Goal: Information Seeking & Learning: Compare options

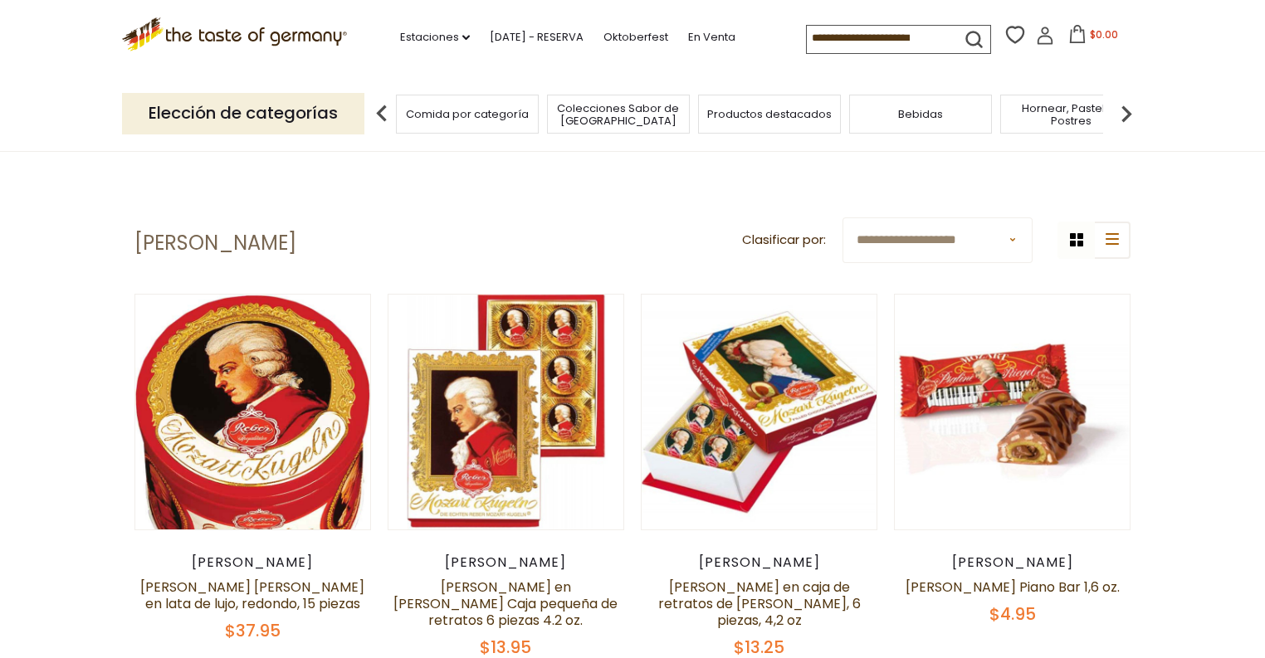
drag, startPoint x: 1422, startPoint y: 7, endPoint x: 0, endPoint y: 358, distance: 1465.1
click at [736, 113] on font "Productos destacados" at bounding box center [769, 114] width 124 height 16
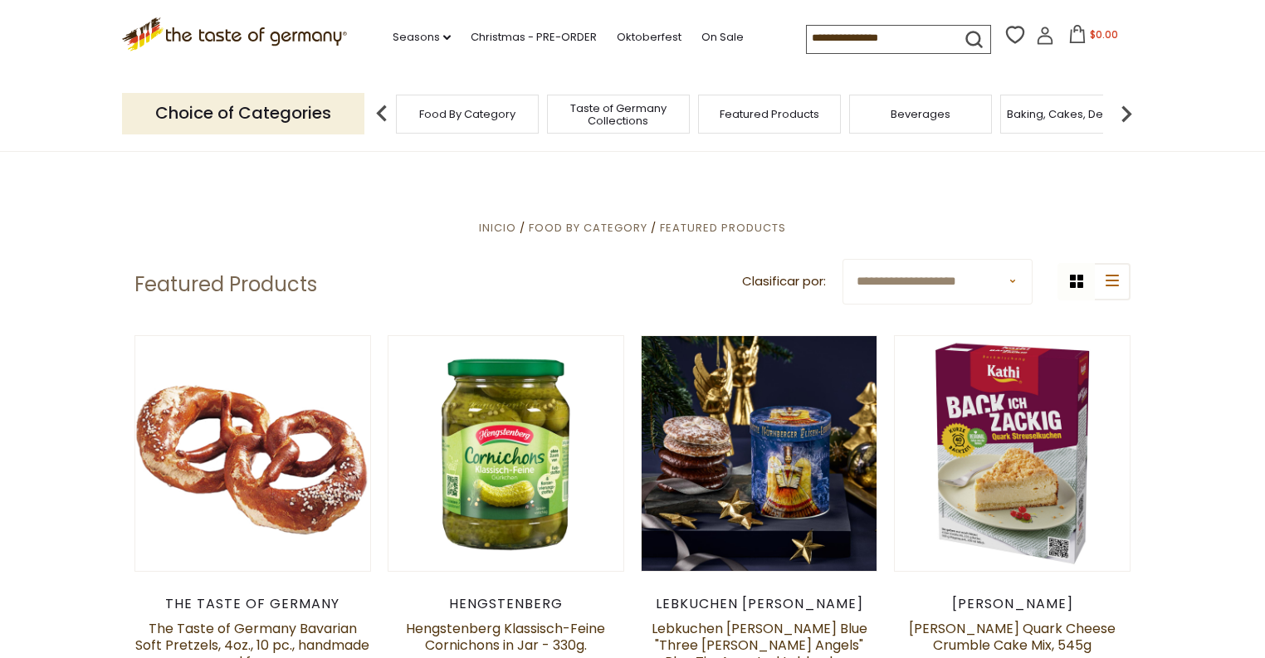
click at [442, 118] on span "Food By Category" at bounding box center [467, 114] width 96 height 12
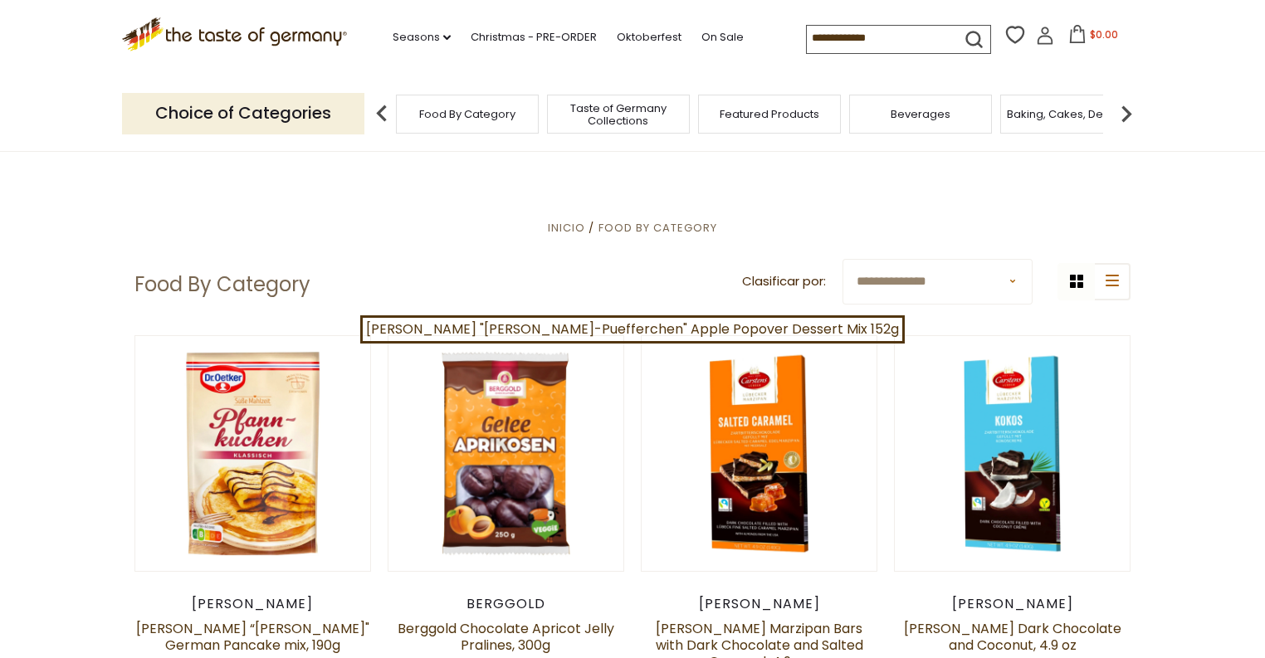
click at [624, 119] on span "Taste of Germany Collections" at bounding box center [618, 114] width 133 height 25
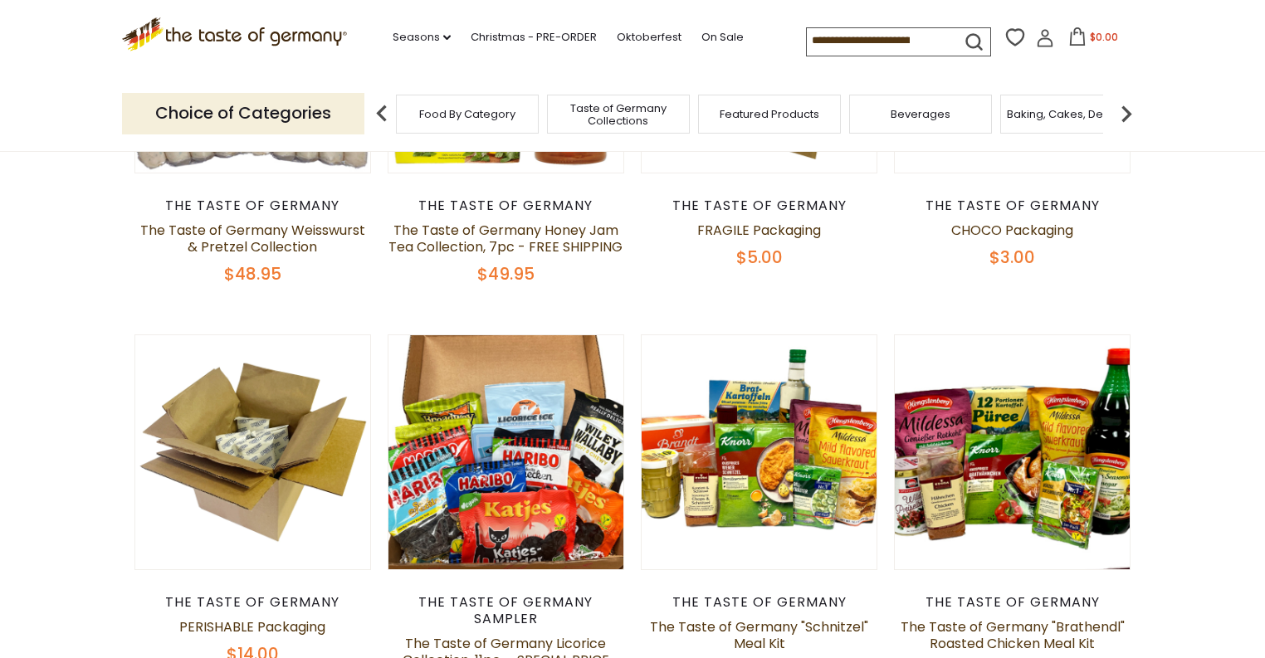
scroll to position [664, 0]
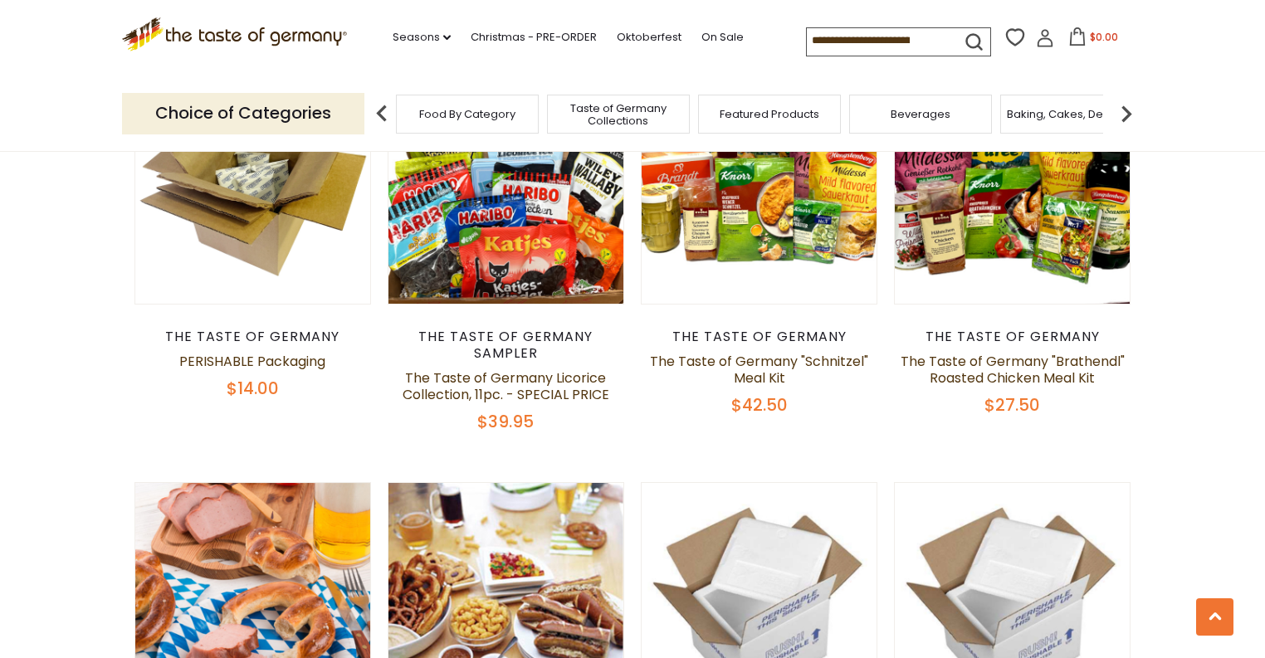
click at [531, 336] on div "The Taste of Germany Sampler" at bounding box center [506, 345] width 236 height 33
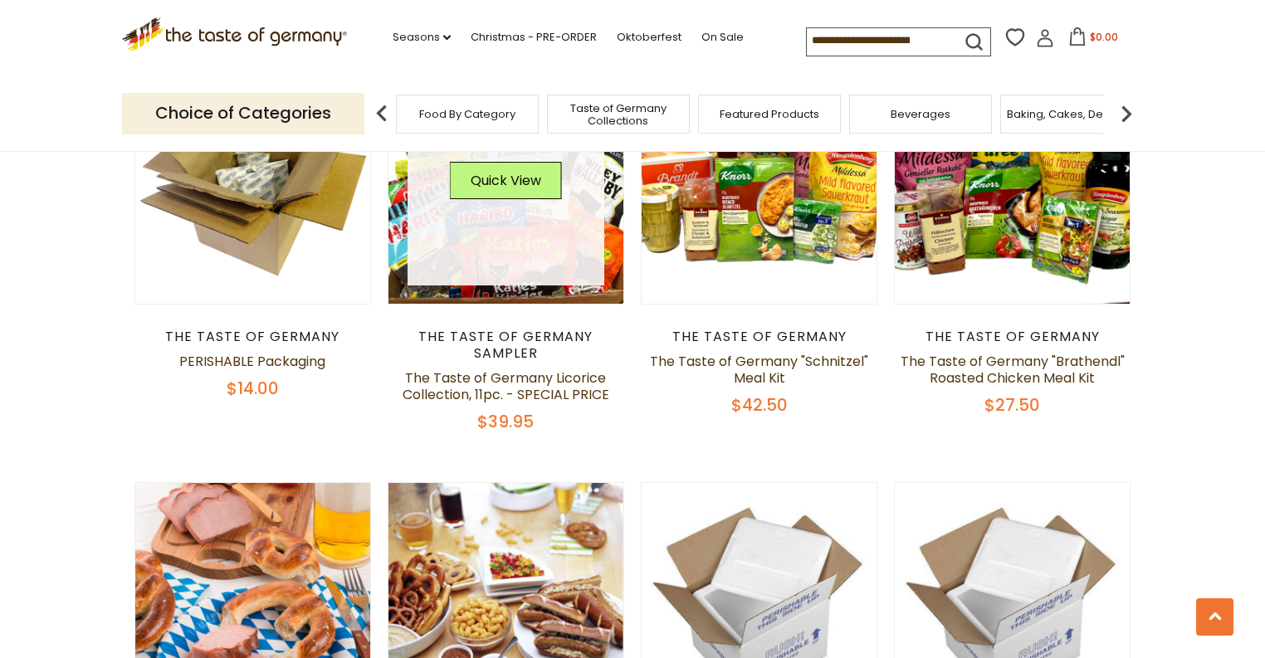
click at [514, 264] on link at bounding box center [505, 186] width 197 height 197
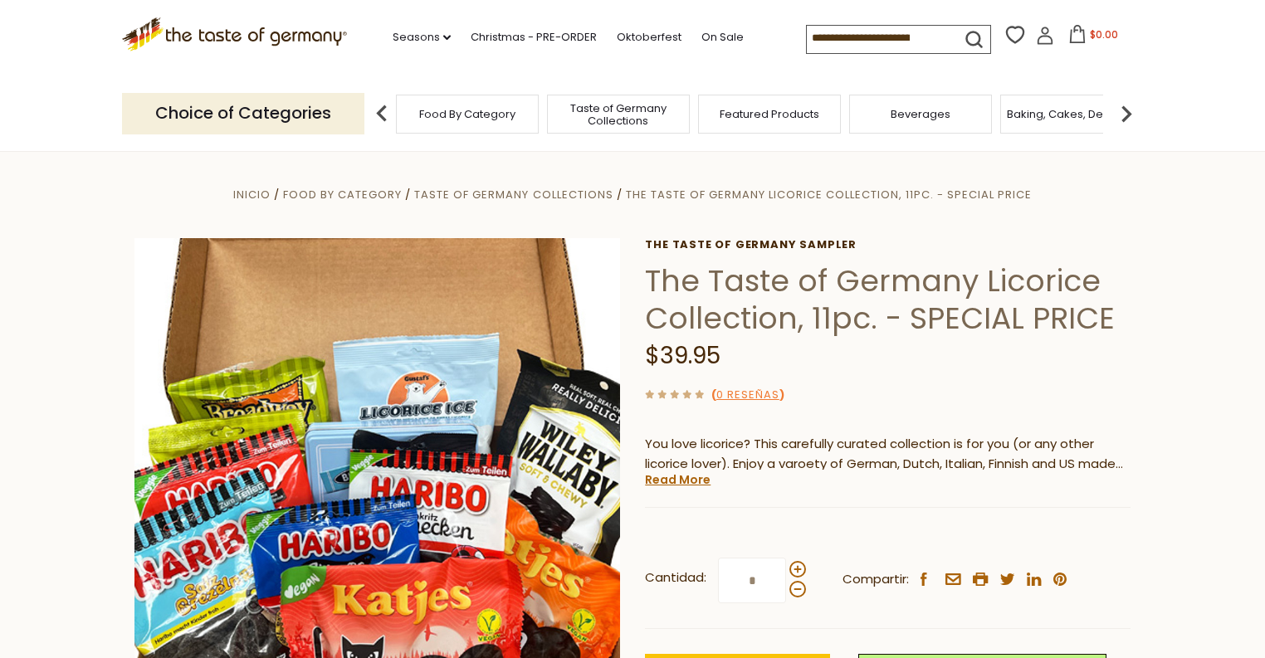
click at [768, 111] on span "Featured Products" at bounding box center [769, 114] width 100 height 12
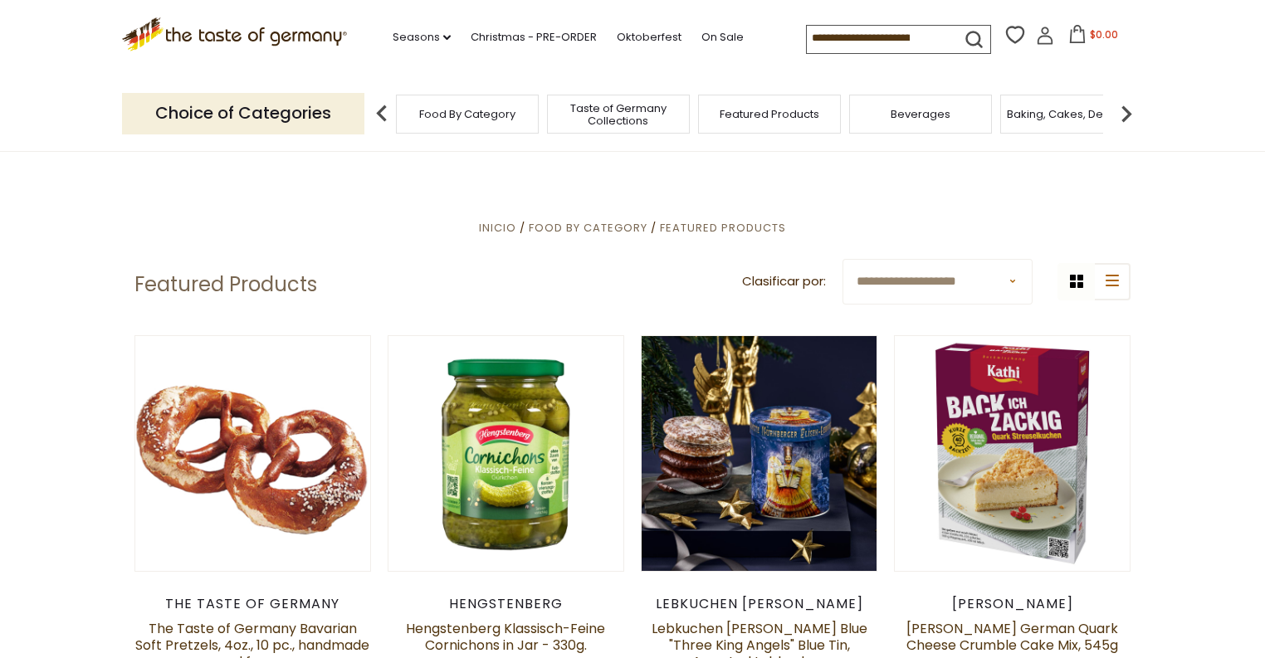
click at [339, 111] on p "Choice of Categories" at bounding box center [243, 113] width 242 height 41
click at [299, 106] on p "Choice of Categories" at bounding box center [243, 113] width 242 height 41
click at [382, 110] on img at bounding box center [381, 113] width 33 height 33
click at [375, 110] on img at bounding box center [381, 113] width 33 height 33
click at [978, 34] on icon "submit" at bounding box center [974, 39] width 22 height 22
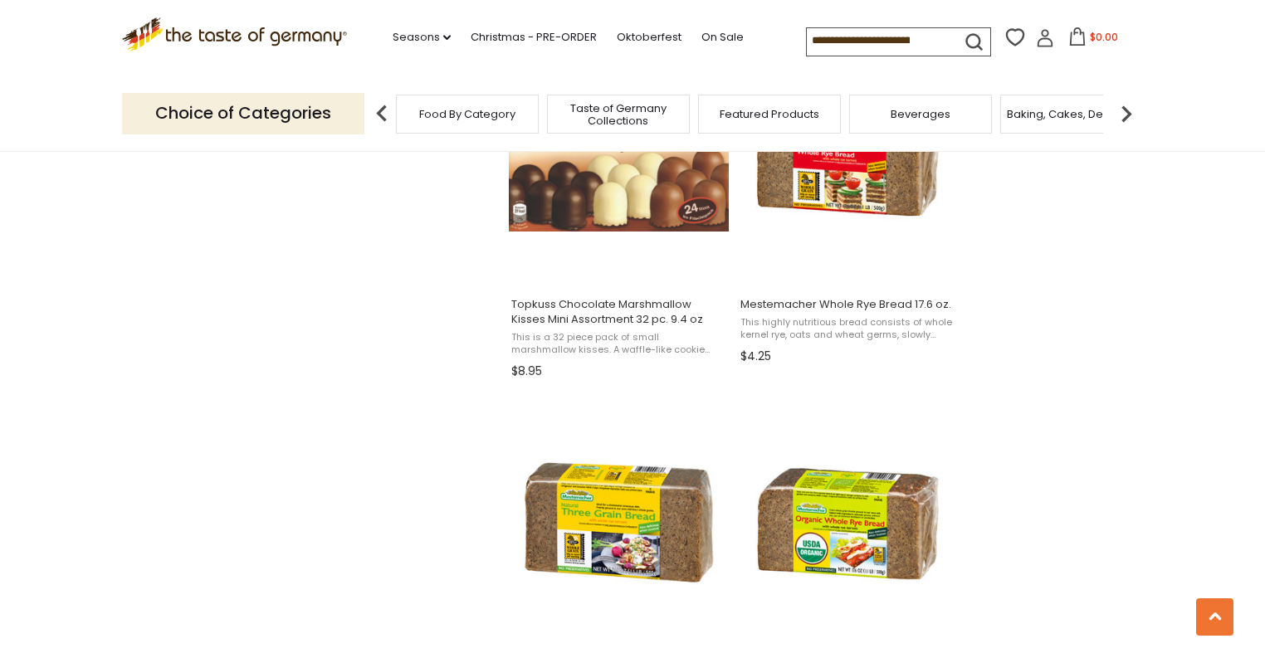
scroll to position [1660, 0]
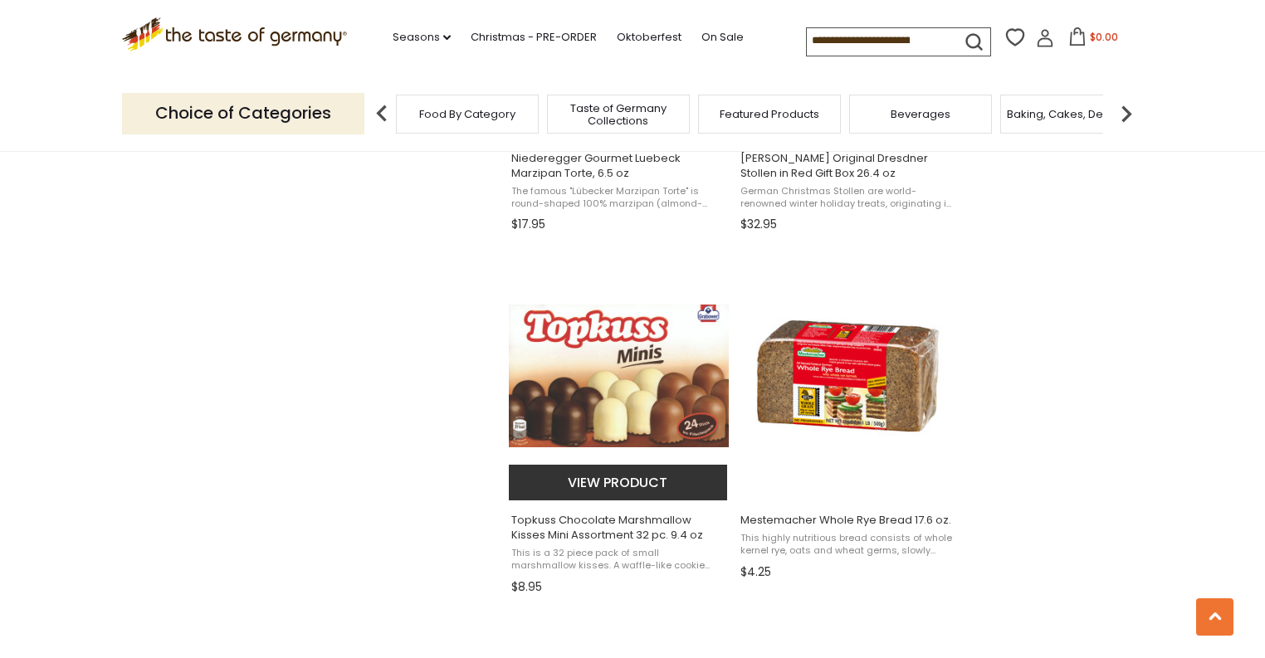
click at [556, 323] on img "Topkuss Chocolate Marshmallow Kisses Mini Assortment 32 pc. 9.4 oz" at bounding box center [619, 376] width 220 height 143
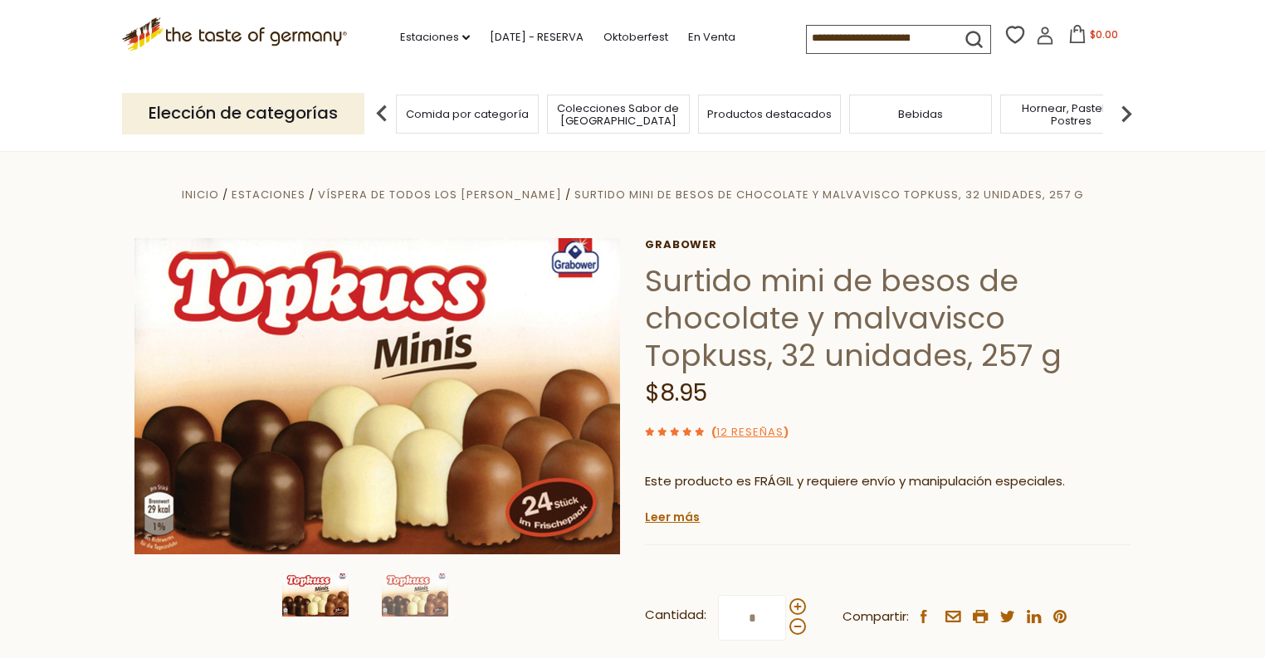
click at [1126, 112] on img at bounding box center [1125, 113] width 33 height 33
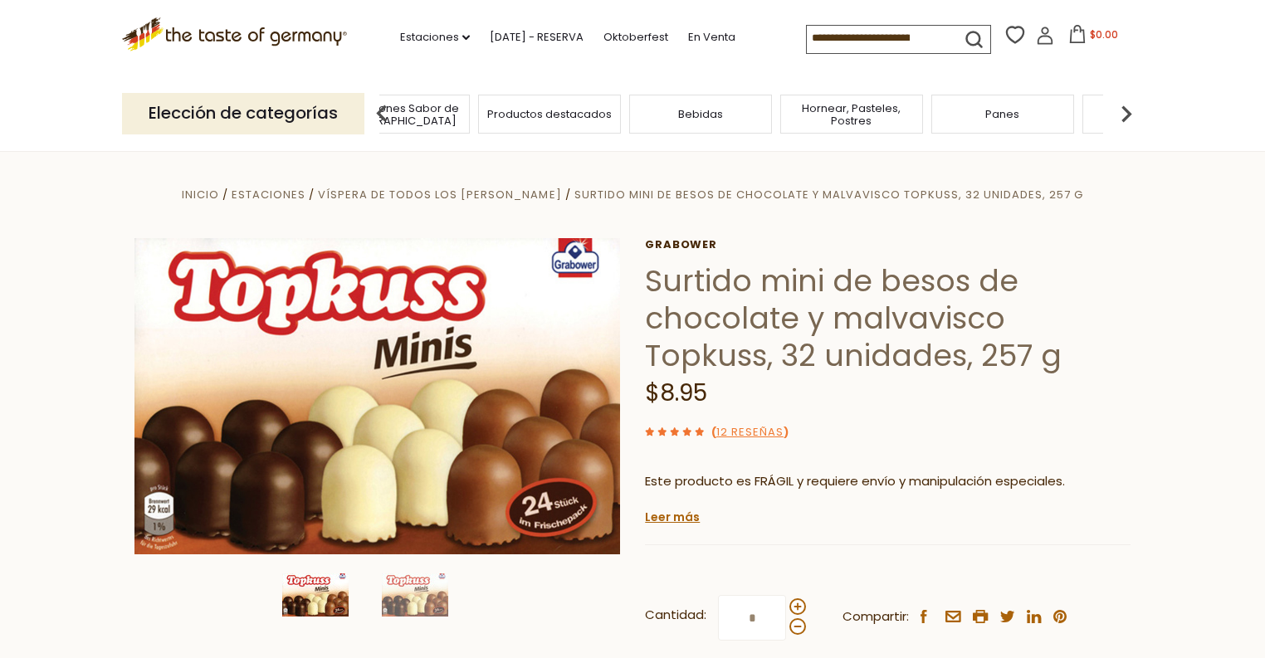
click at [1126, 110] on img at bounding box center [1125, 113] width 33 height 33
click at [943, 128] on div "Dulce" at bounding box center [933, 114] width 143 height 39
click at [933, 110] on font "Dulce" at bounding box center [933, 114] width 31 height 16
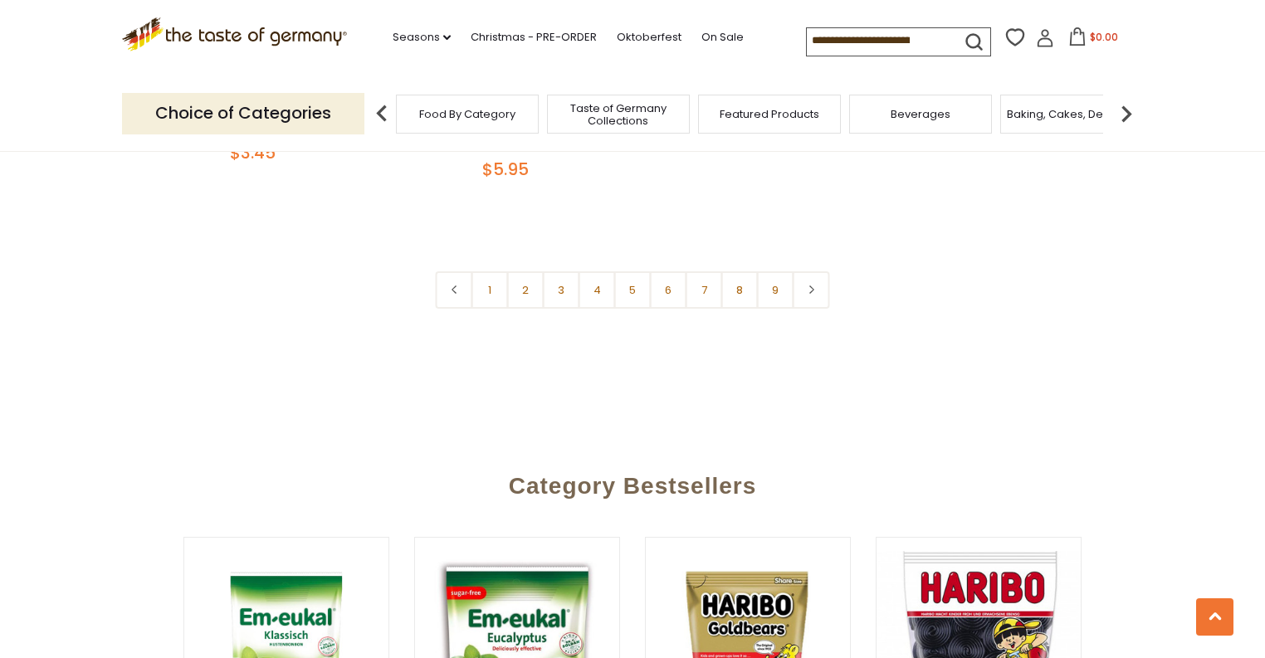
scroll to position [4182, 0]
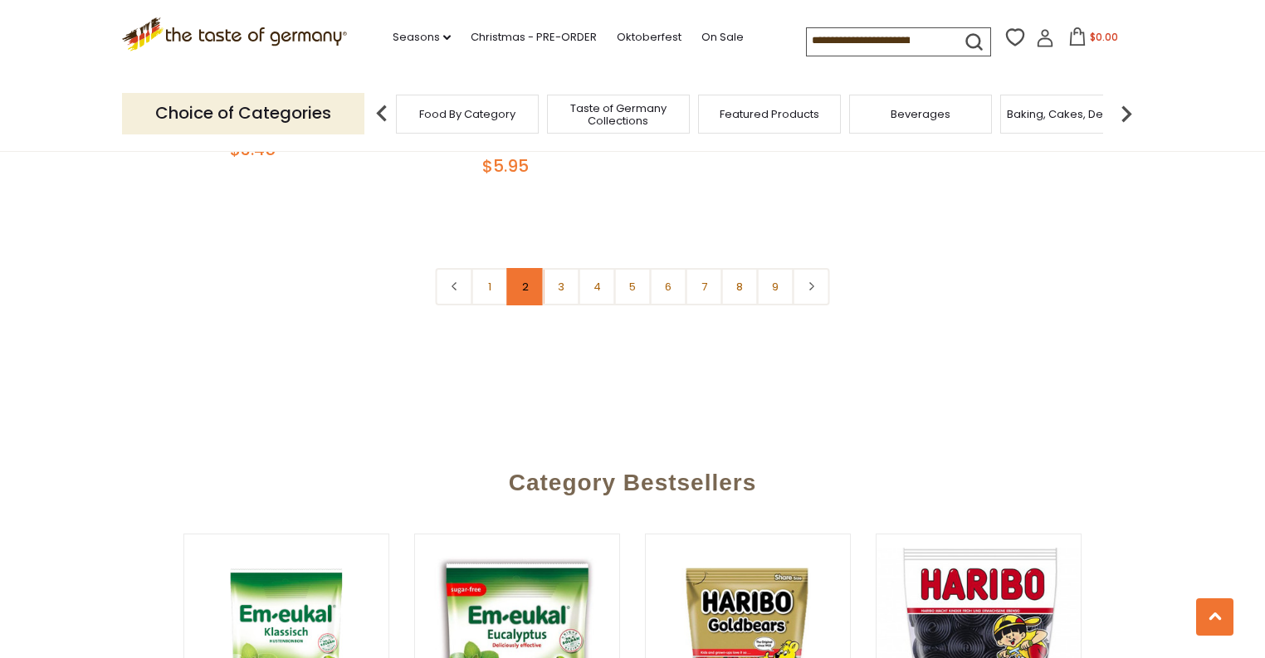
click at [514, 268] on link "2" at bounding box center [525, 286] width 37 height 37
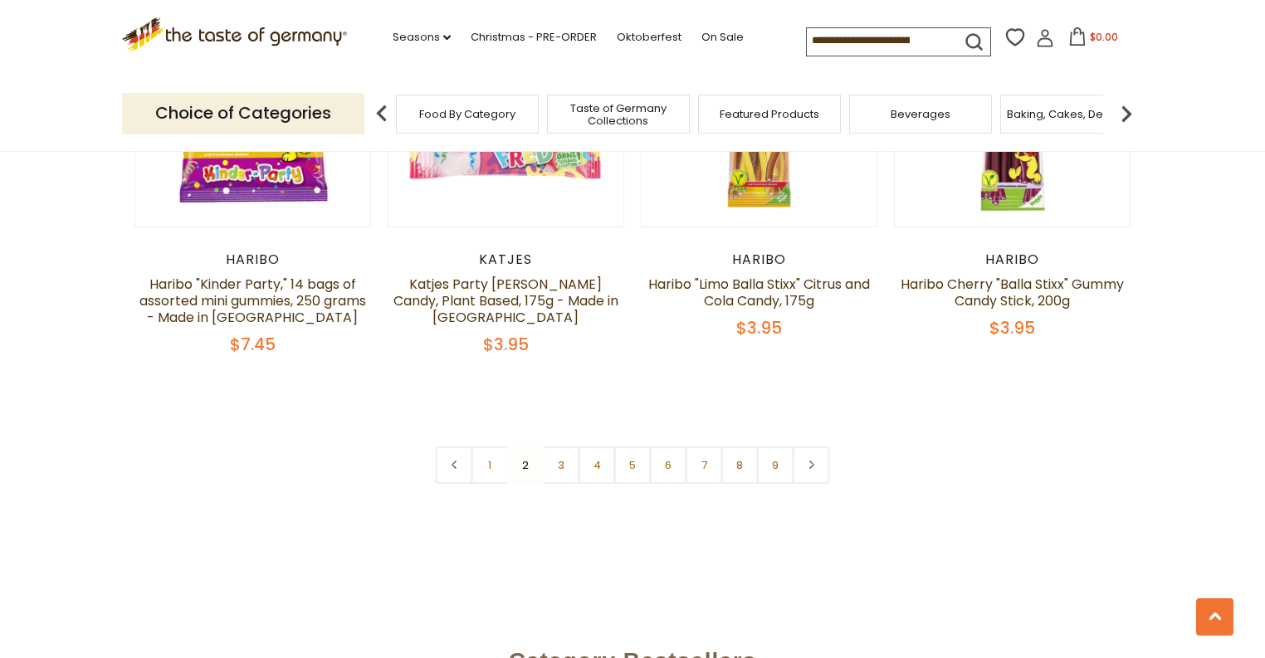
scroll to position [4159, 0]
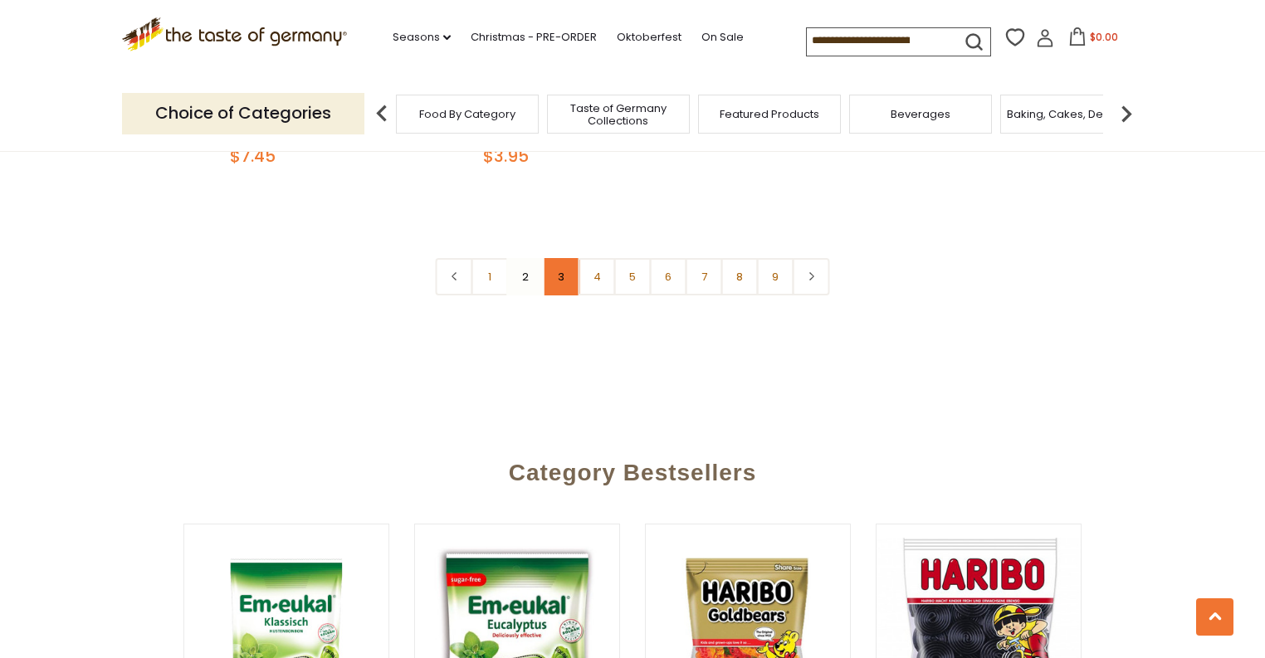
click at [564, 258] on link "3" at bounding box center [561, 276] width 37 height 37
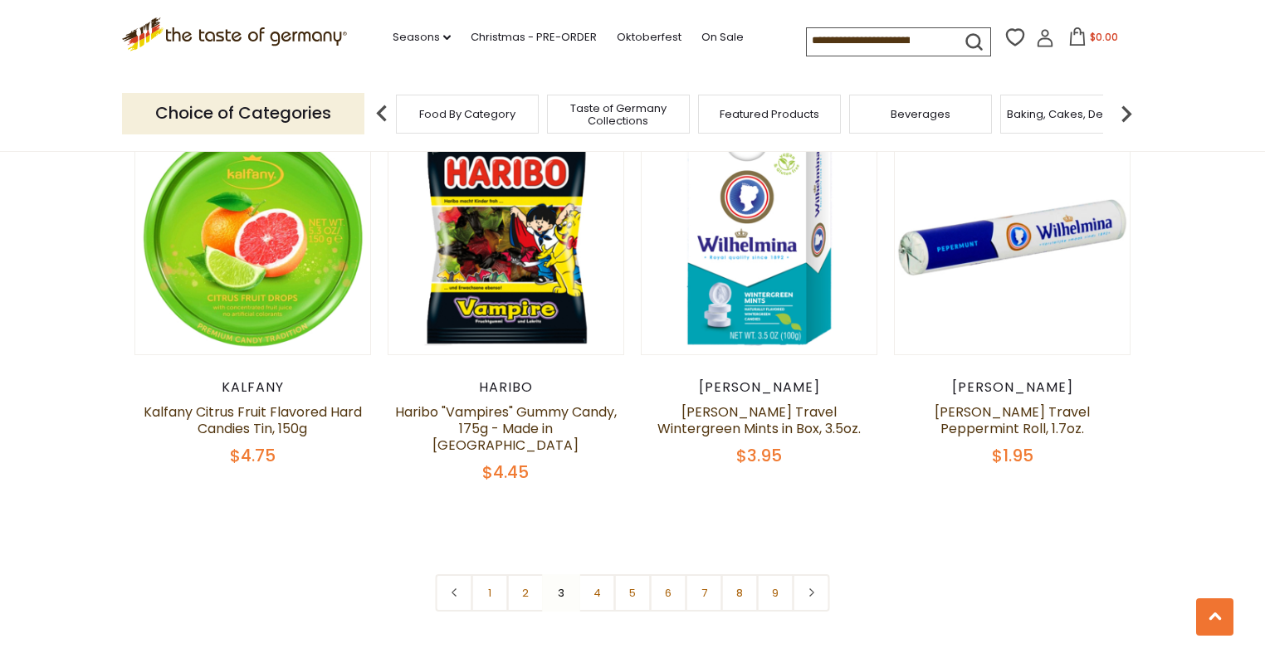
scroll to position [3893, 0]
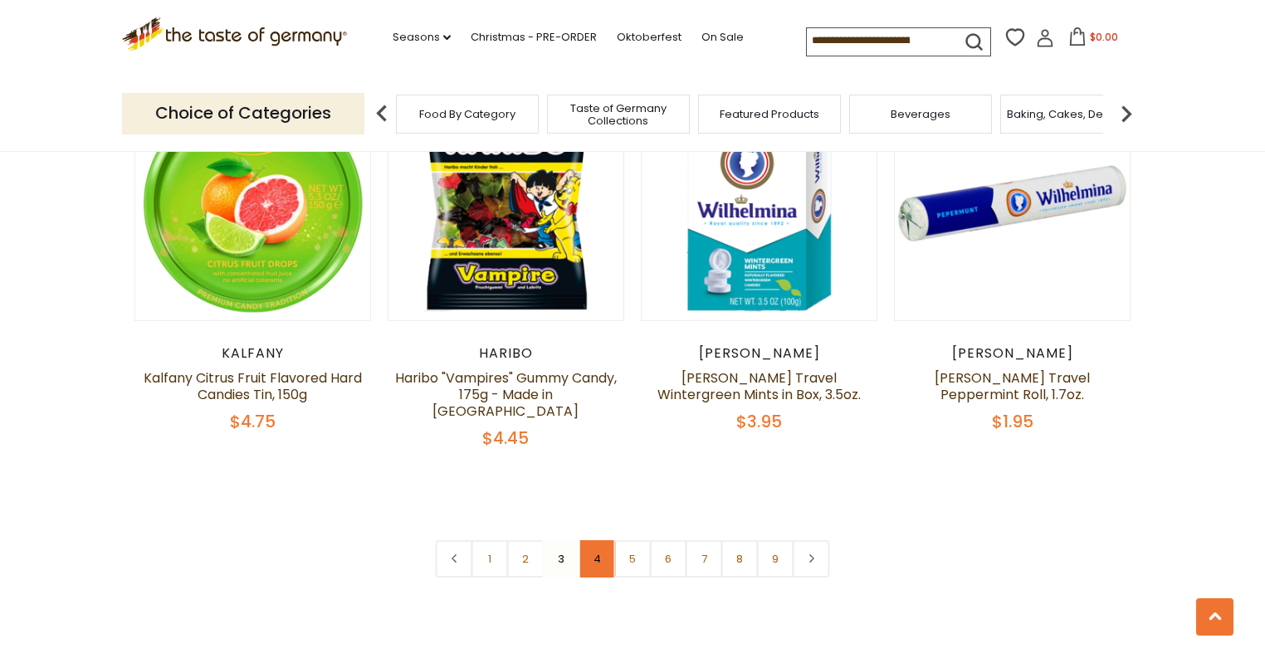
click at [594, 540] on link "4" at bounding box center [596, 558] width 37 height 37
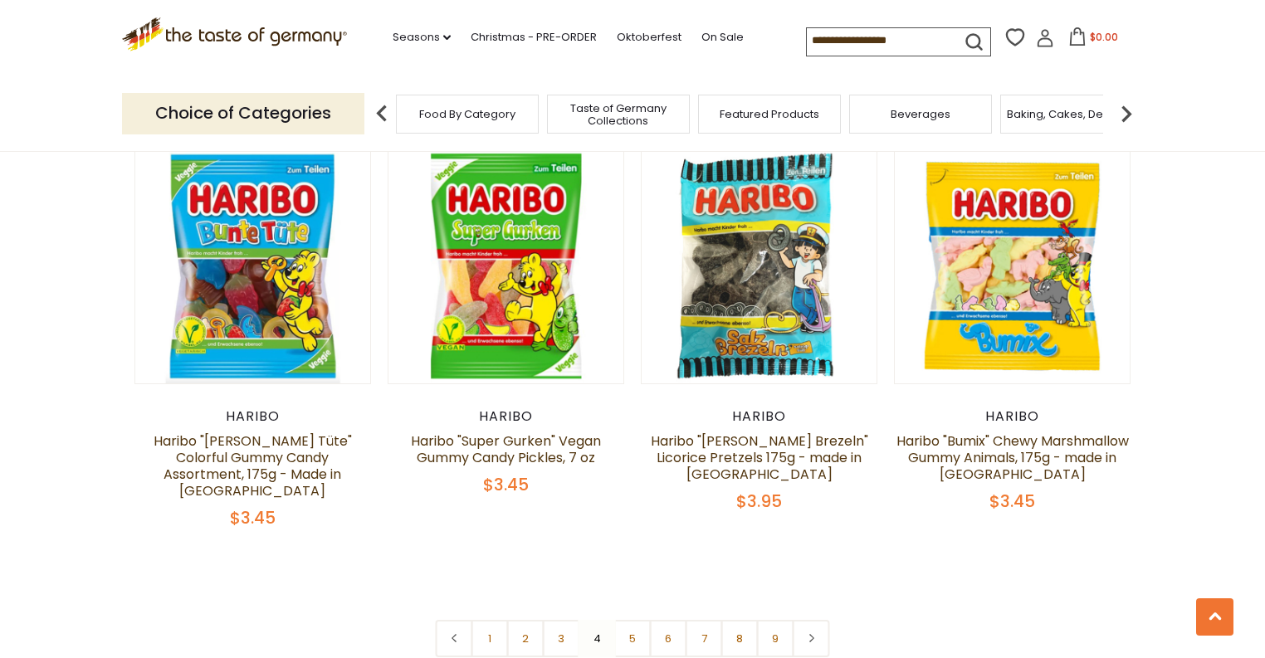
scroll to position [4026, 0]
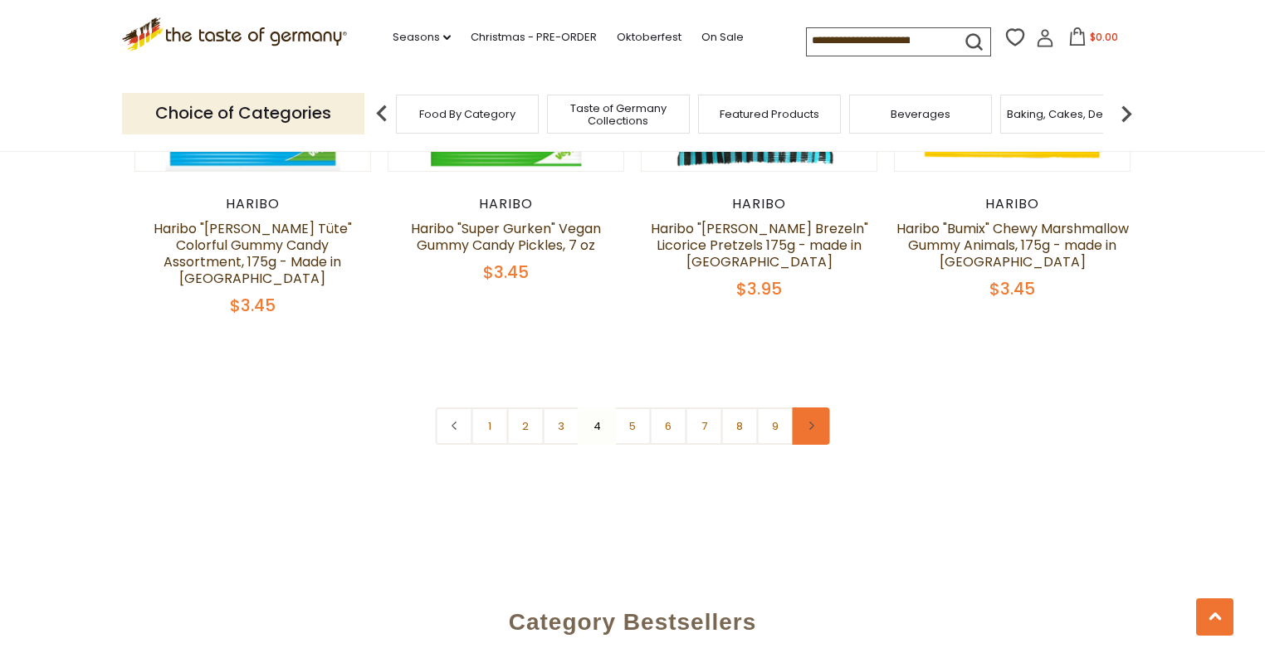
click at [804, 407] on link at bounding box center [810, 425] width 37 height 37
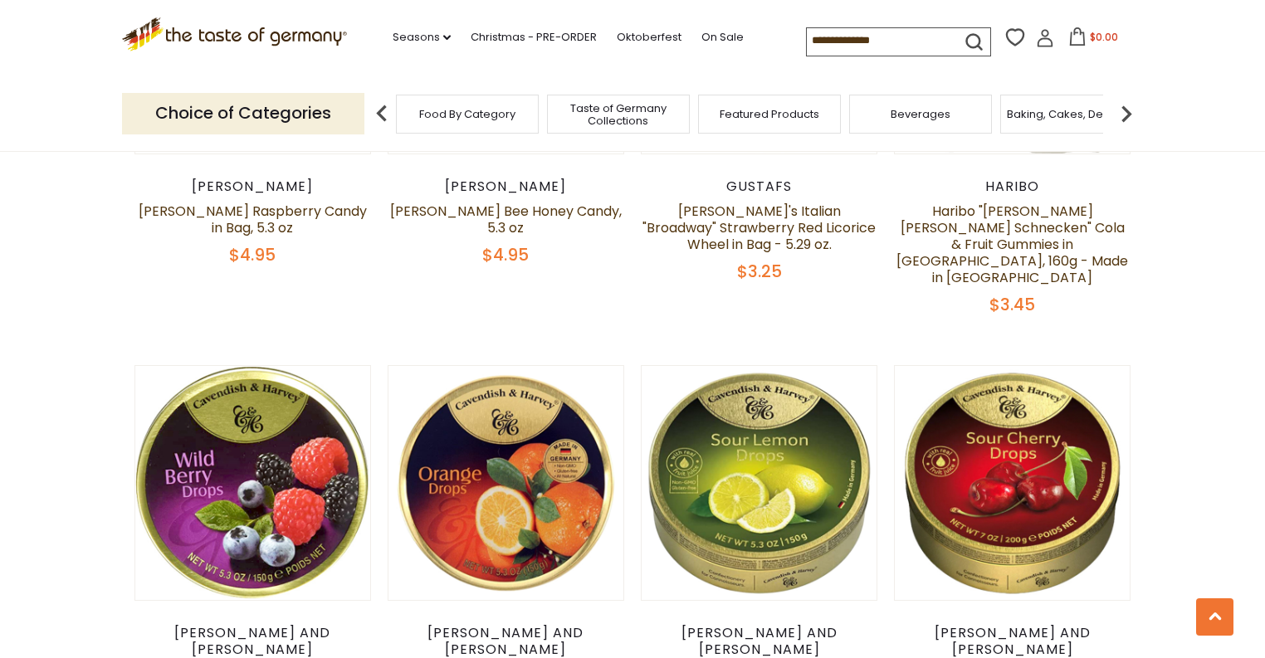
scroll to position [2124, 0]
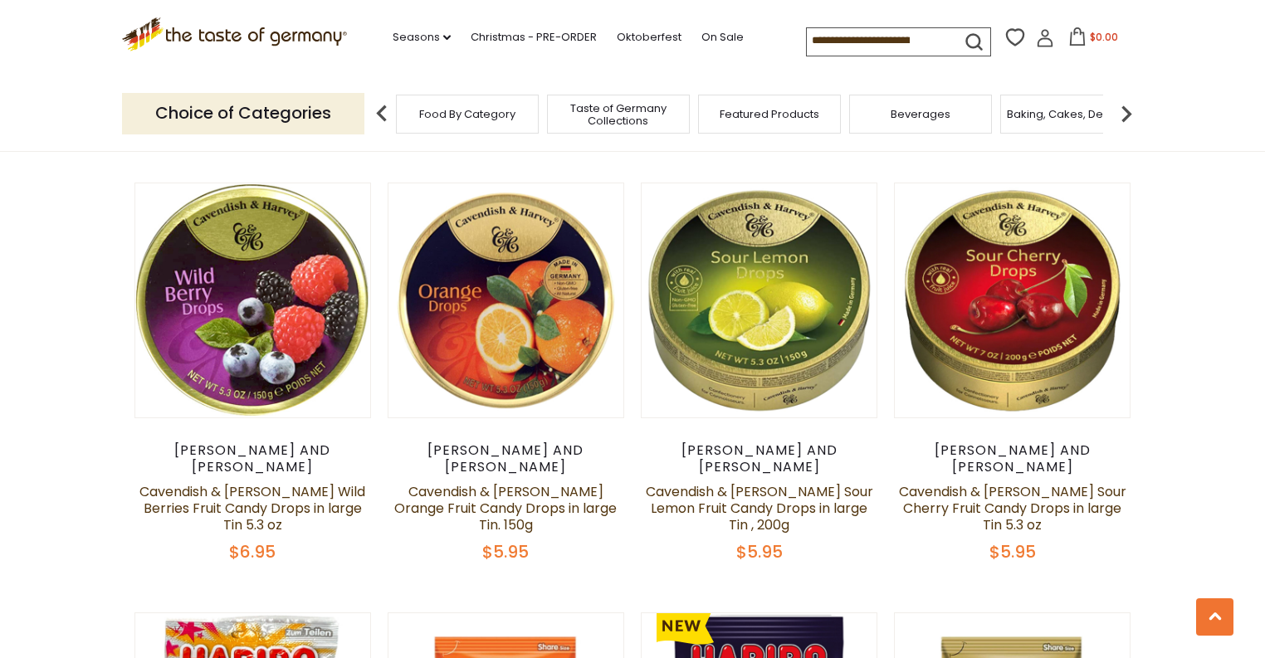
click at [1128, 108] on img at bounding box center [1125, 113] width 33 height 33
click at [797, 114] on span "Cookies" at bounding box center [795, 114] width 45 height 12
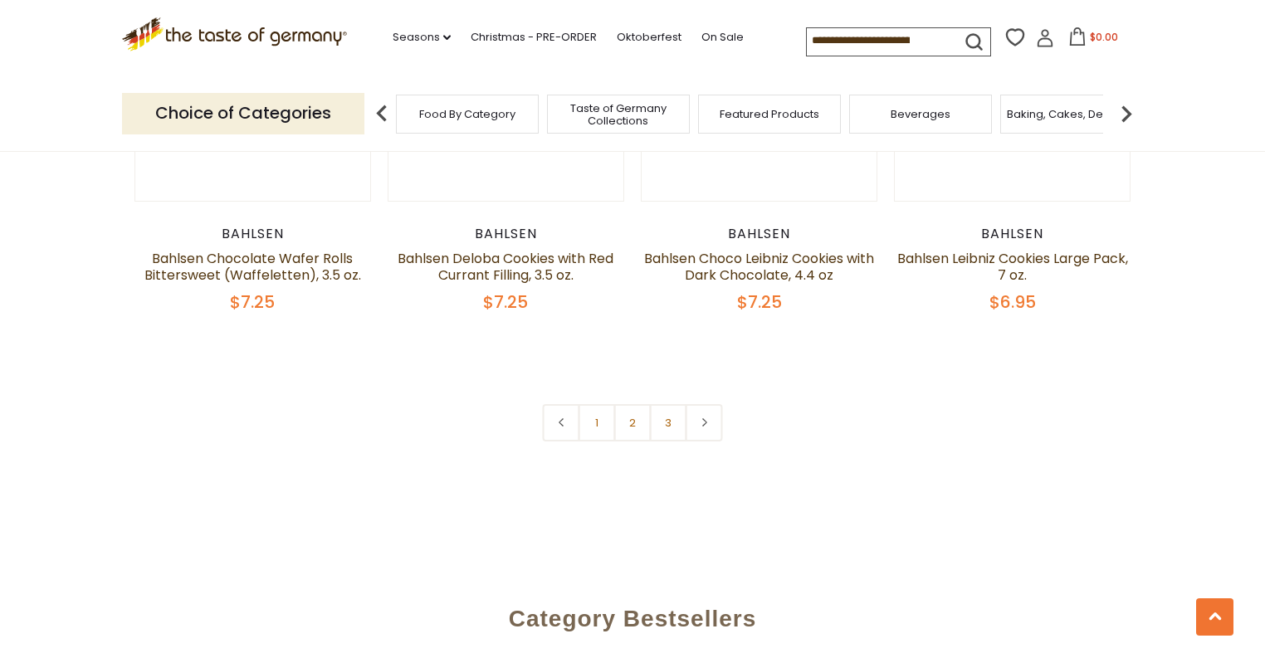
scroll to position [4116, 0]
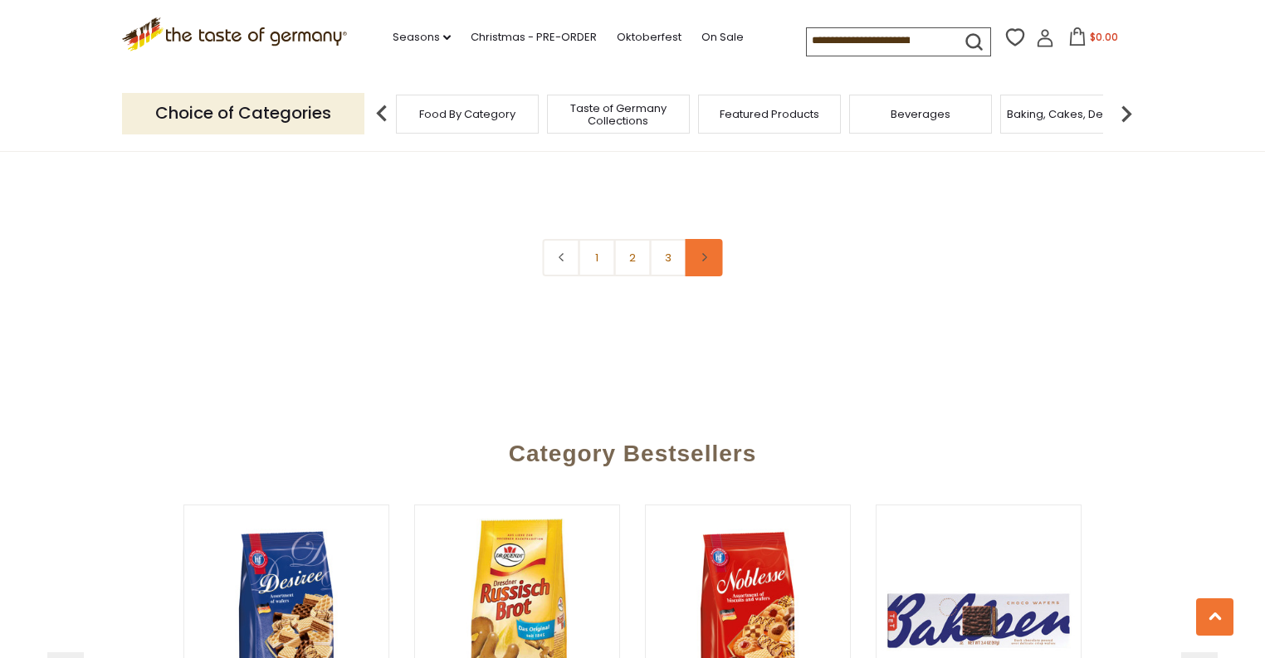
click at [694, 239] on link at bounding box center [703, 257] width 37 height 37
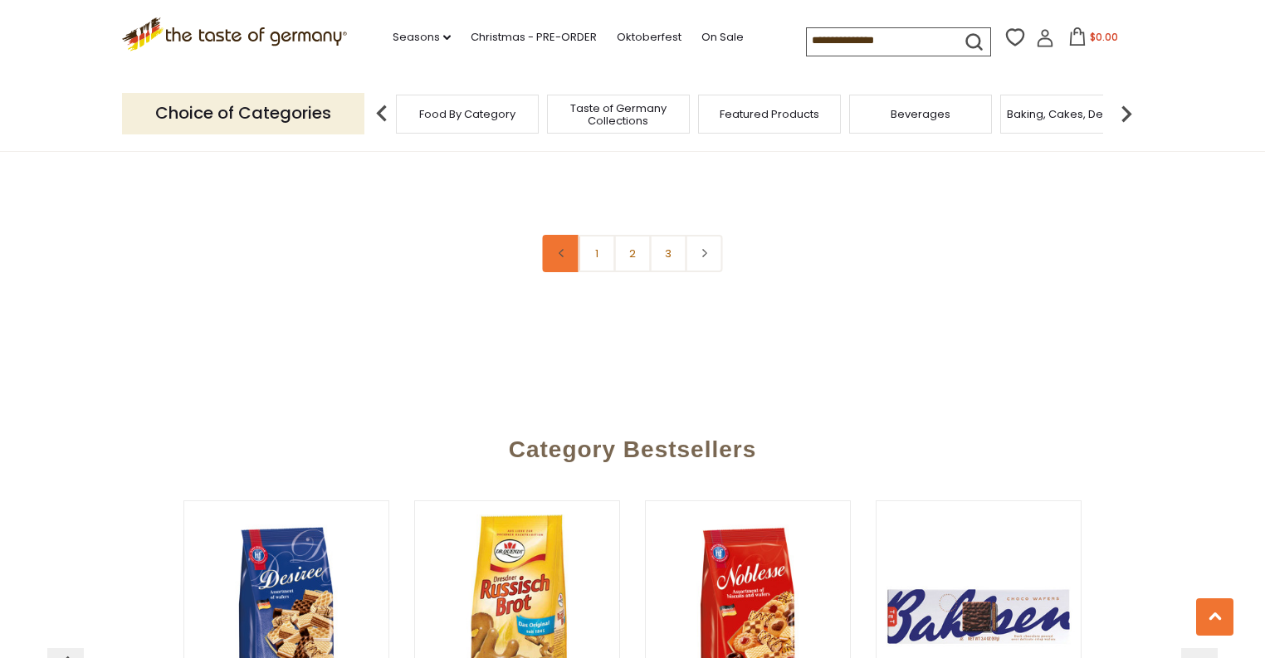
scroll to position [4116, 0]
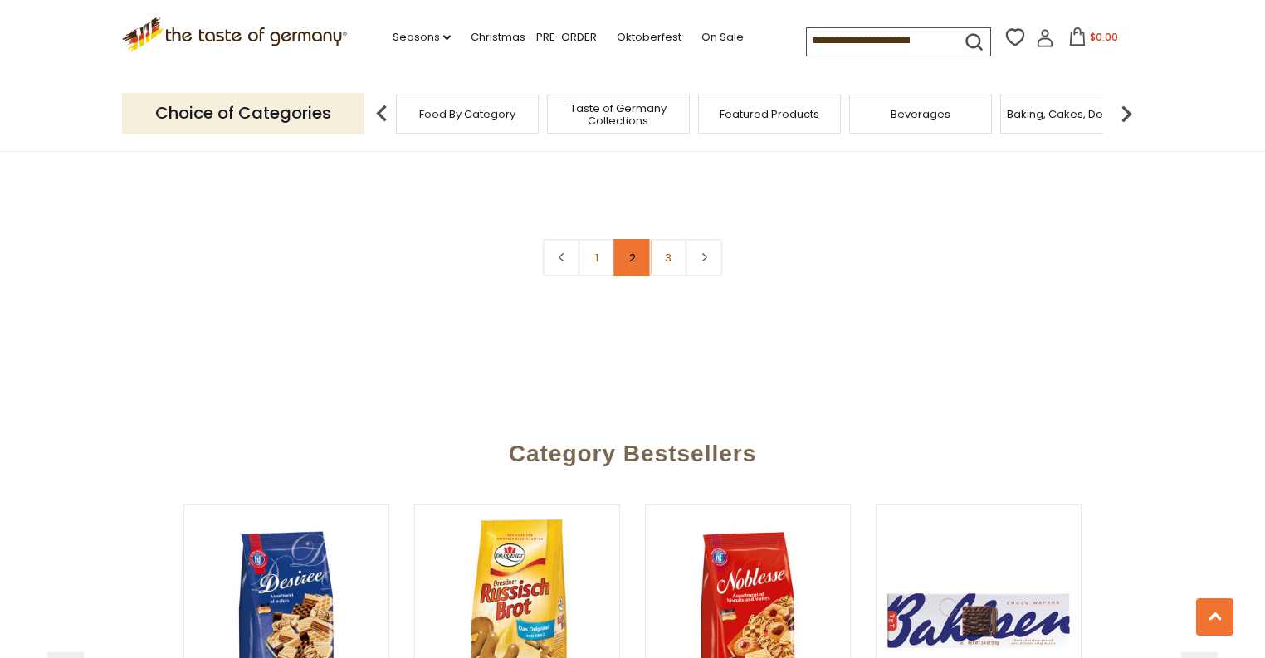
click at [627, 241] on link "2" at bounding box center [632, 257] width 37 height 37
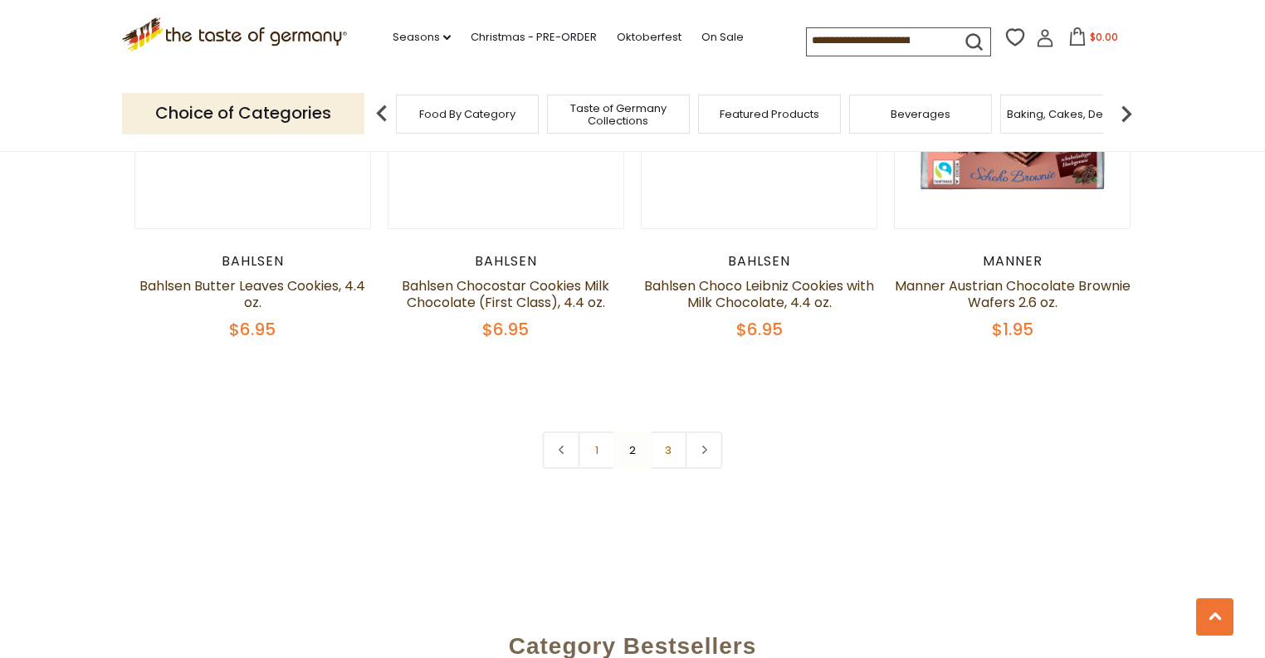
scroll to position [3893, 0]
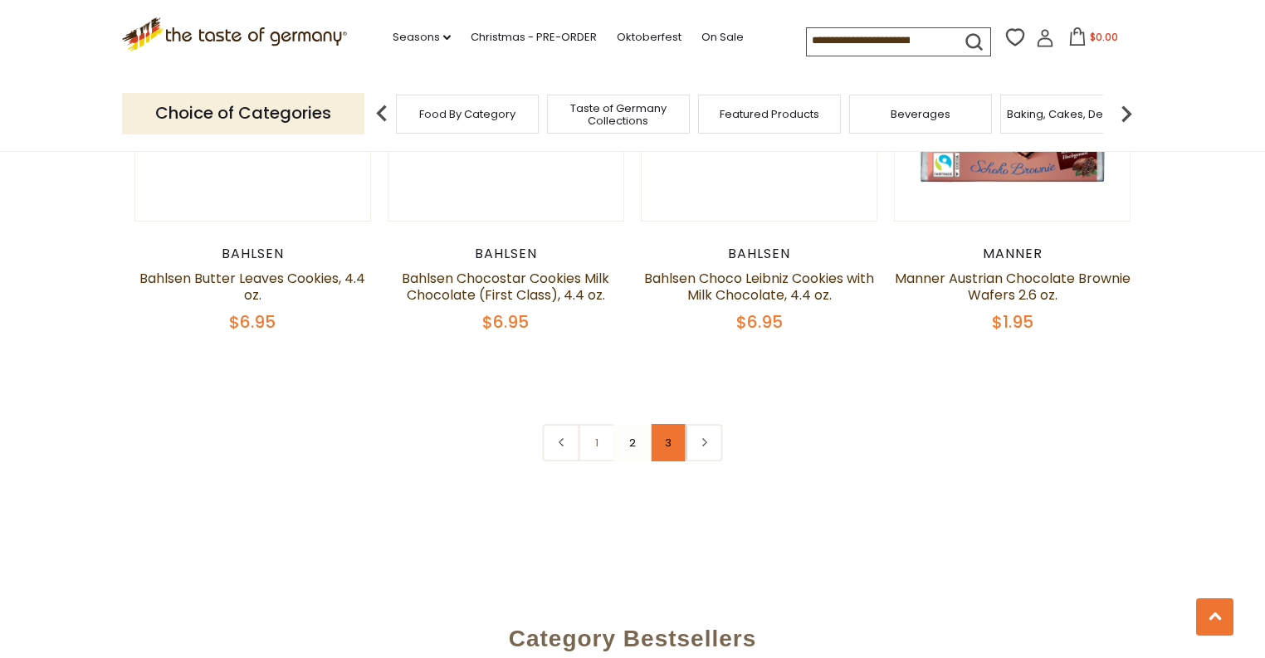
click at [666, 447] on link "3" at bounding box center [668, 442] width 37 height 37
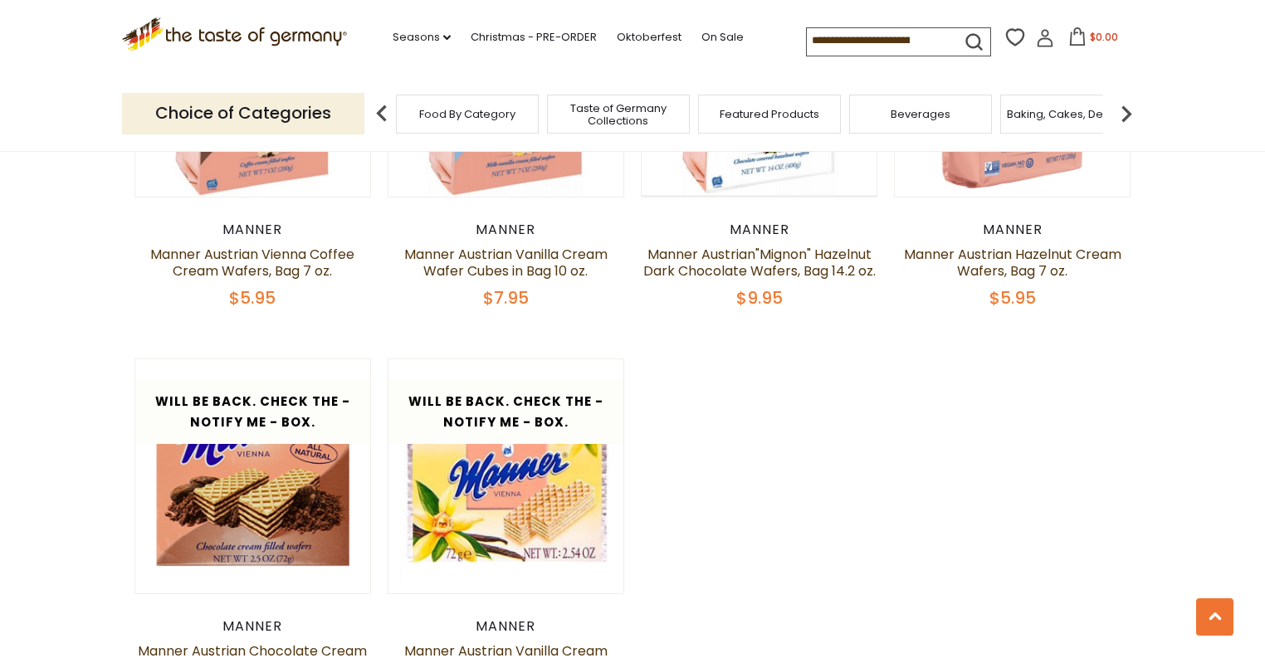
scroll to position [574, 0]
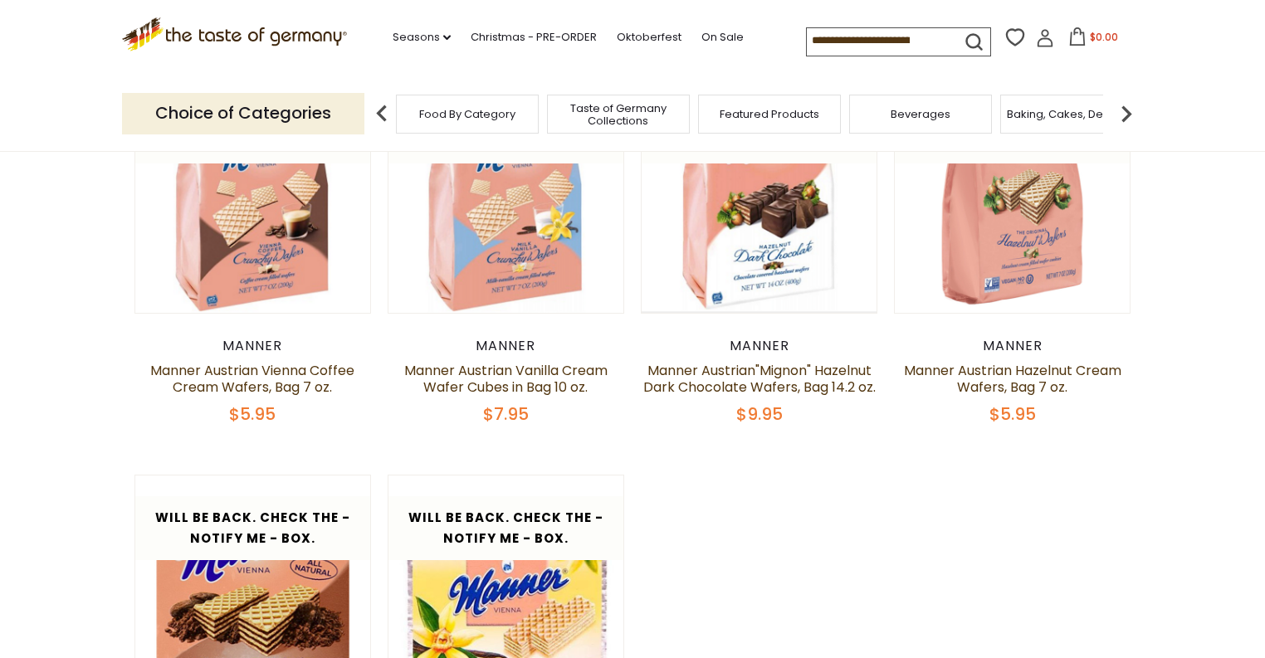
click at [1124, 110] on img at bounding box center [1125, 113] width 33 height 33
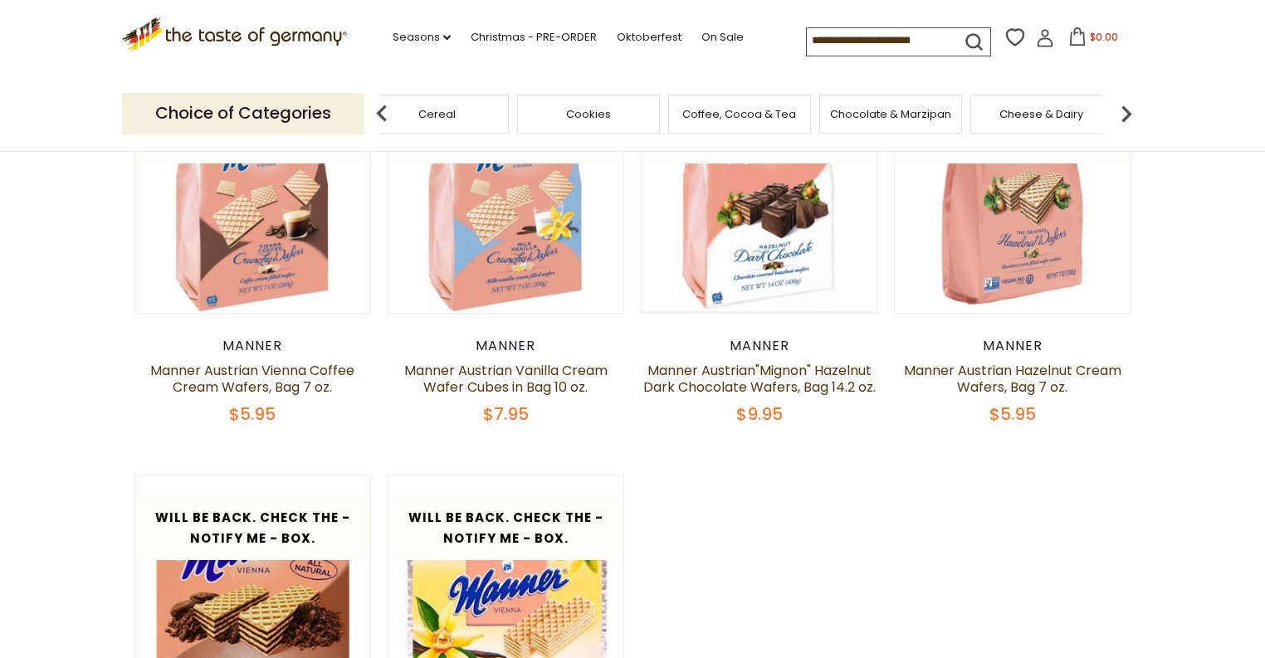
click at [906, 115] on span "Chocolate & Marzipan" at bounding box center [890, 114] width 121 height 12
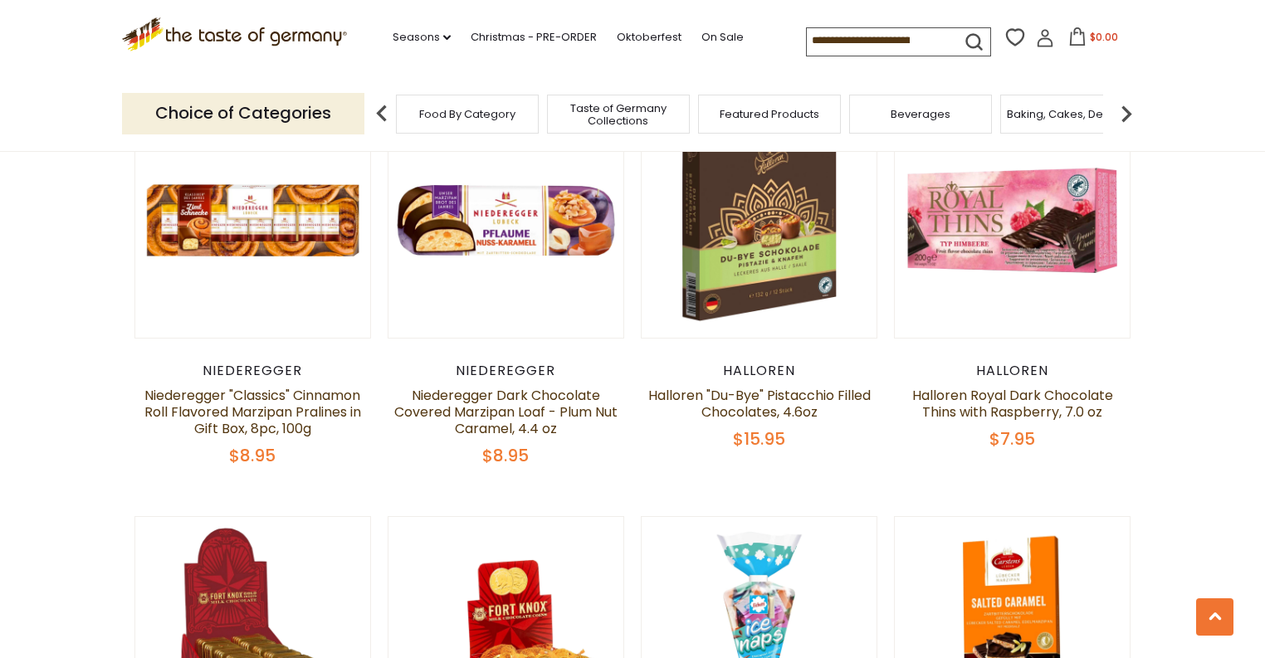
scroll to position [1394, 0]
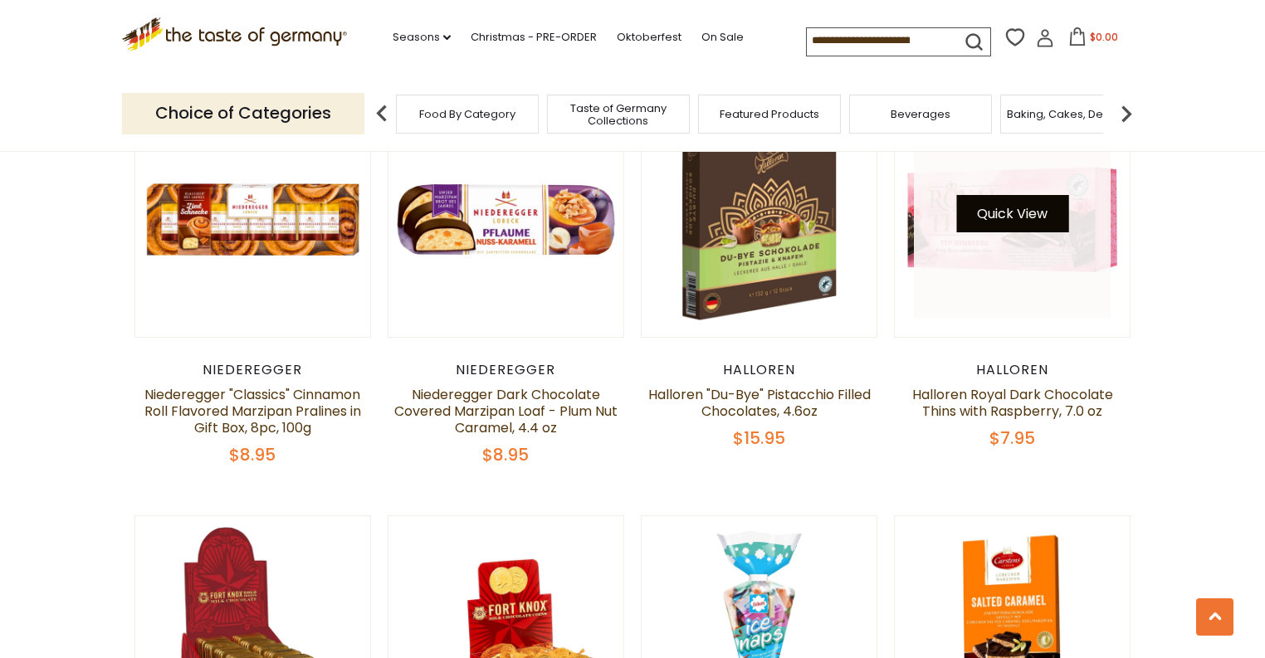
drag, startPoint x: 1081, startPoint y: 209, endPoint x: 1040, endPoint y: 193, distance: 44.7
click at [1040, 195] on button "Quick View" at bounding box center [1012, 213] width 112 height 37
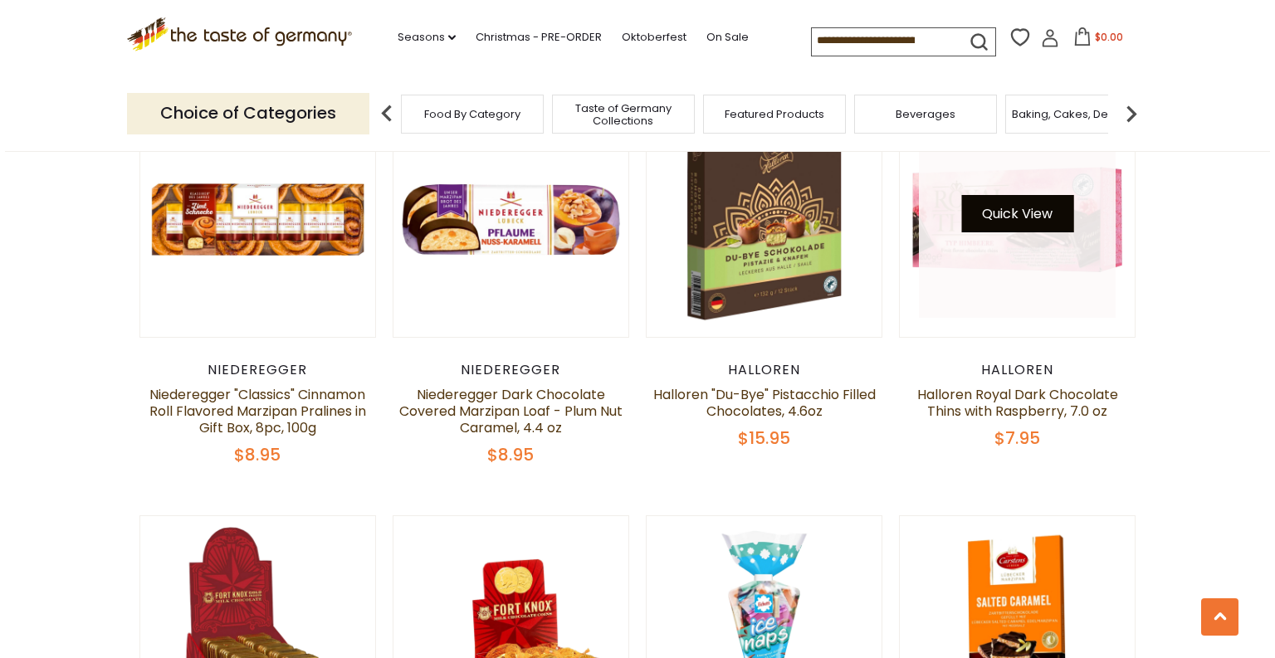
scroll to position [1397, 0]
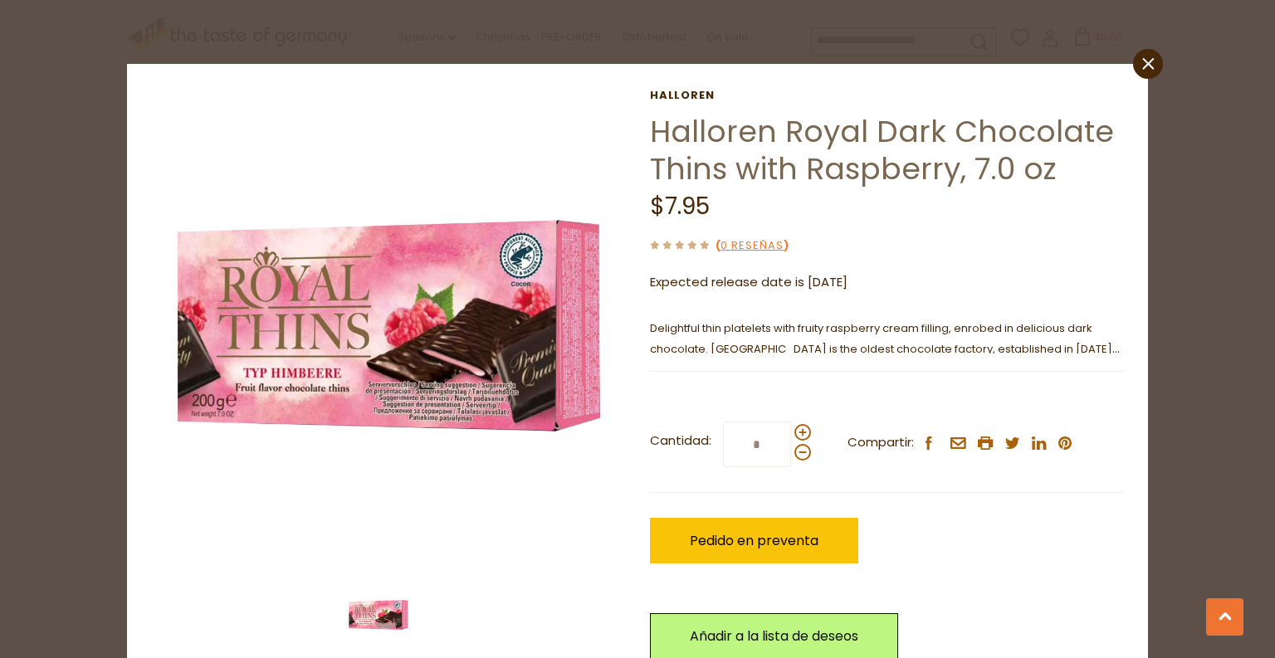
click at [0, 339] on div "close Halloren Halloren Royal Dark Chocolate Thins with Raspberry, 7.0 oz $7.95…" at bounding box center [637, 329] width 1275 height 658
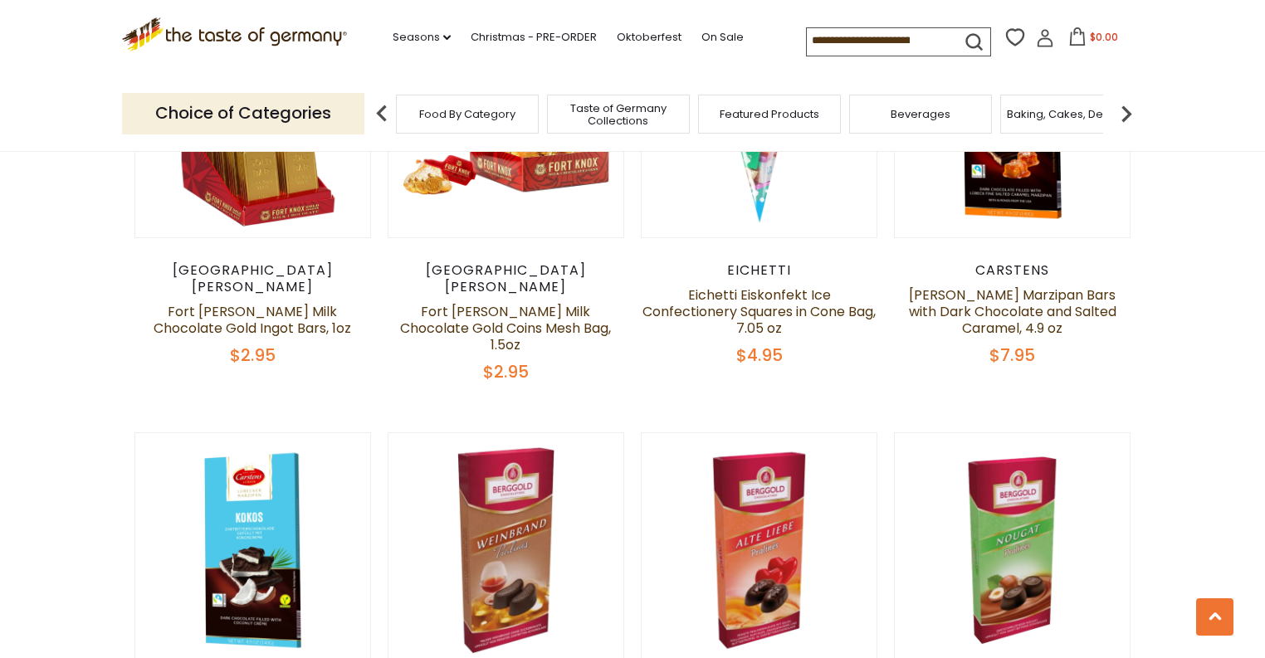
scroll to position [1726, 0]
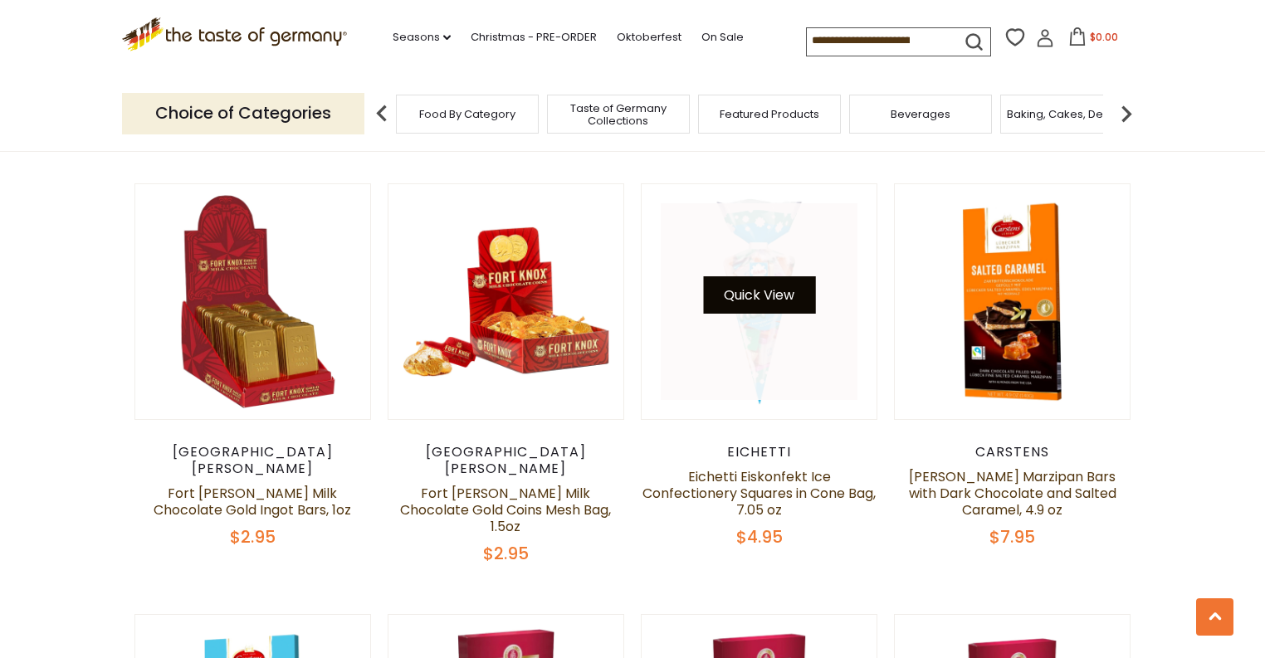
click at [777, 282] on button "Quick View" at bounding box center [759, 294] width 112 height 37
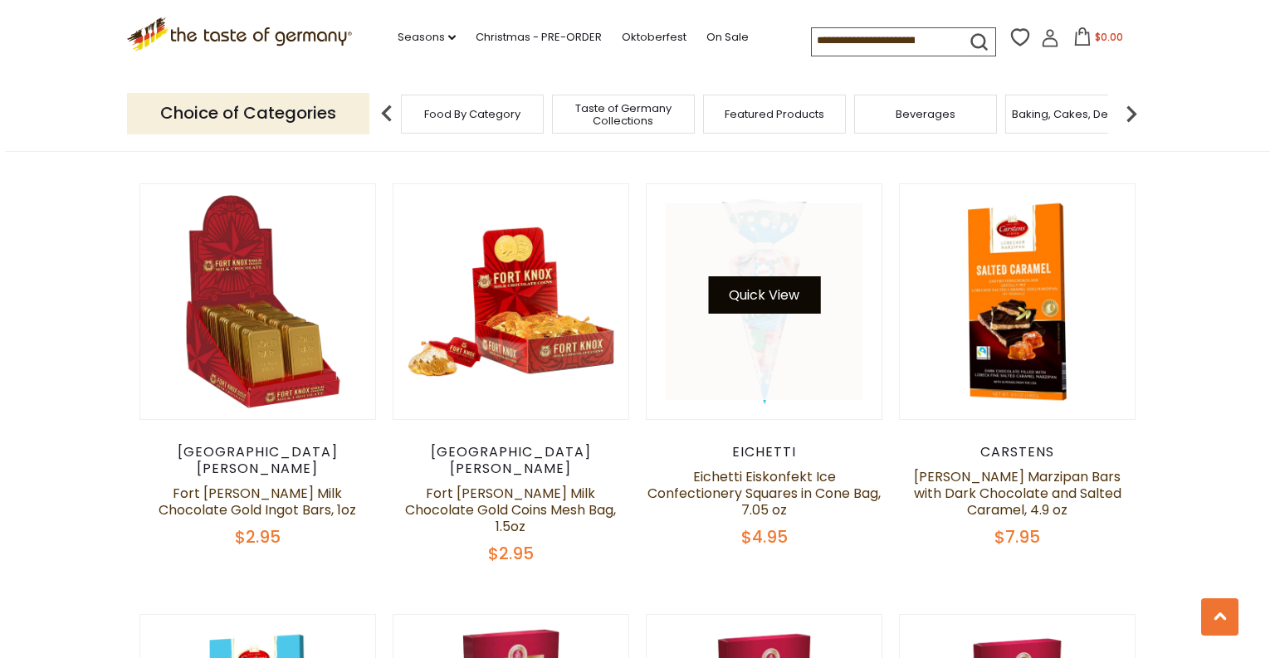
scroll to position [1728, 0]
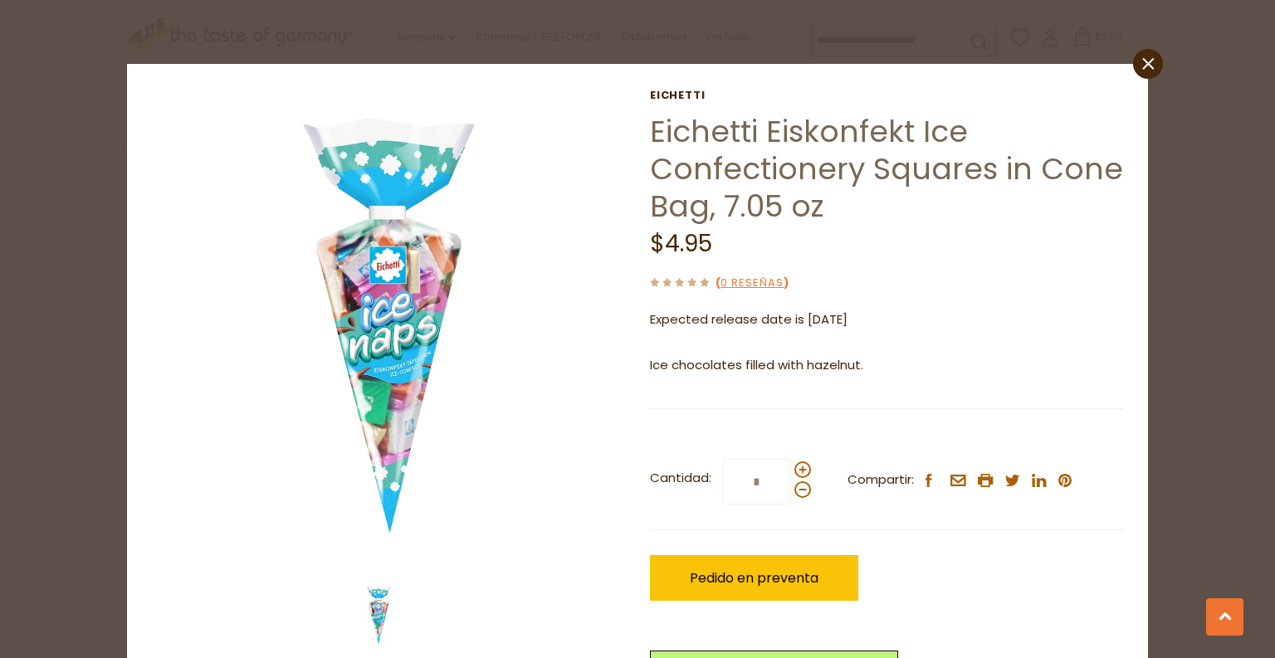
click at [0, 333] on div "close Eichetti Eichetti Eiskonfekt Ice Confectionery Squares in Cone Bag, 7.05 …" at bounding box center [637, 329] width 1275 height 658
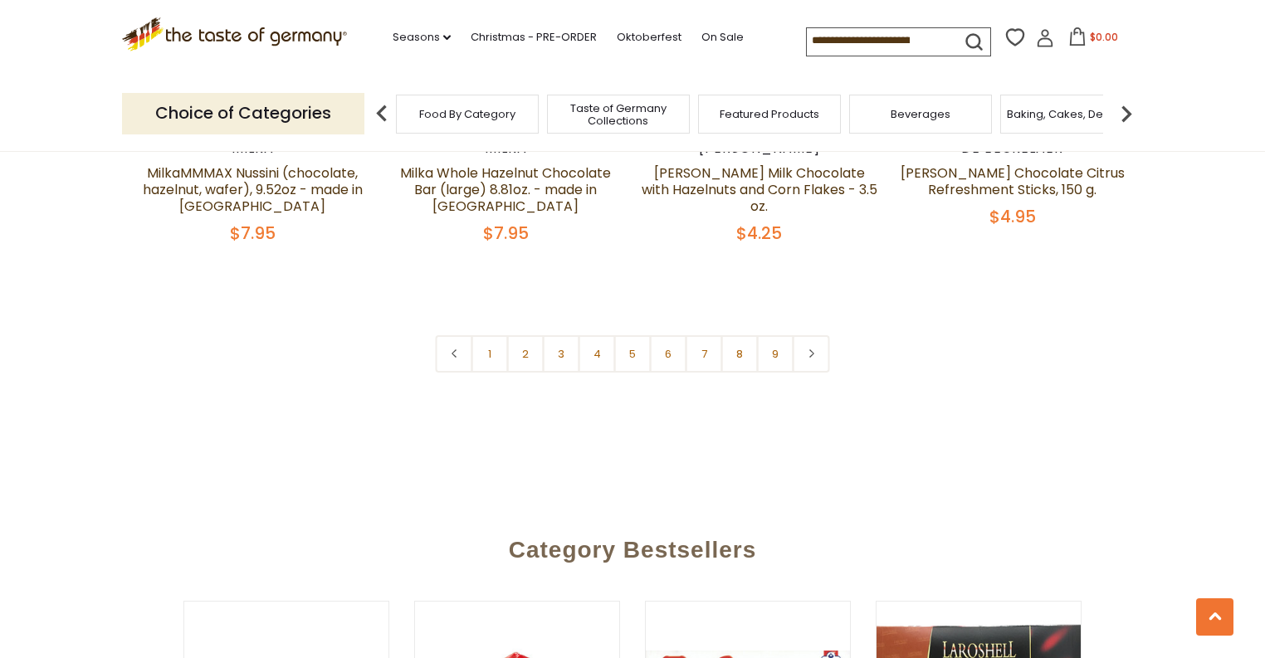
scroll to position [4116, 0]
click at [808, 334] on link at bounding box center [810, 352] width 37 height 37
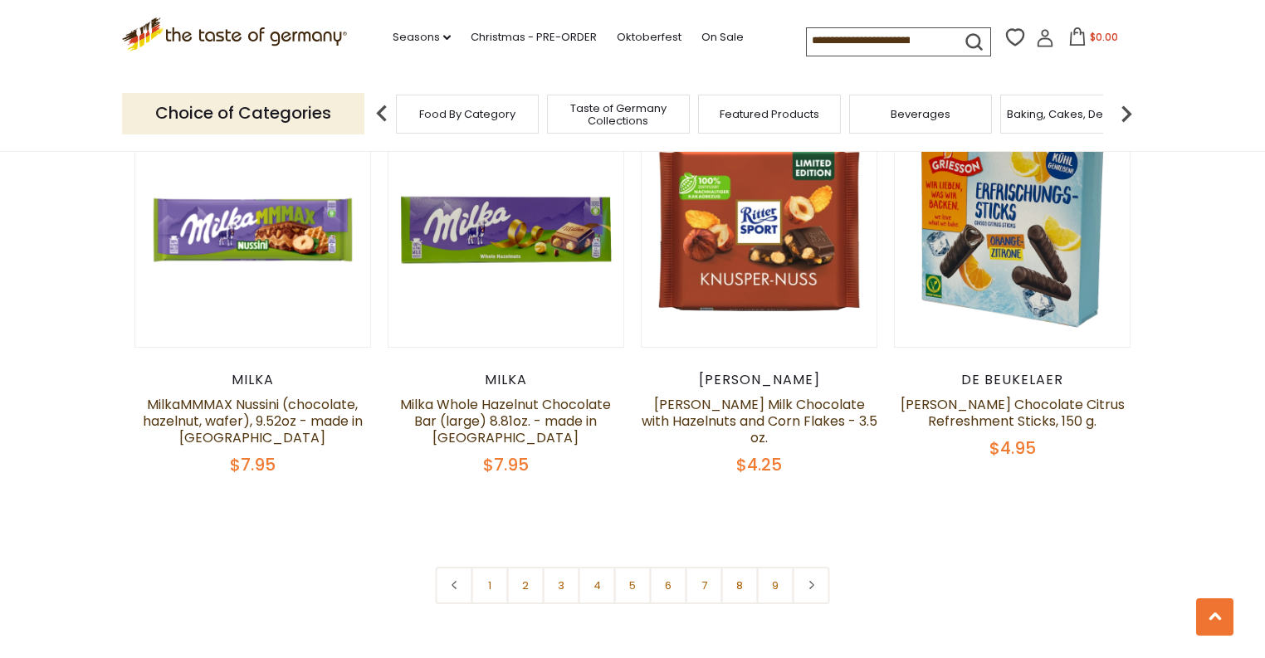
scroll to position [4049, 0]
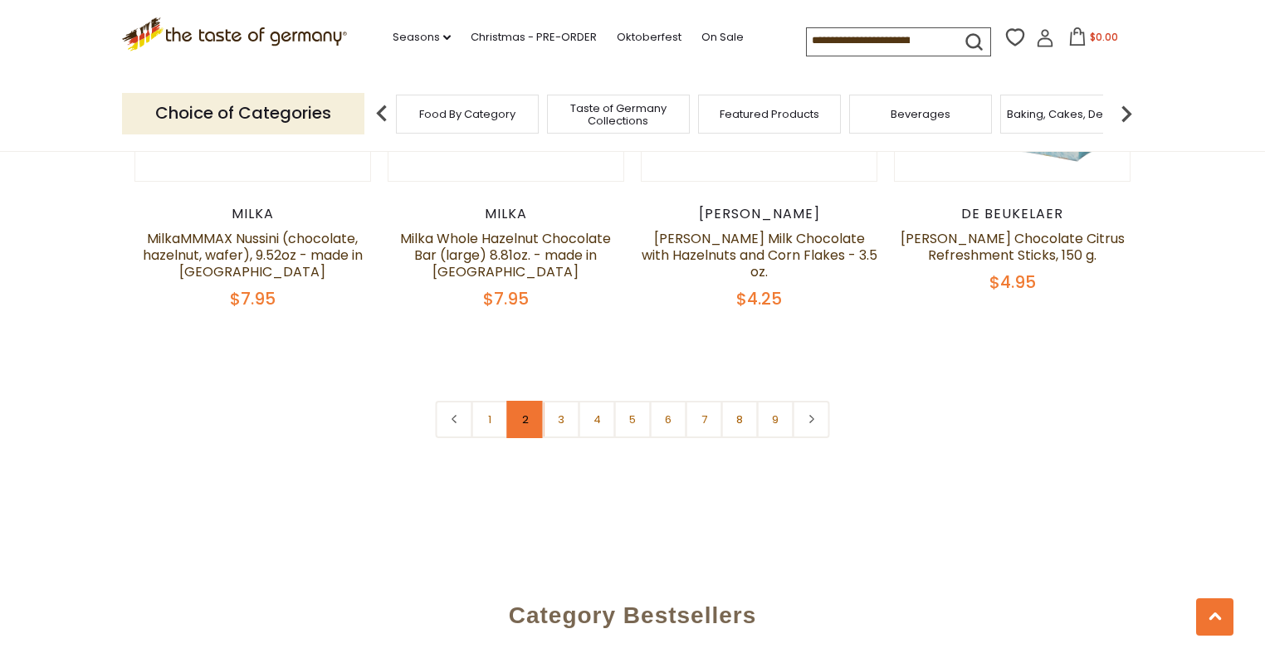
click at [516, 401] on link "2" at bounding box center [525, 419] width 37 height 37
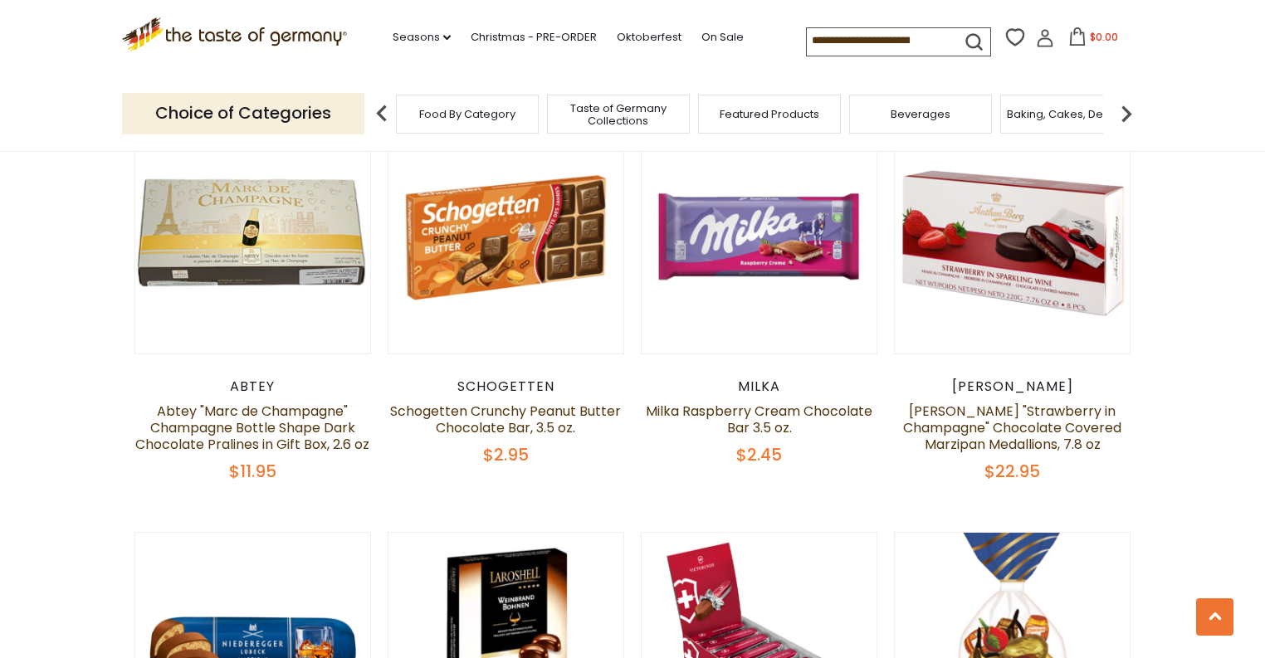
scroll to position [2167, 0]
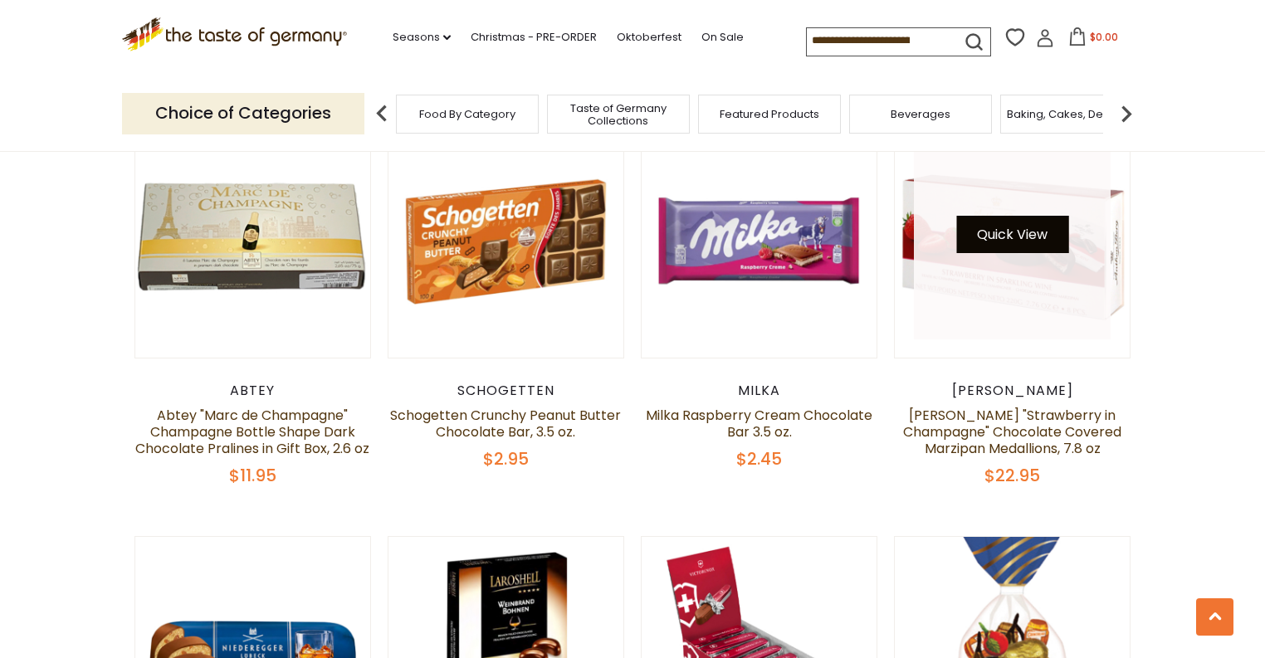
click at [1026, 236] on button "Quick View" at bounding box center [1012, 234] width 112 height 37
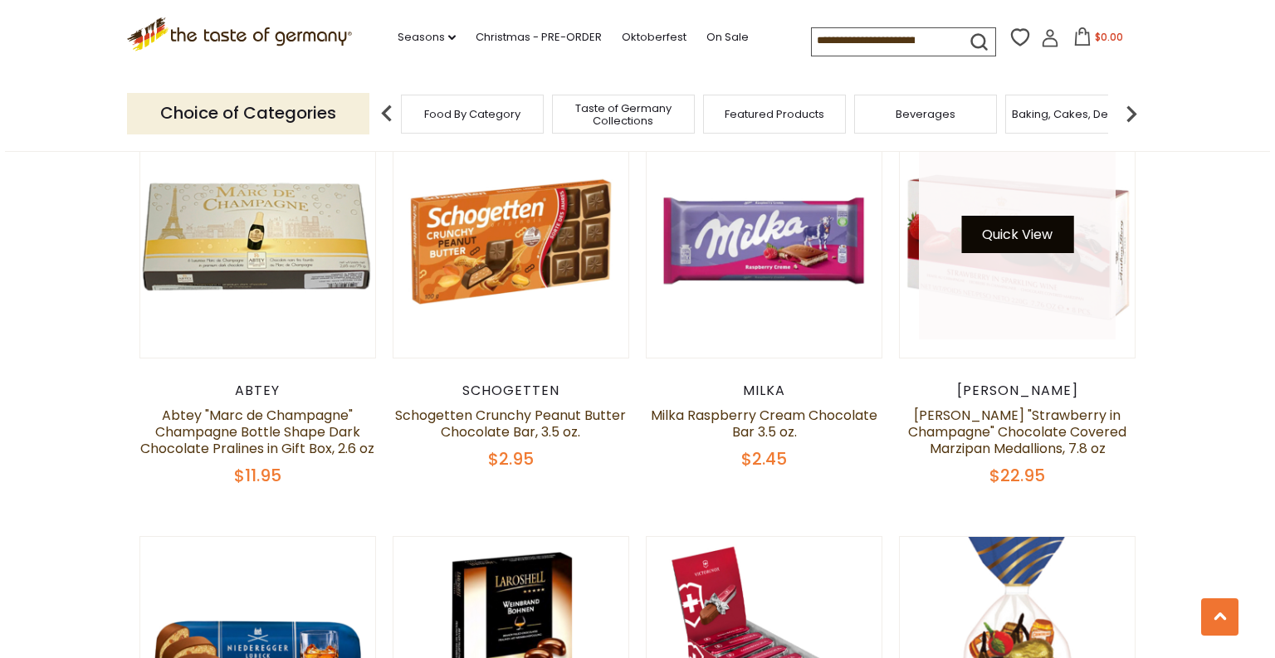
scroll to position [2171, 0]
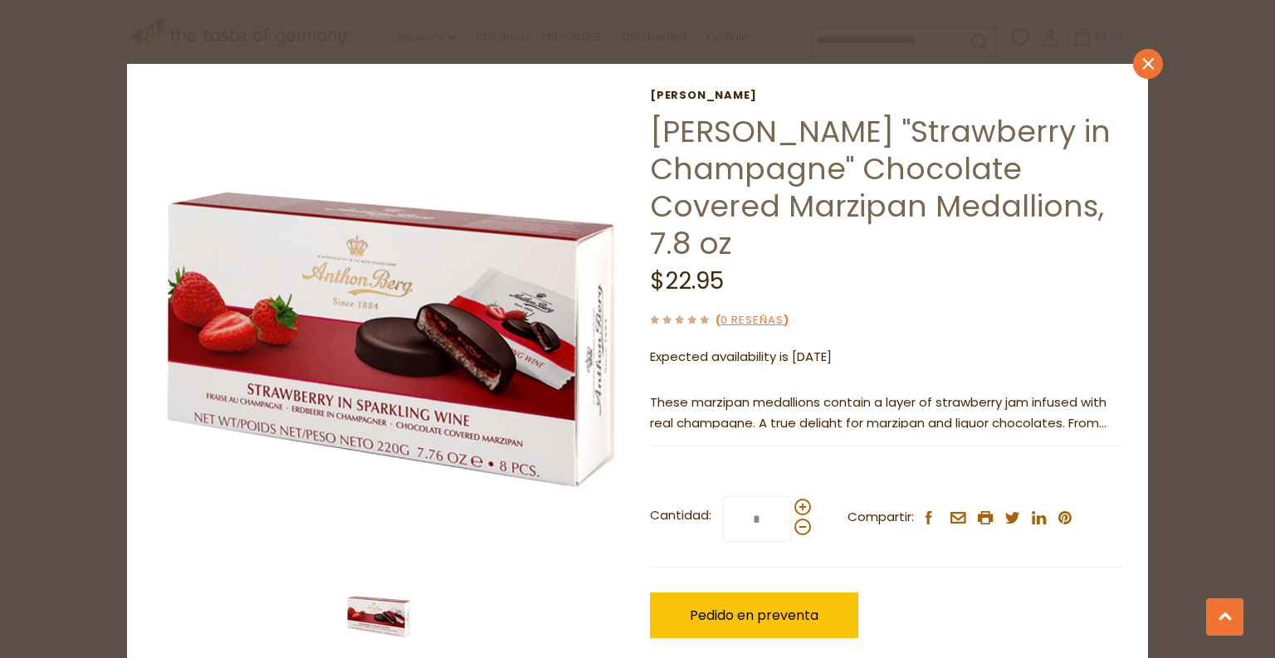
click at [1142, 68] on icon at bounding box center [1148, 64] width 12 height 12
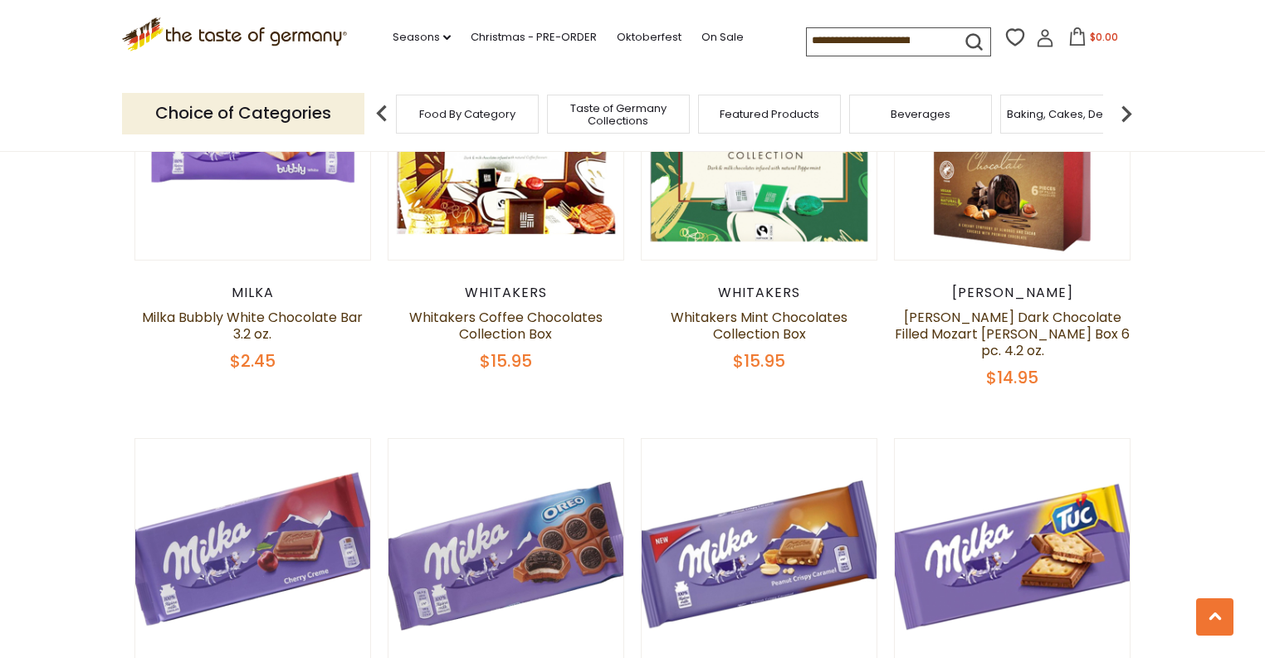
scroll to position [3097, 0]
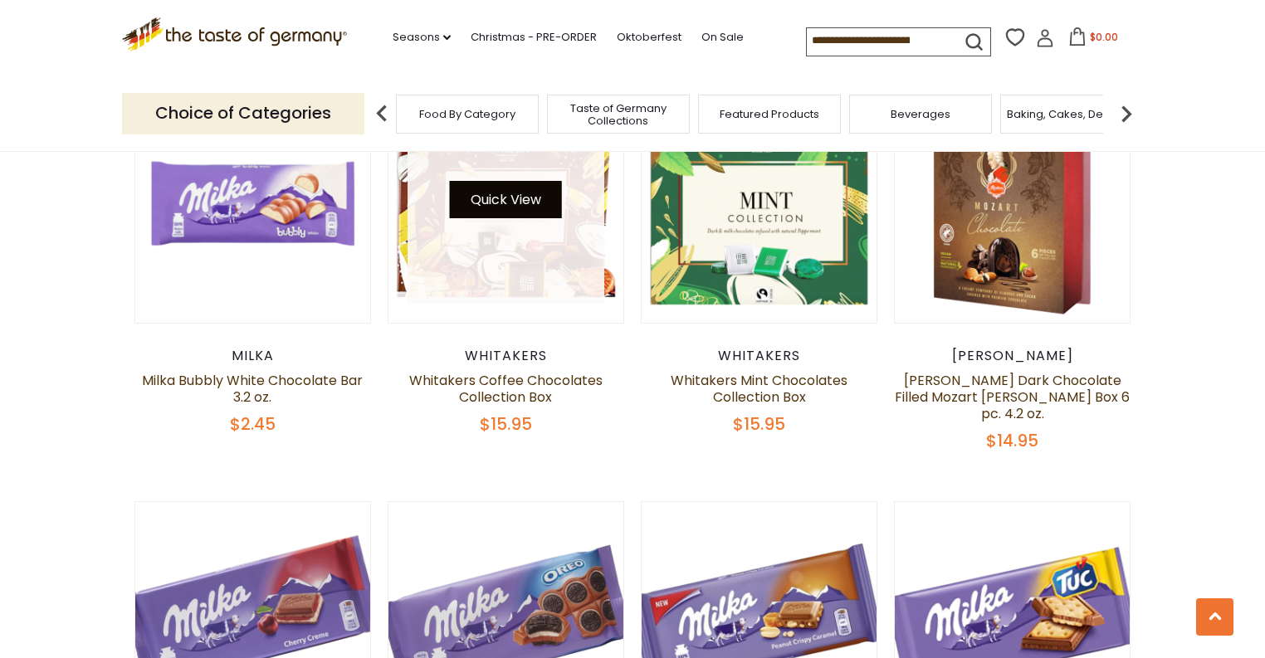
click at [533, 193] on button "Quick View" at bounding box center [506, 199] width 112 height 37
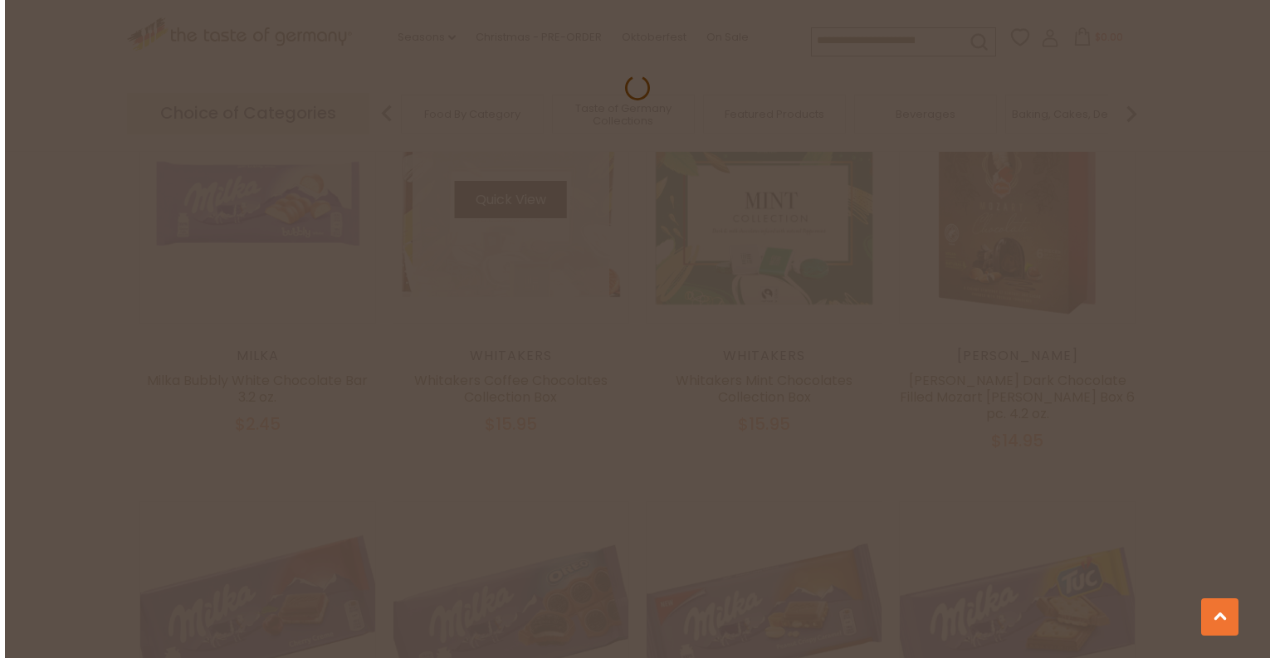
scroll to position [3034, 0]
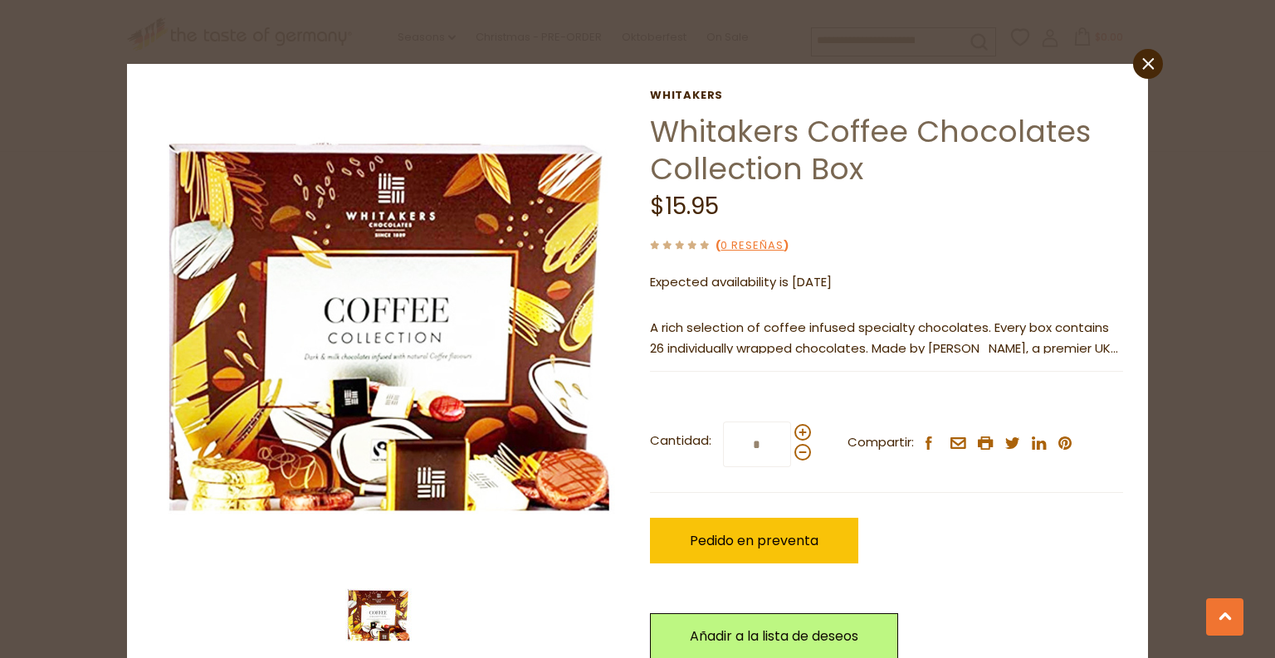
click at [380, 612] on img at bounding box center [378, 615] width 66 height 66
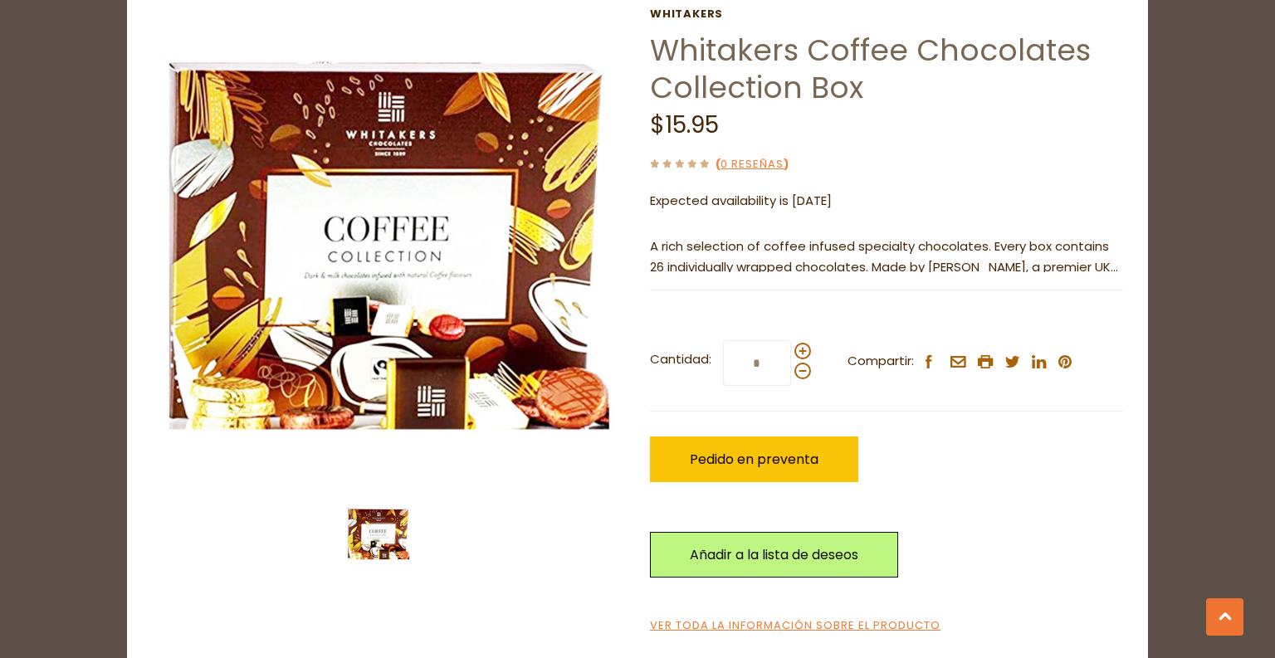
scroll to position [83, 0]
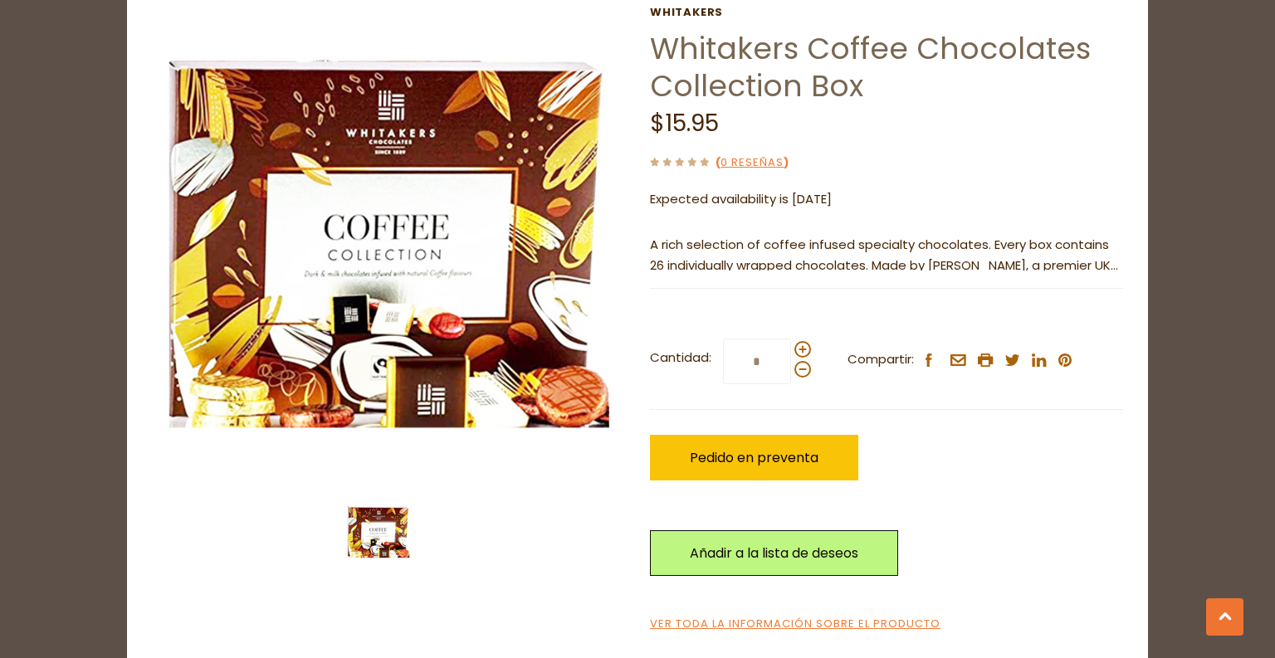
click at [0, 424] on div "close Whitakers Whitakers Coffee Chocolates Collection Box $15.95 ( 0 reseñas )…" at bounding box center [637, 329] width 1275 height 658
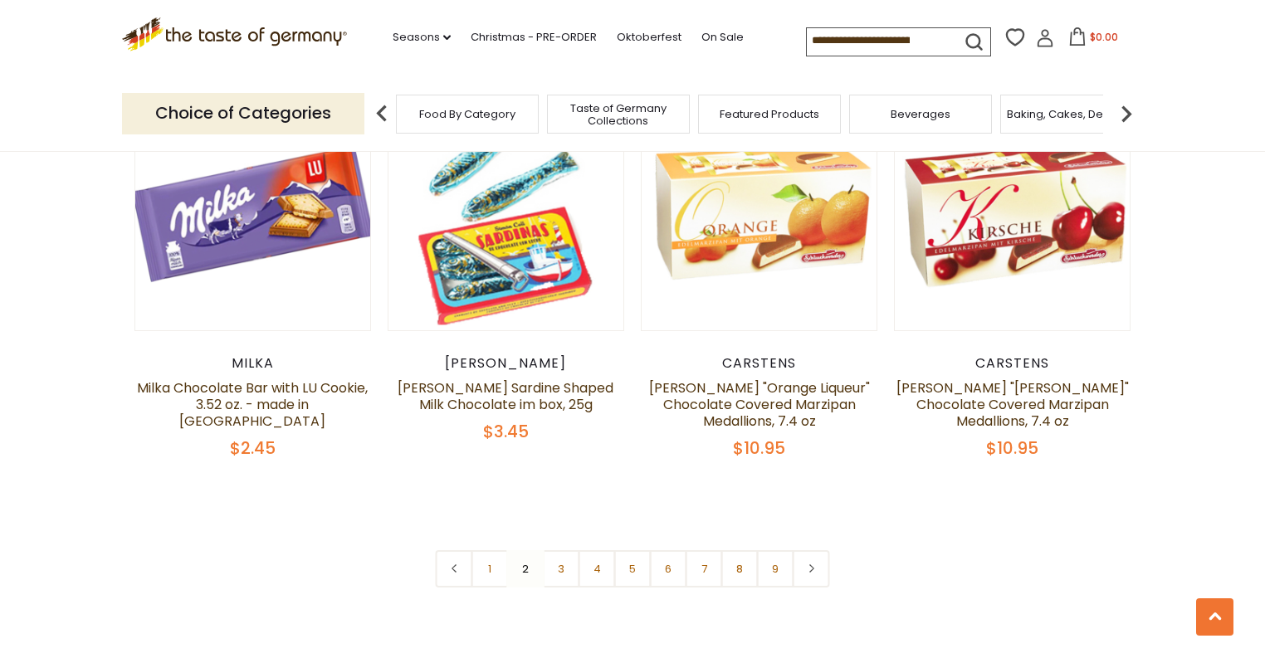
scroll to position [3827, 0]
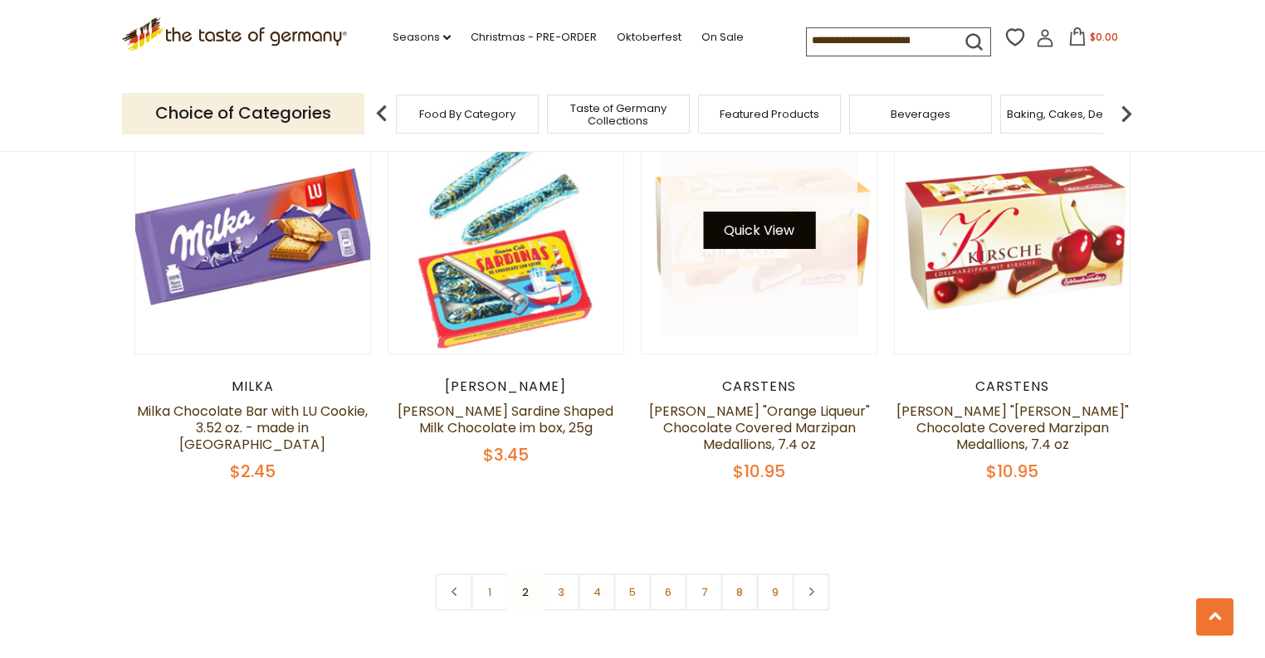
click at [780, 214] on button "Quick View" at bounding box center [759, 230] width 112 height 37
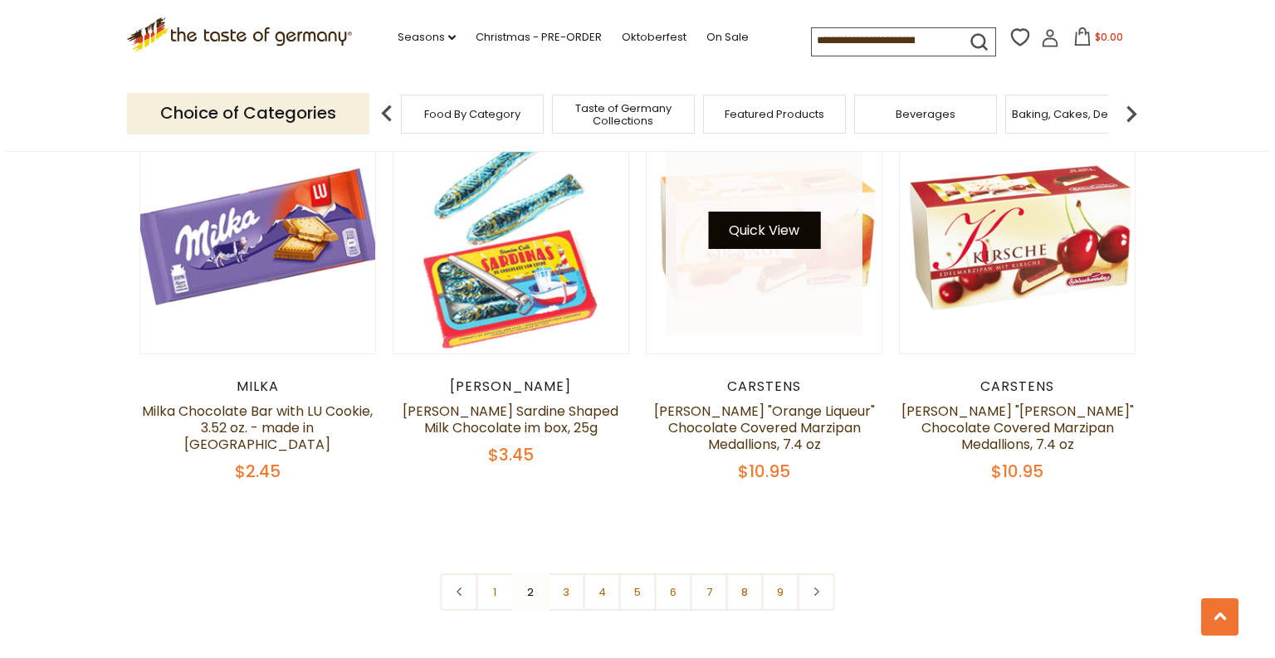
scroll to position [3829, 0]
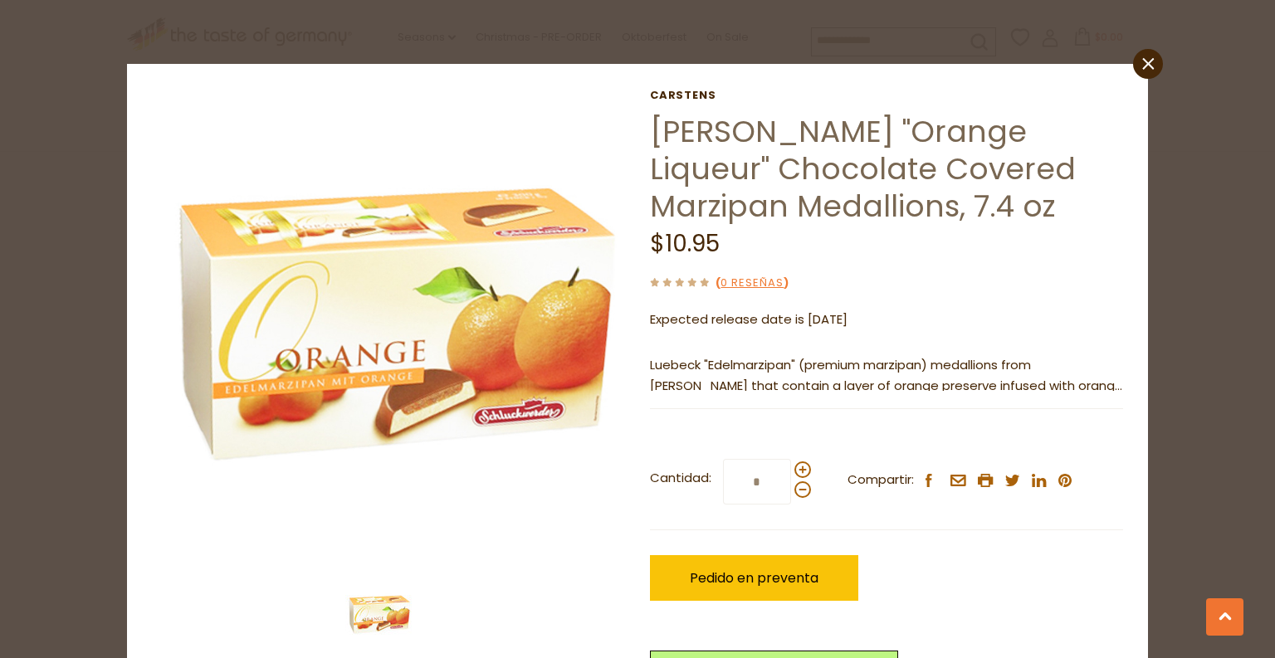
click at [0, 323] on div "close Carstens Carstens "Orange Liqueur" Chocolate Covered Marzipan Medallions,…" at bounding box center [637, 329] width 1275 height 658
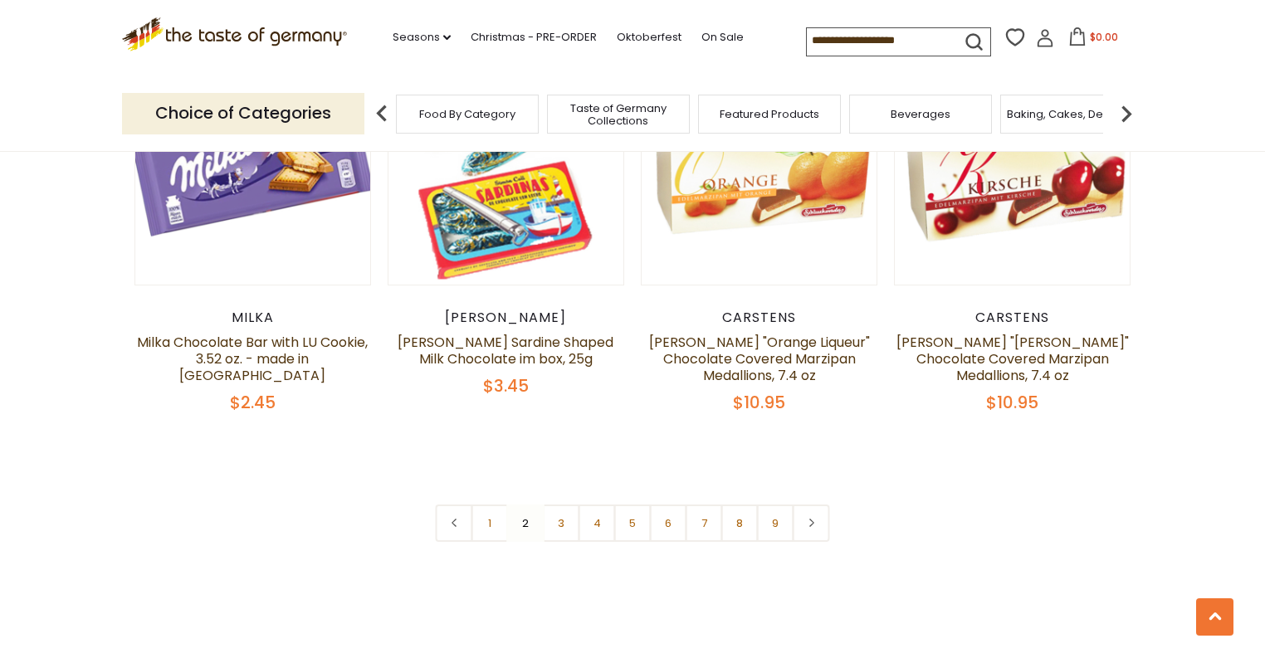
scroll to position [3960, 0]
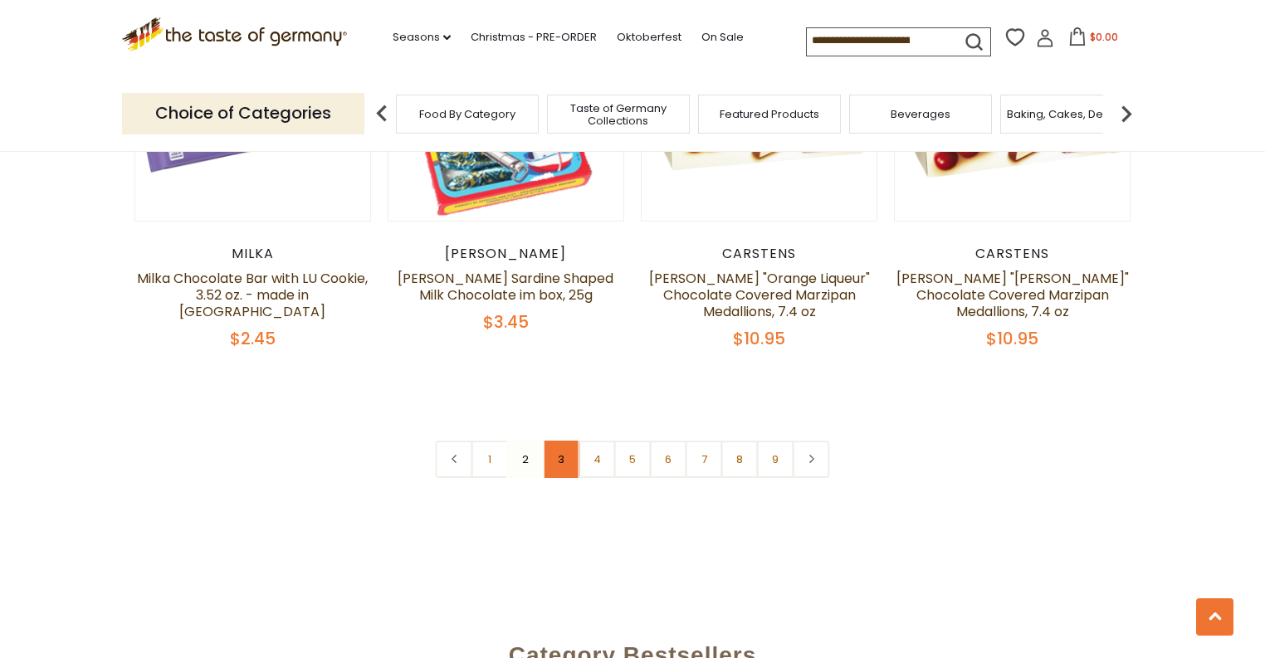
click at [553, 445] on link "3" at bounding box center [561, 459] width 37 height 37
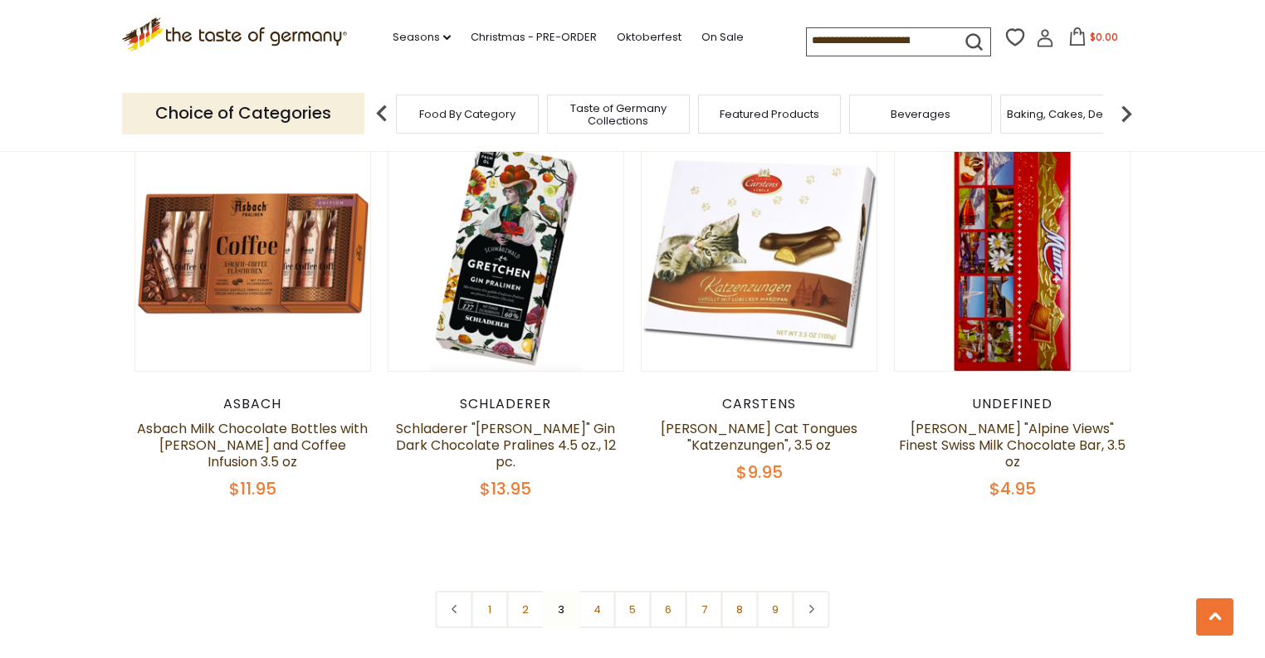
scroll to position [4026, 0]
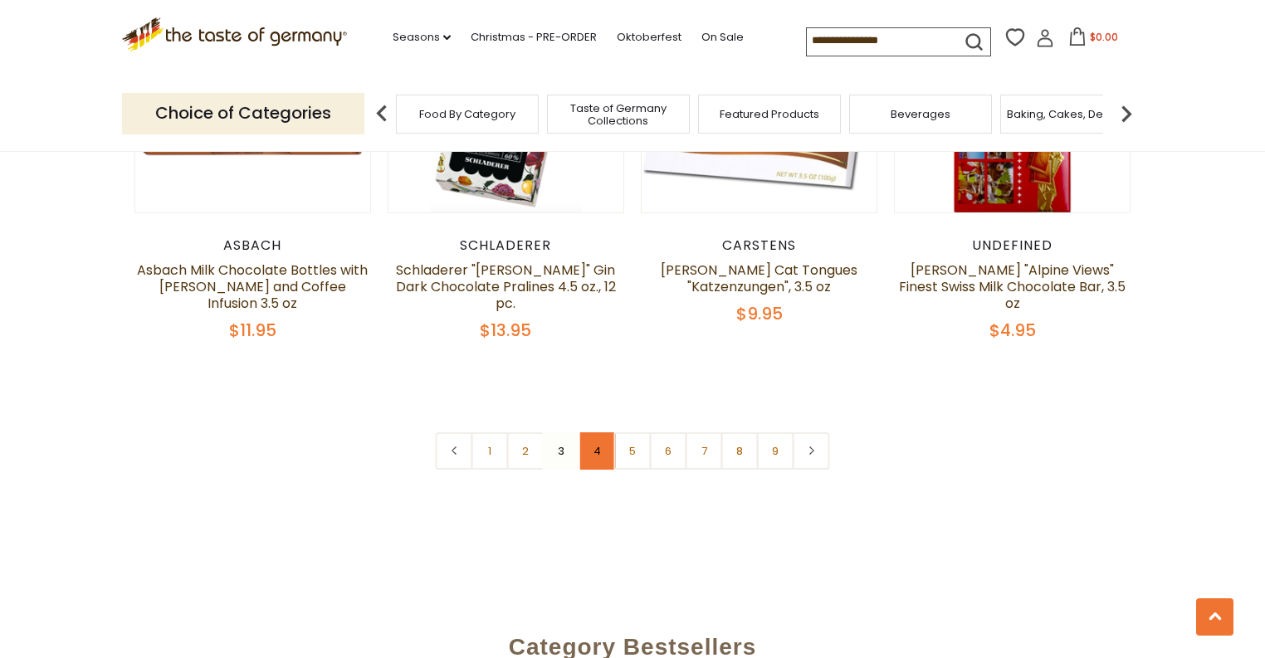
click at [597, 432] on link "4" at bounding box center [596, 450] width 37 height 37
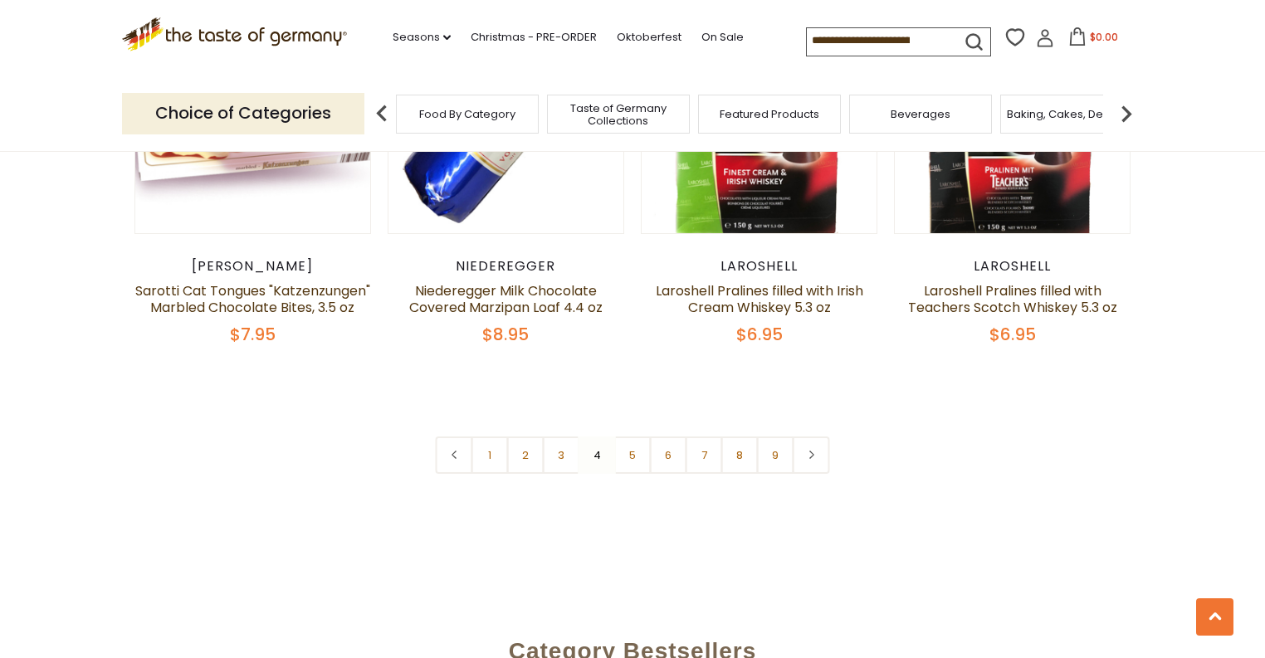
scroll to position [4092, 0]
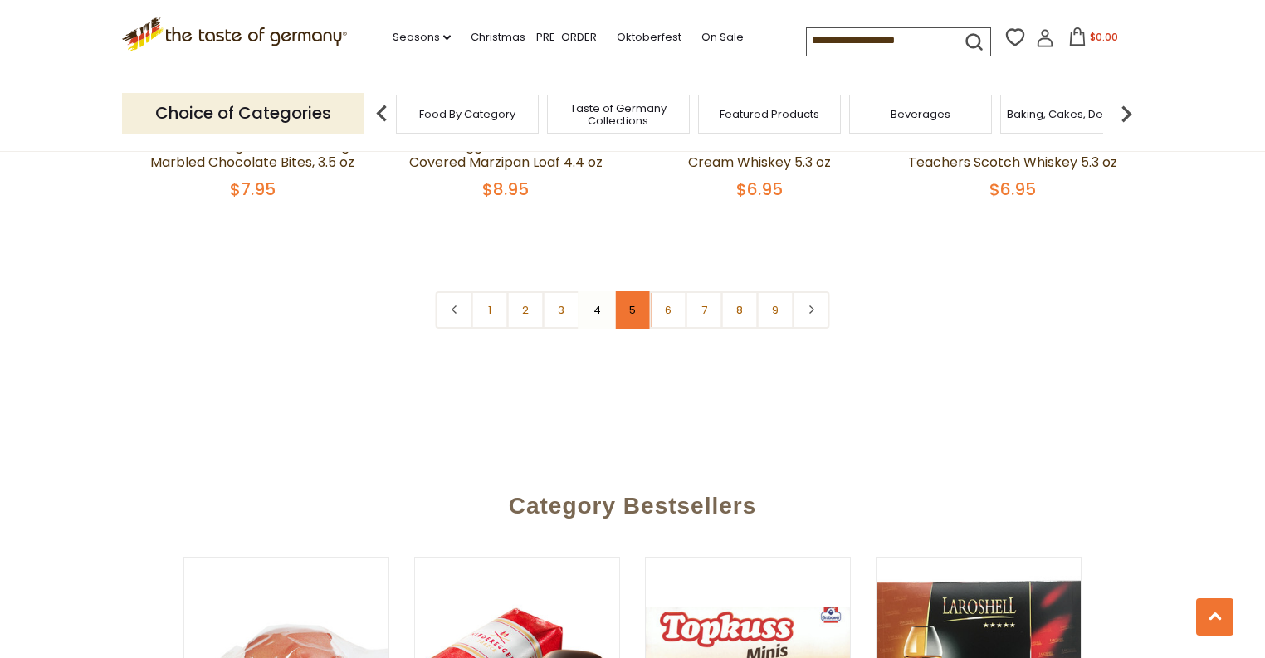
click at [629, 309] on link "5" at bounding box center [632, 309] width 37 height 37
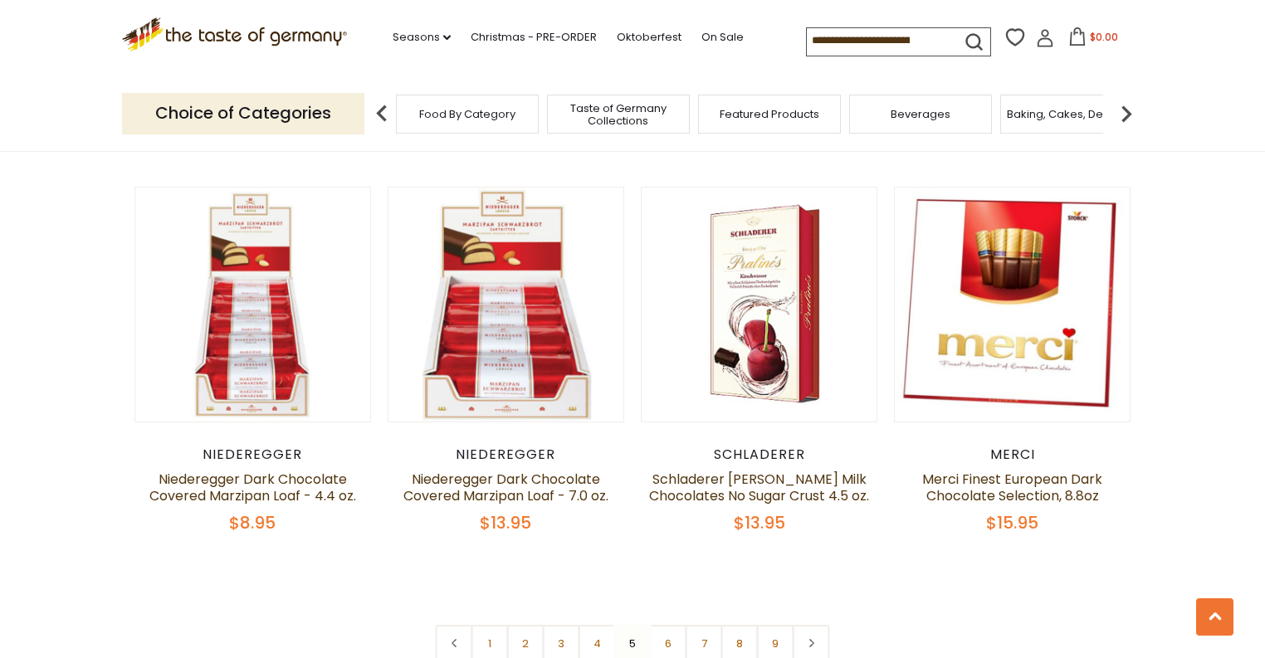
scroll to position [3960, 0]
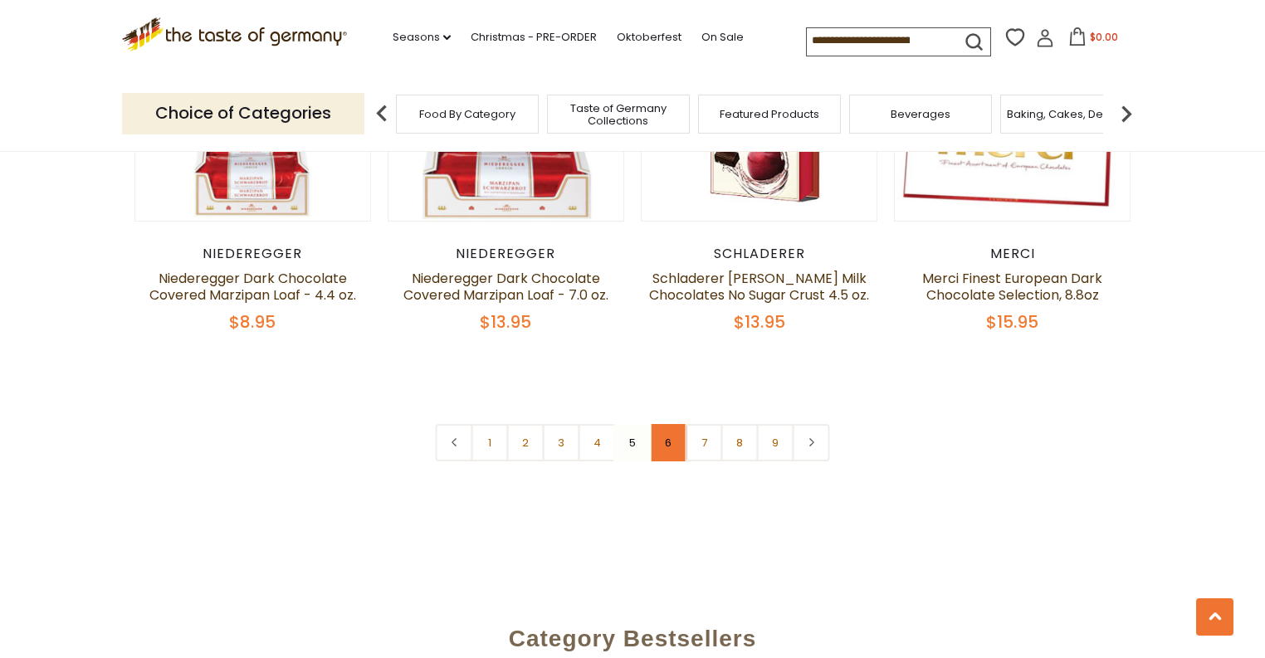
click at [663, 424] on link "6" at bounding box center [668, 442] width 37 height 37
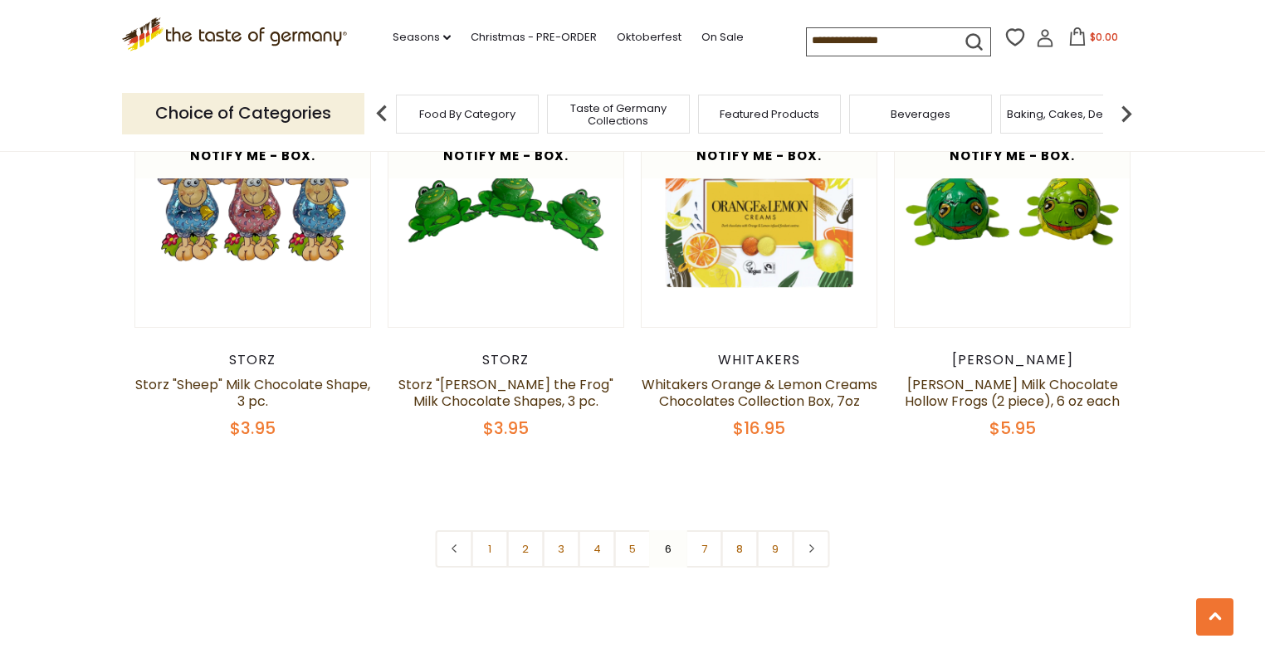
scroll to position [3827, 0]
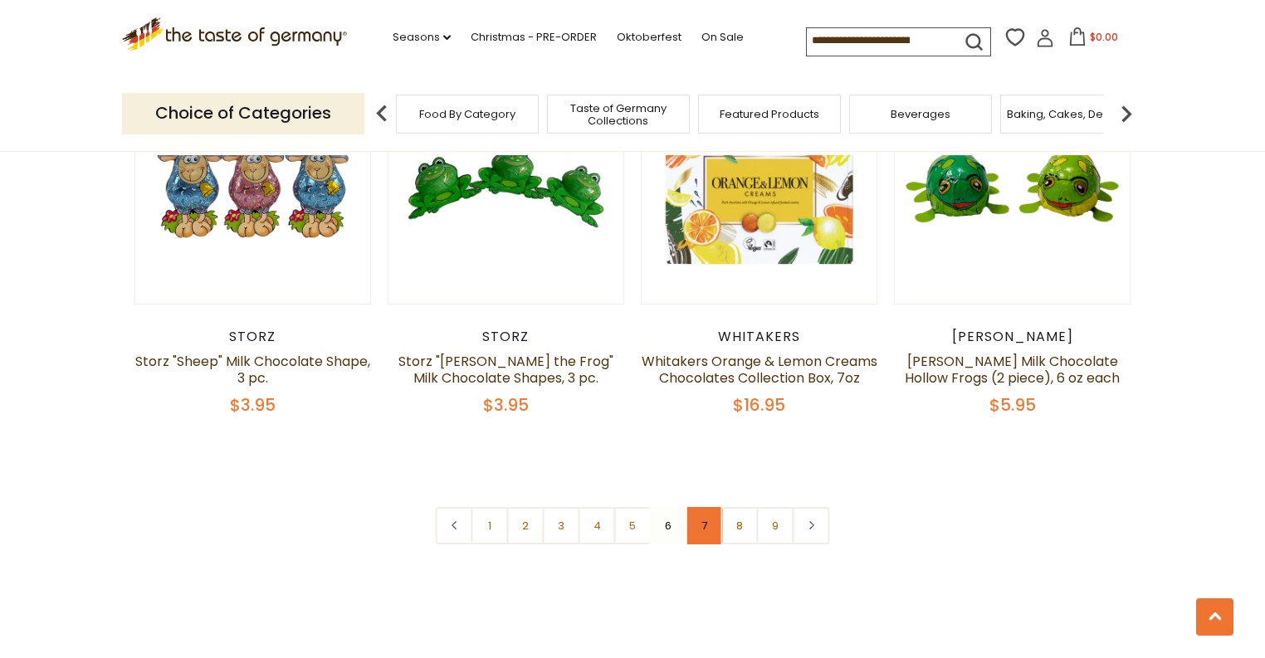
click at [703, 510] on link "7" at bounding box center [703, 525] width 37 height 37
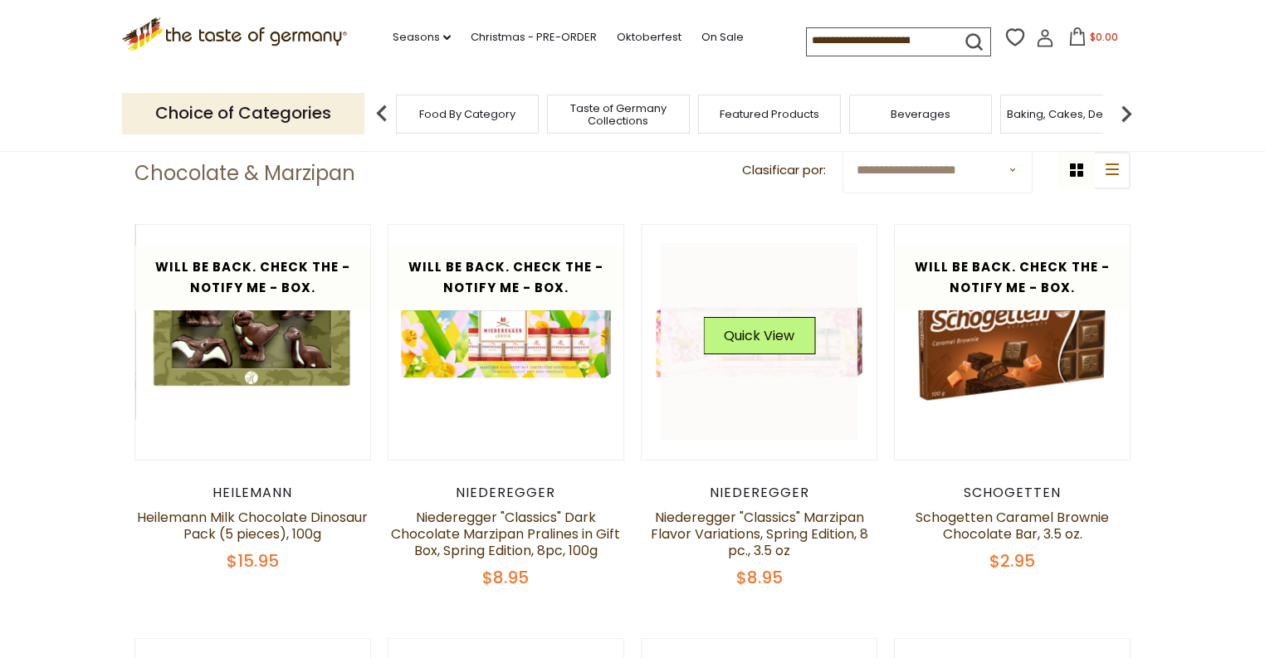
scroll to position [441, 0]
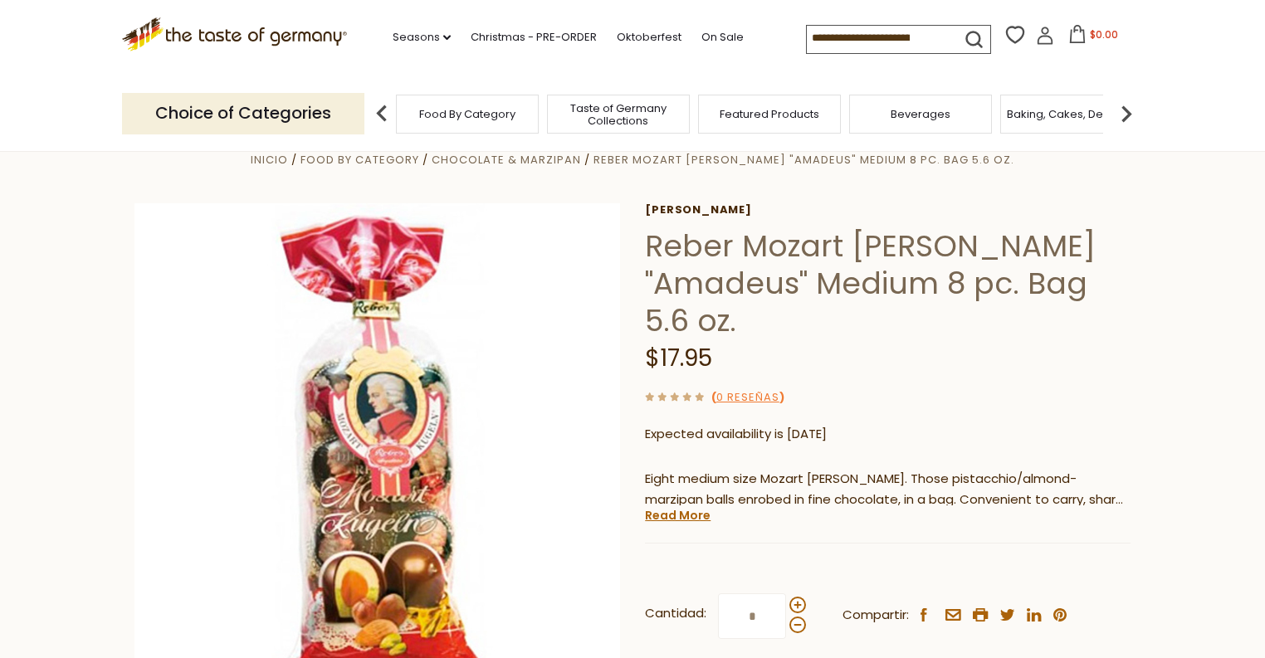
scroll to position [66, 0]
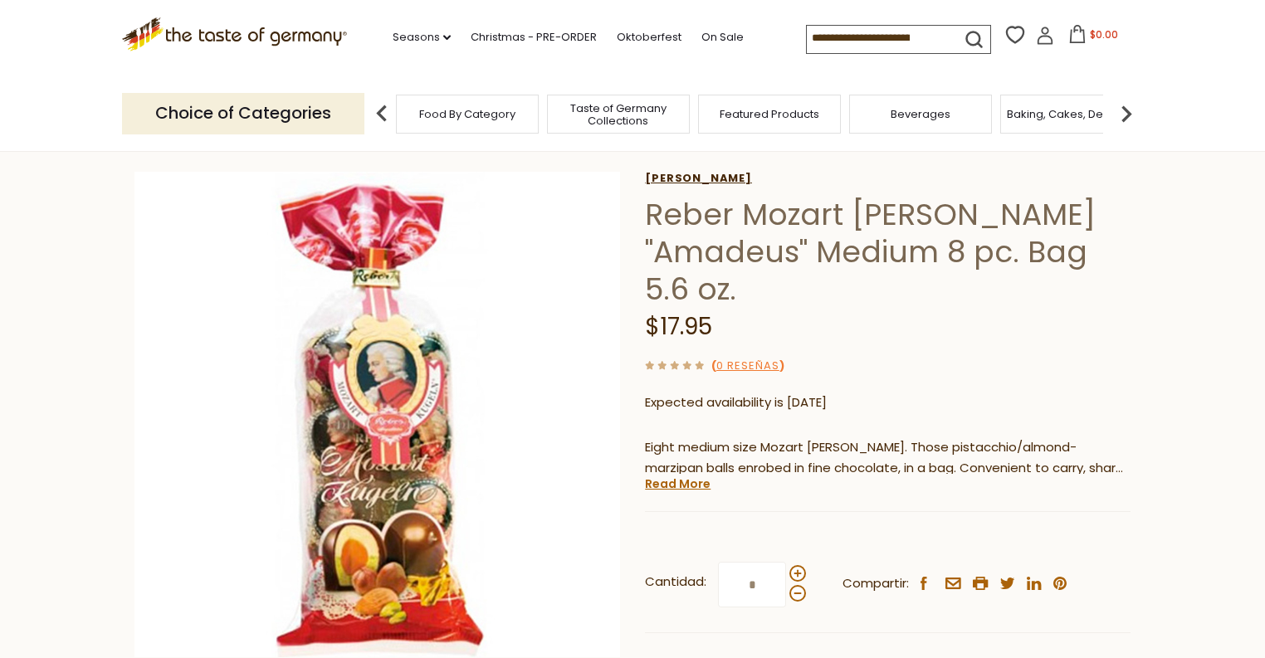
click at [670, 175] on link "[PERSON_NAME]" at bounding box center [887, 178] width 485 height 13
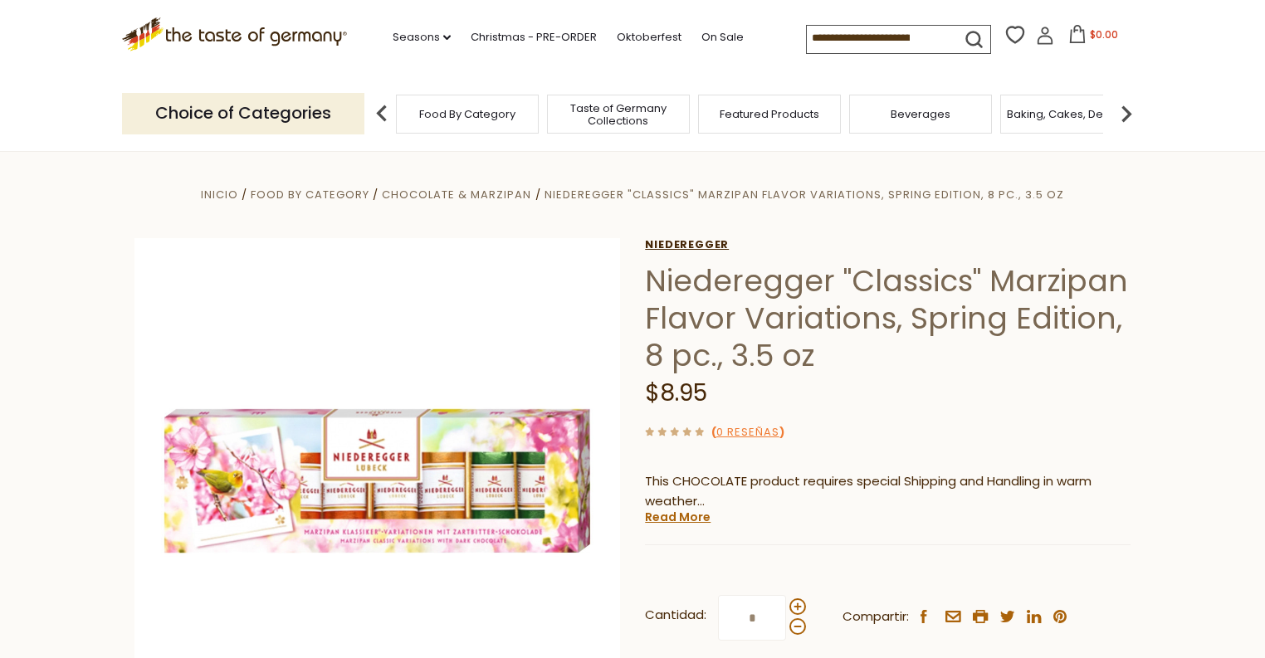
click at [690, 242] on link "Niederegger" at bounding box center [887, 244] width 485 height 13
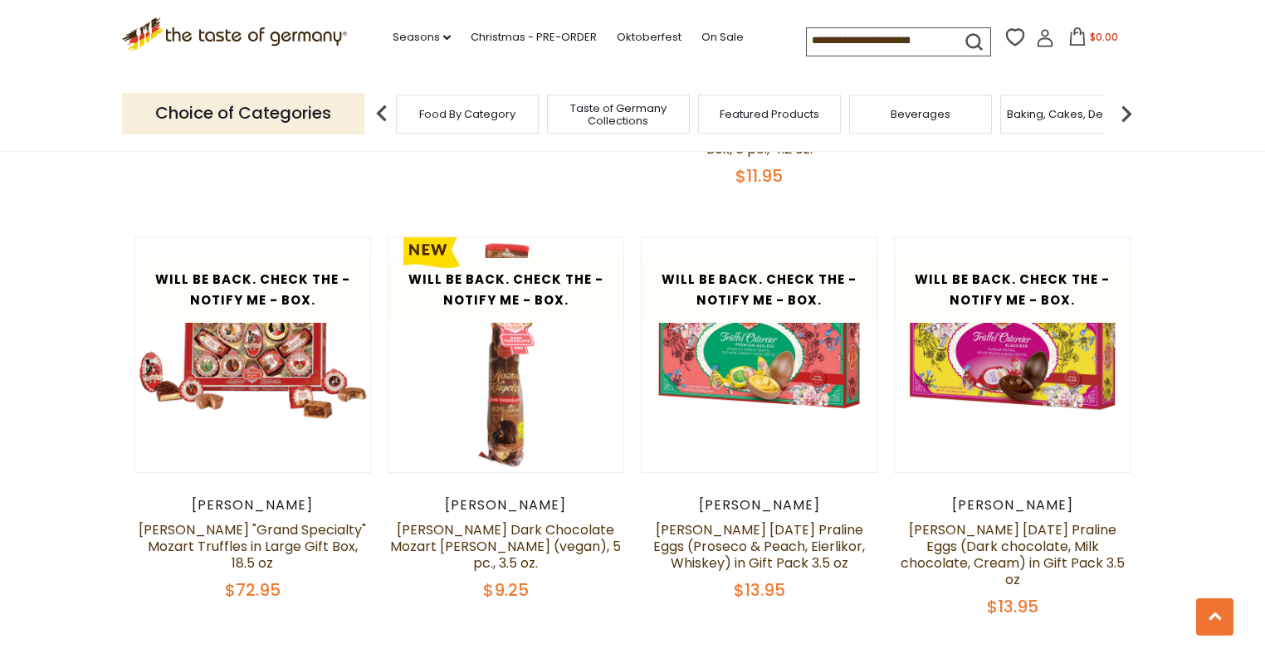
scroll to position [2987, 0]
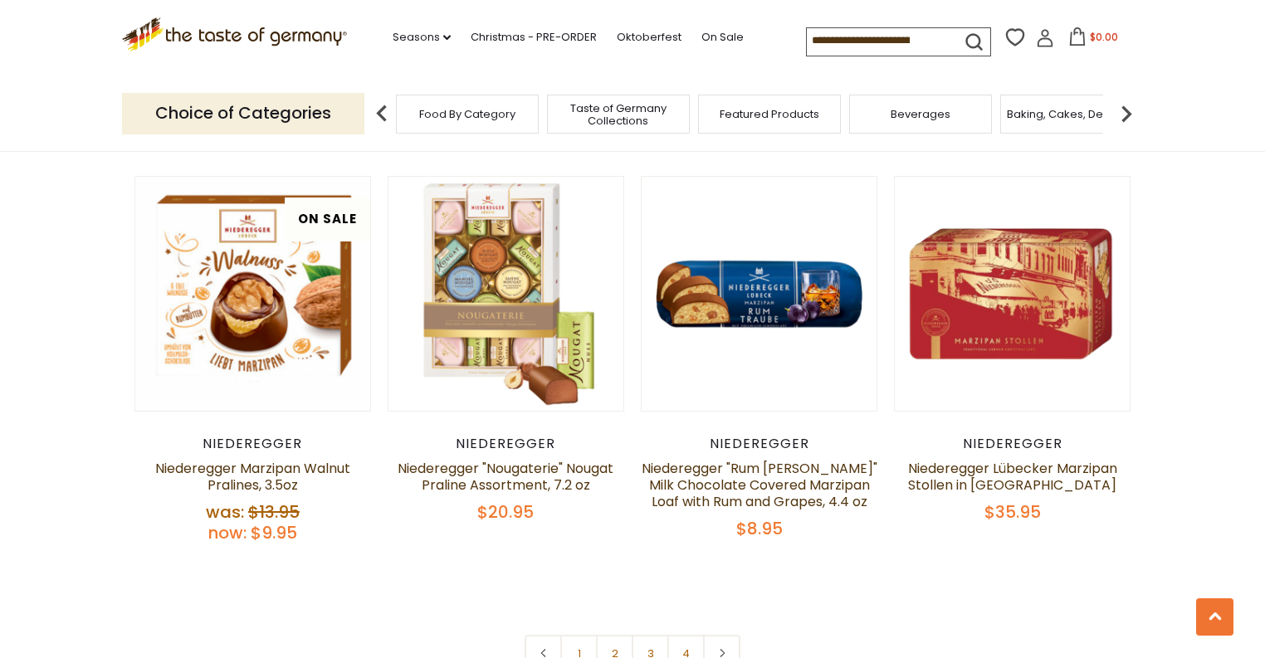
scroll to position [3585, 0]
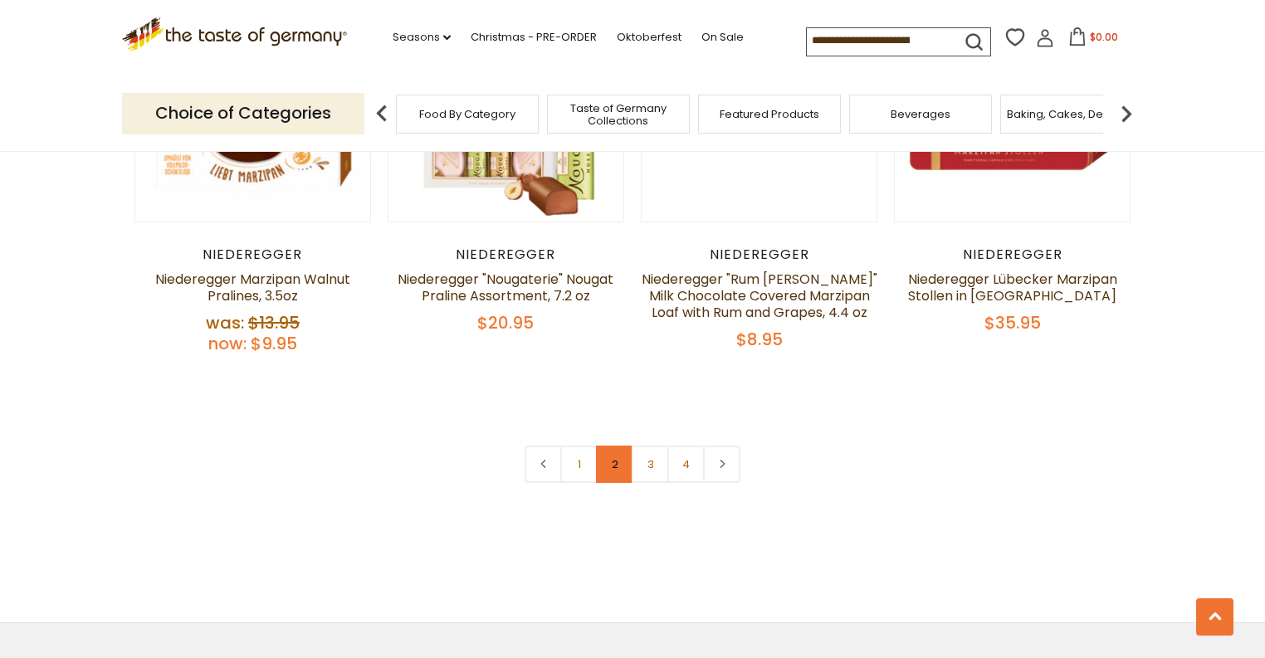
click at [620, 478] on link "2" at bounding box center [614, 464] width 37 height 37
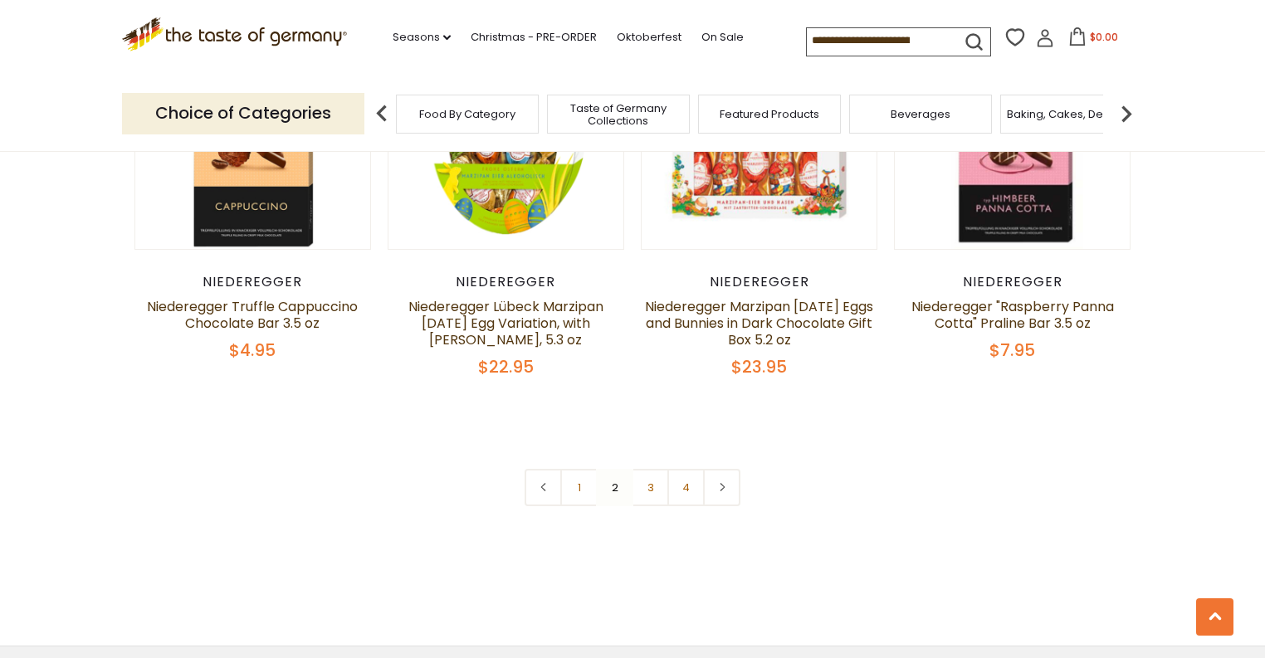
scroll to position [3735, 0]
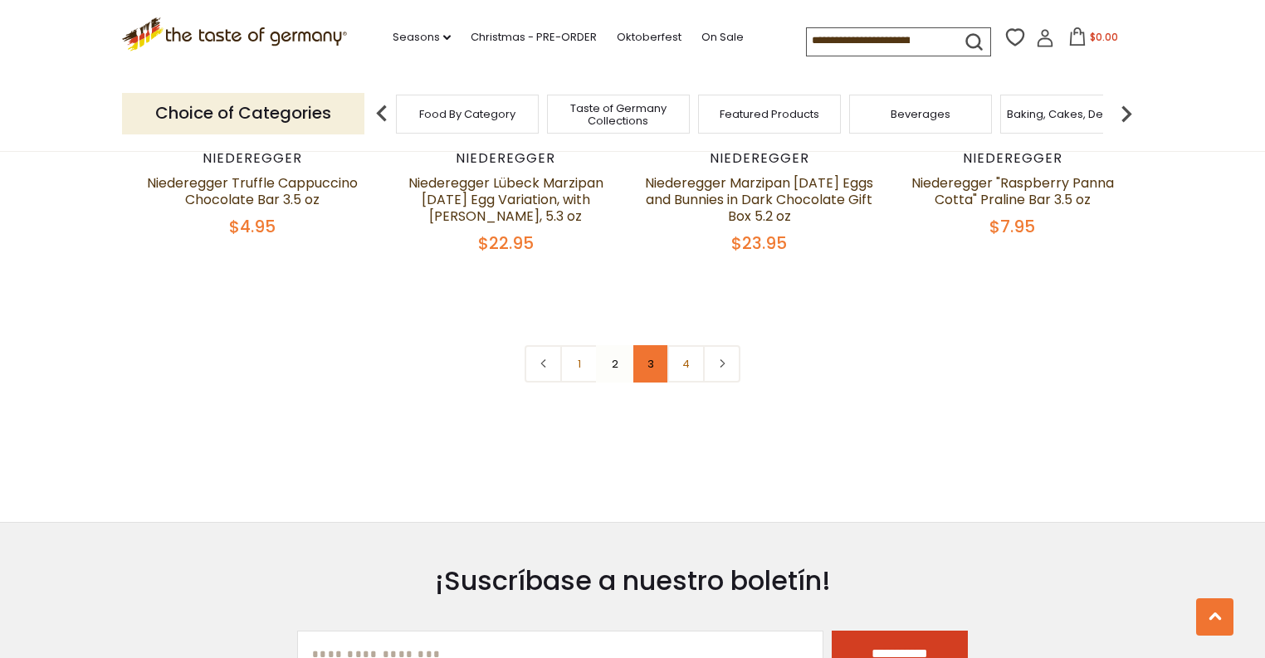
click at [653, 365] on link "3" at bounding box center [649, 363] width 37 height 37
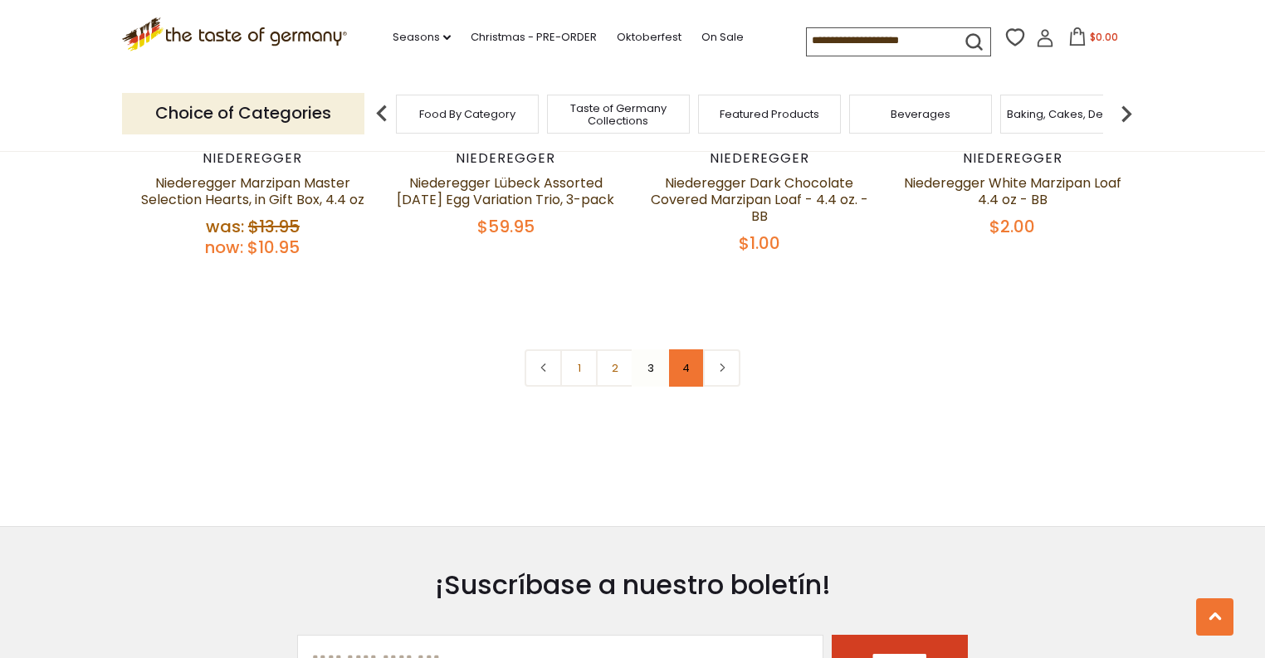
click at [692, 363] on link "4" at bounding box center [685, 367] width 37 height 37
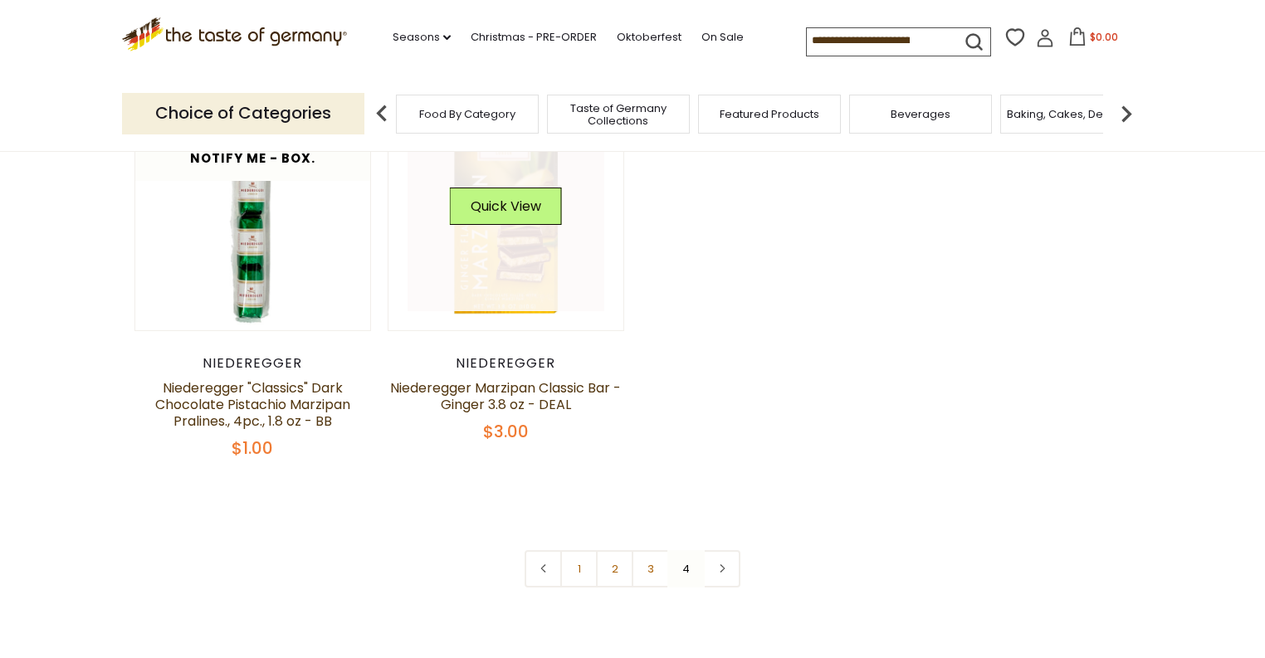
scroll to position [349, 0]
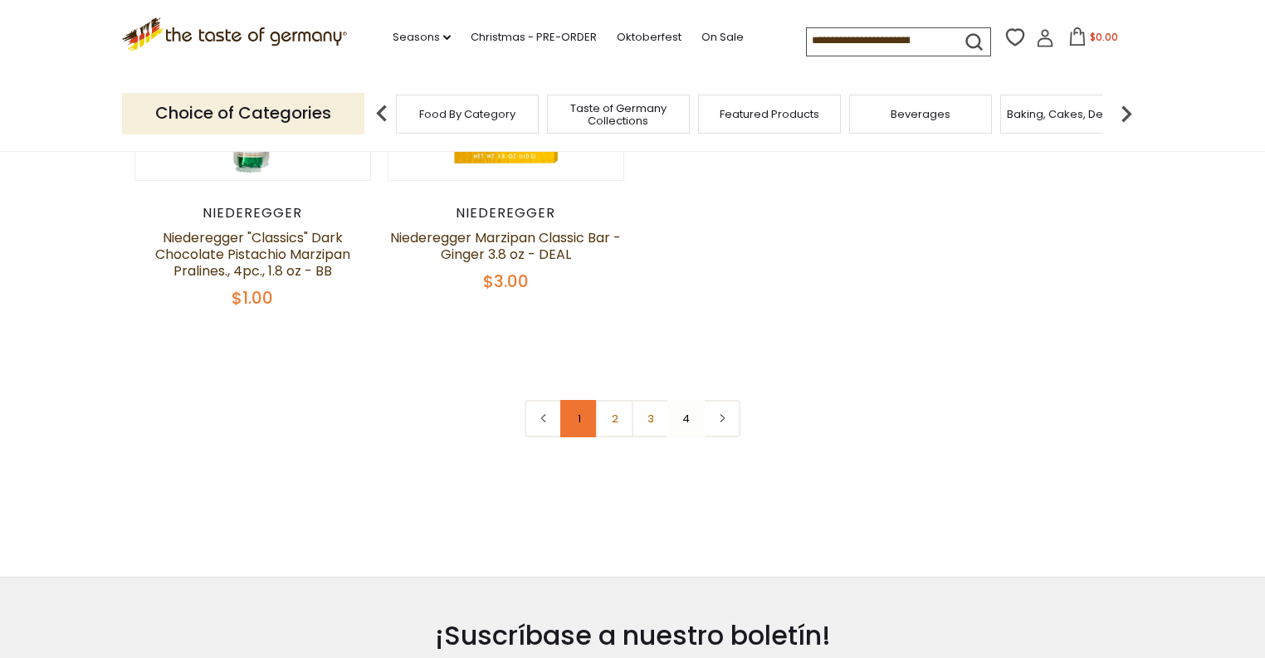
click at [584, 426] on link "1" at bounding box center [578, 418] width 37 height 37
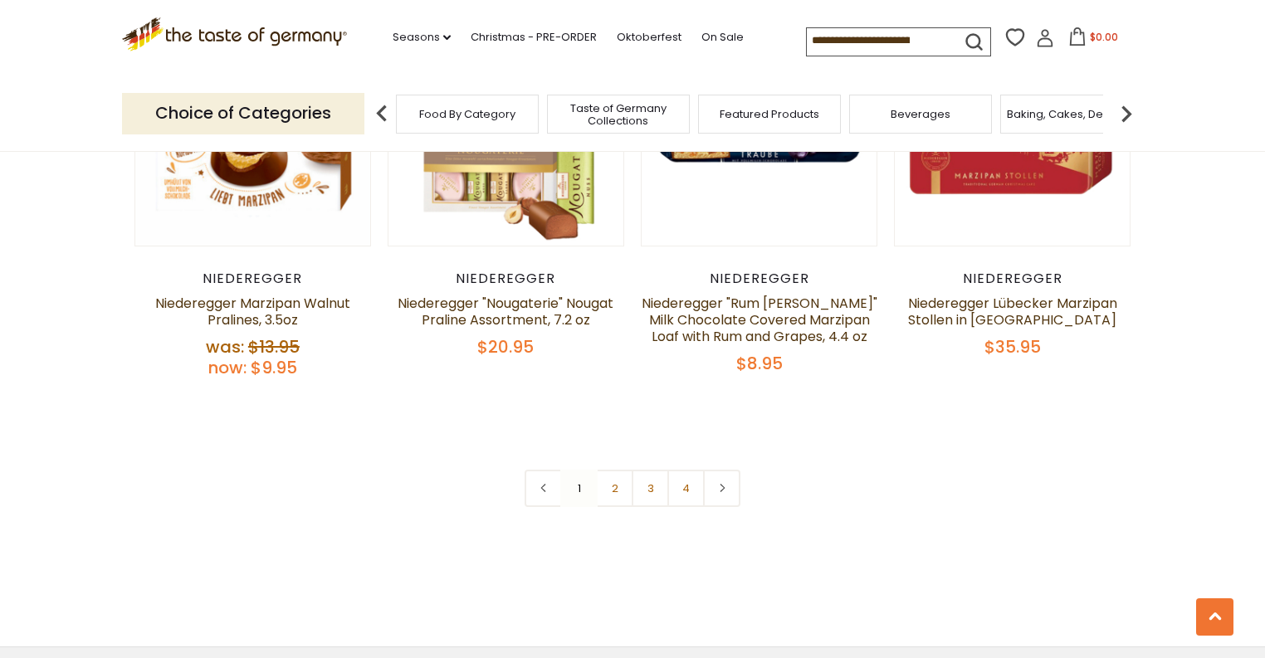
scroll to position [3717, 0]
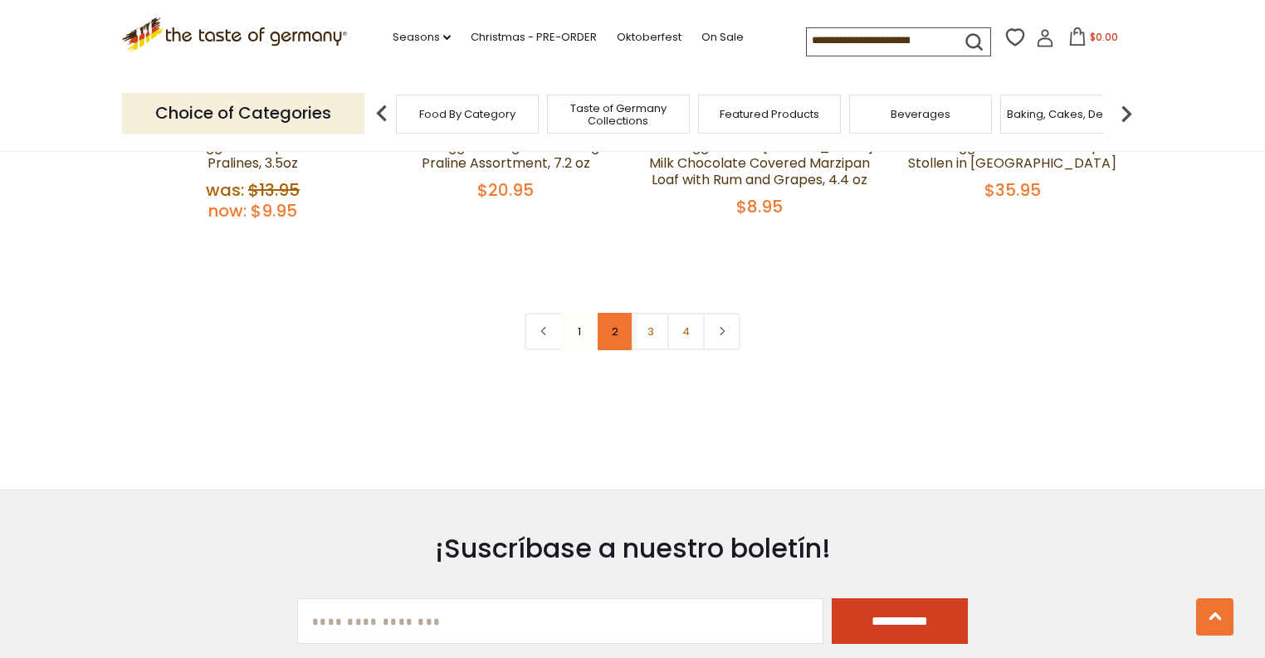
click at [619, 339] on link "2" at bounding box center [614, 331] width 37 height 37
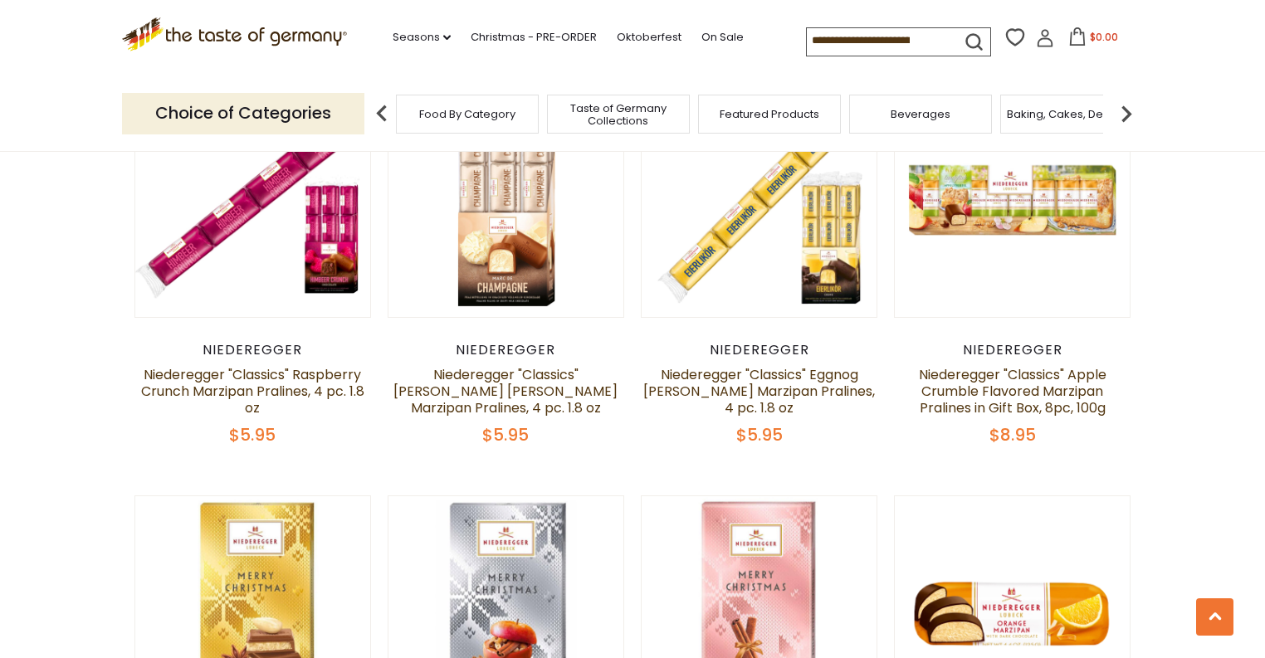
scroll to position [548, 0]
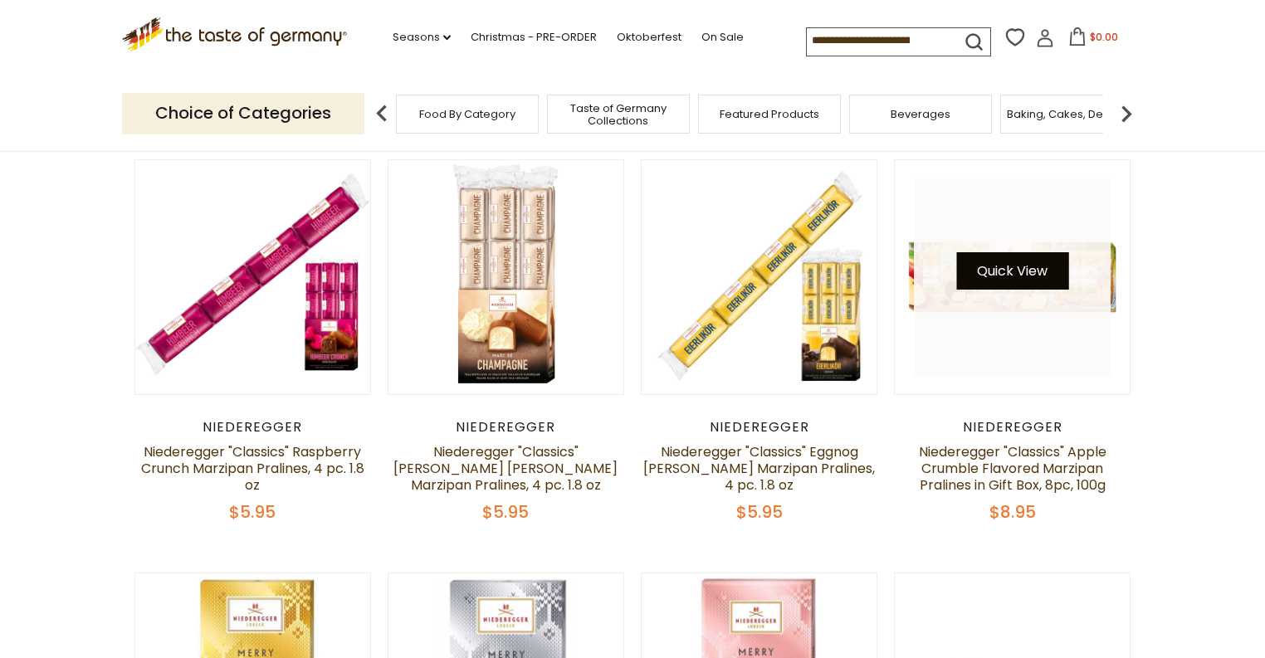
click at [1024, 279] on button "Quick View" at bounding box center [1012, 270] width 112 height 37
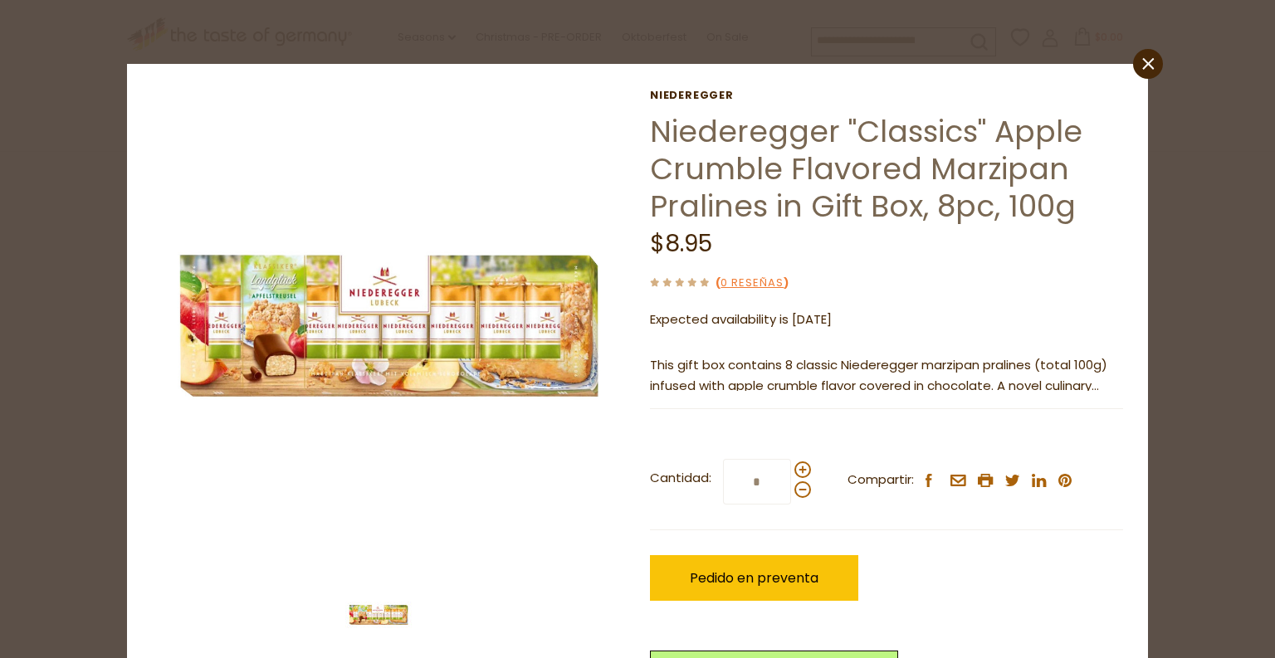
click at [0, 361] on div "close Niederegger Niederegger "Classics" Apple Crumble Flavored Marzipan Pralin…" at bounding box center [637, 329] width 1275 height 658
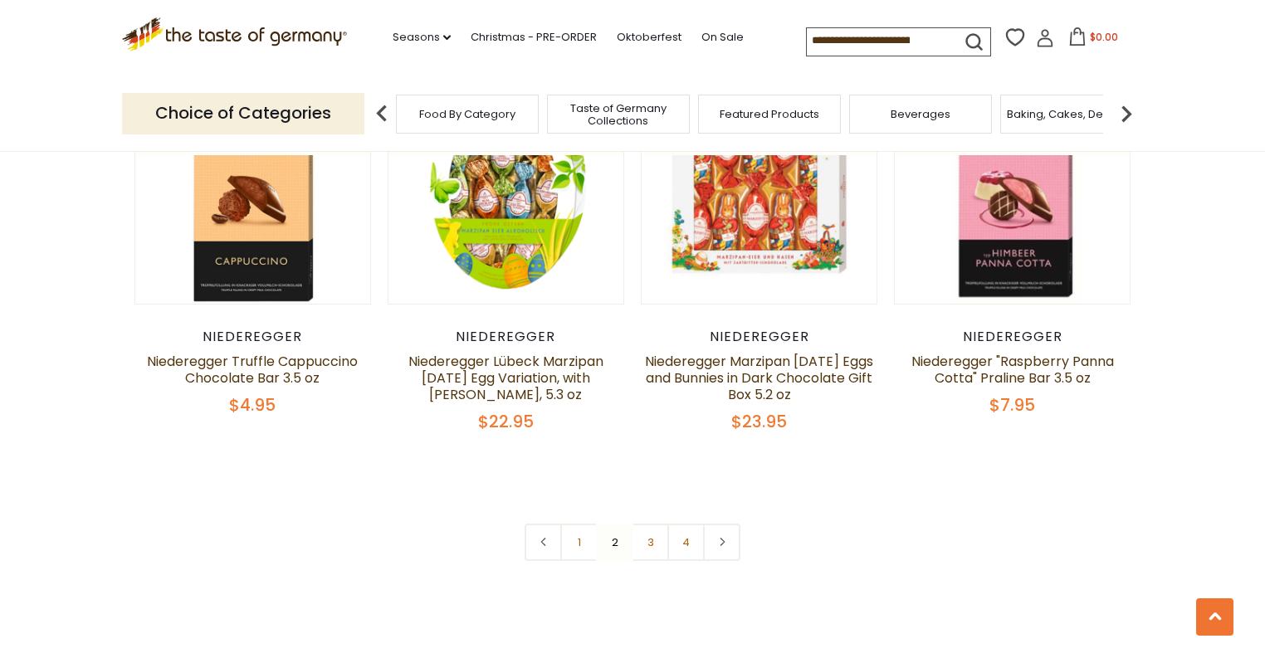
scroll to position [3801, 0]
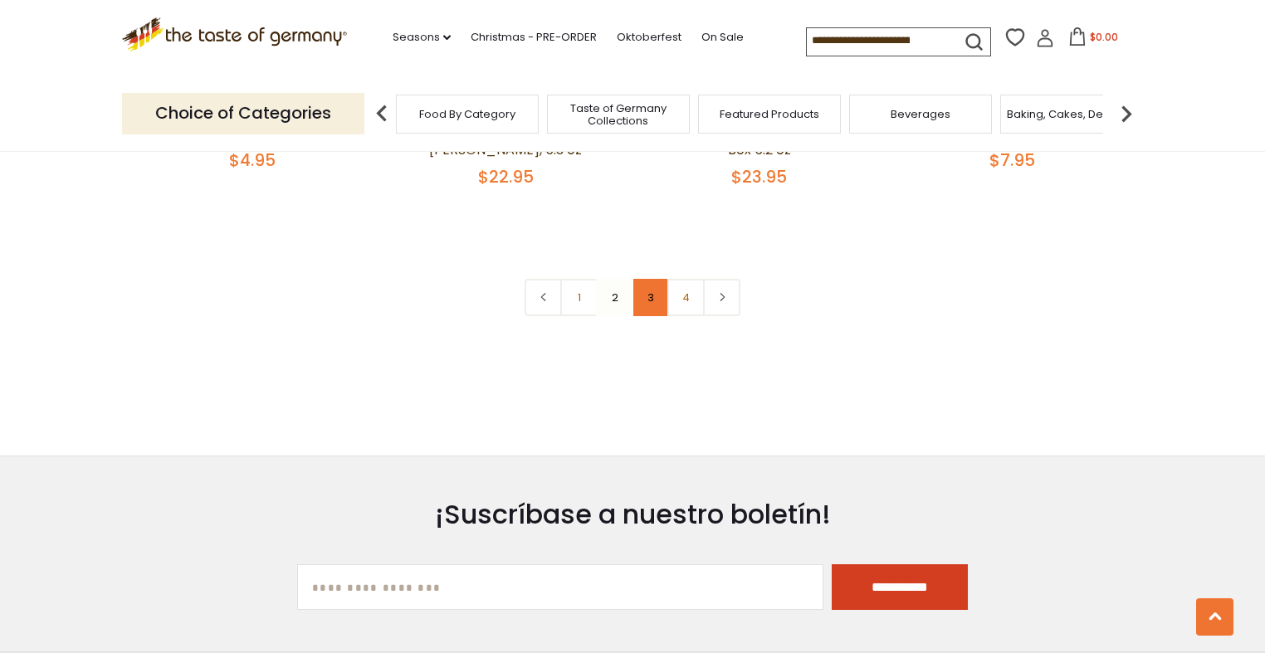
click at [651, 309] on link "3" at bounding box center [649, 297] width 37 height 37
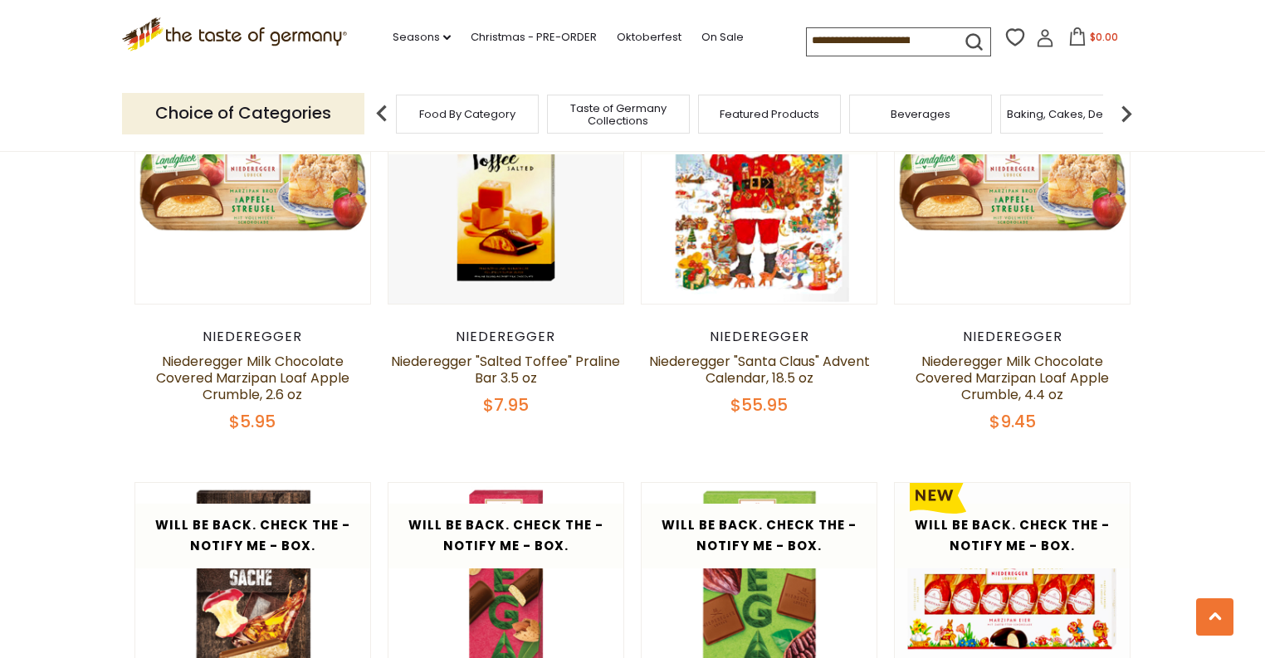
scroll to position [1611, 0]
